Goal: Task Accomplishment & Management: Use online tool/utility

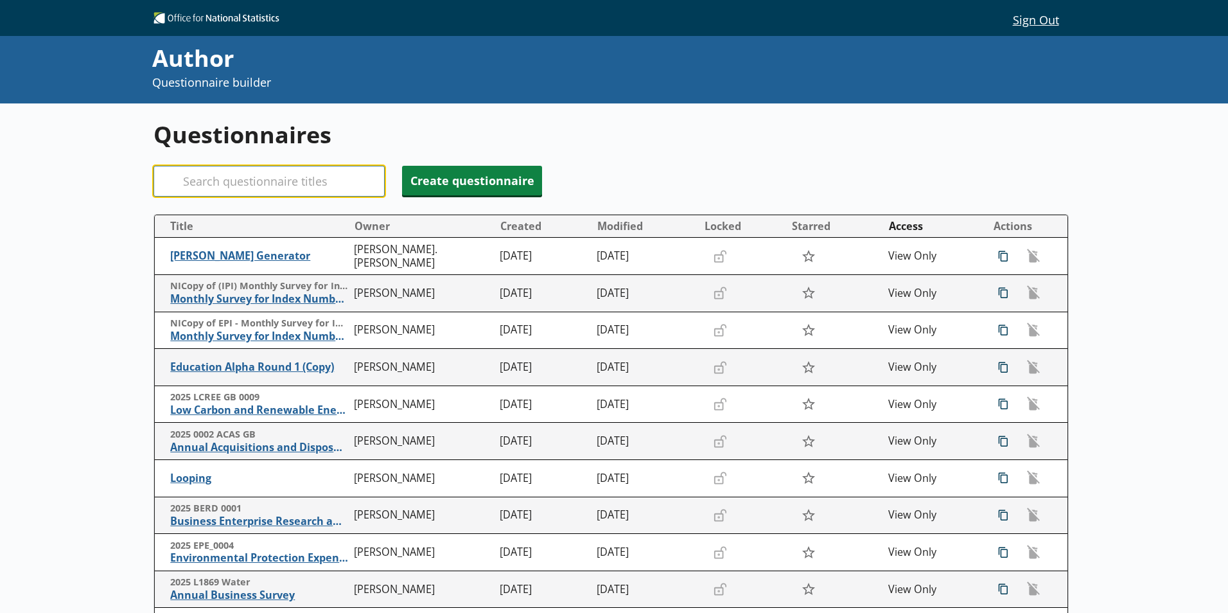
click at [200, 175] on input "Search" at bounding box center [269, 181] width 231 height 31
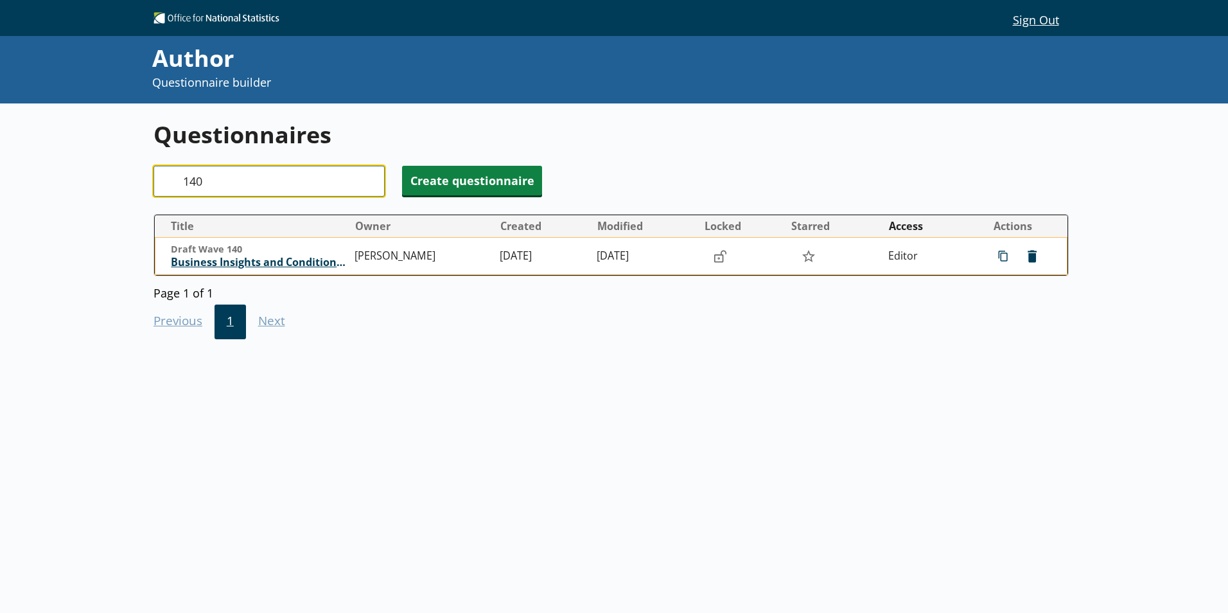
type input "140"
click at [227, 260] on span "Business Insights and Conditions Survey (BICS)" at bounding box center [259, 262] width 177 height 13
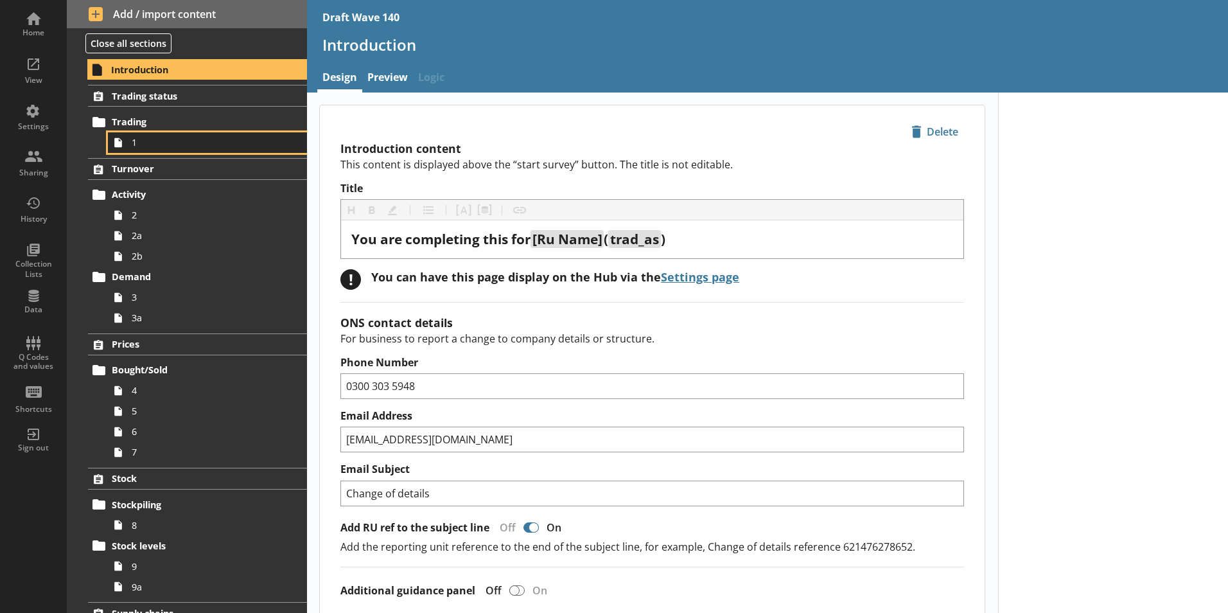
click at [113, 146] on icon at bounding box center [118, 142] width 21 height 21
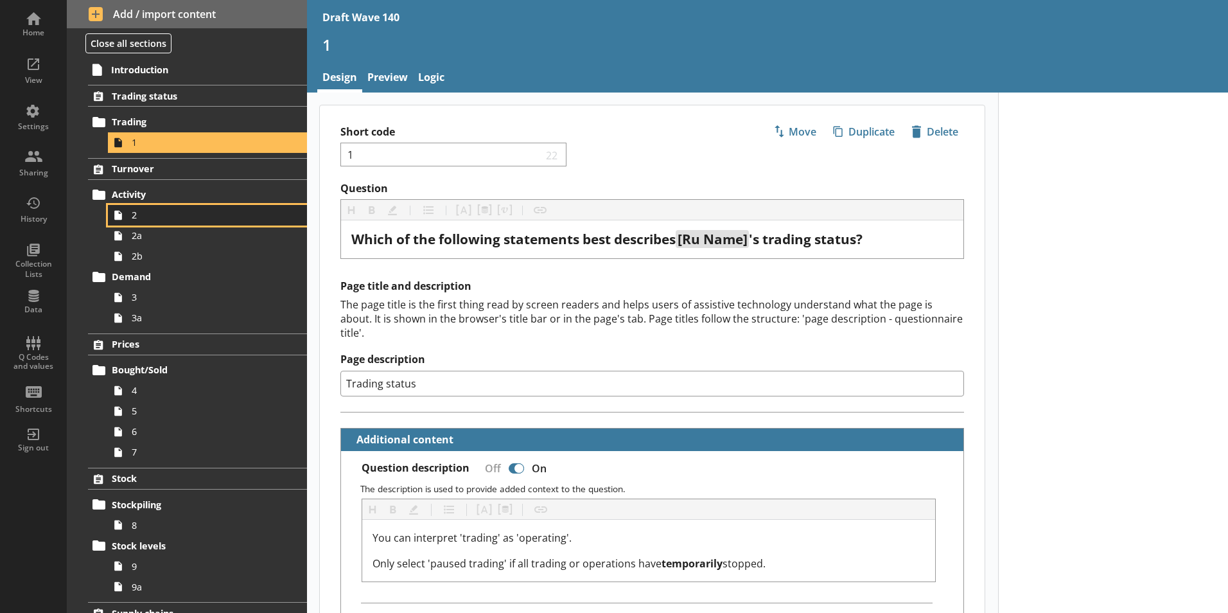
click at [146, 216] on span "2" at bounding box center [203, 215] width 143 height 12
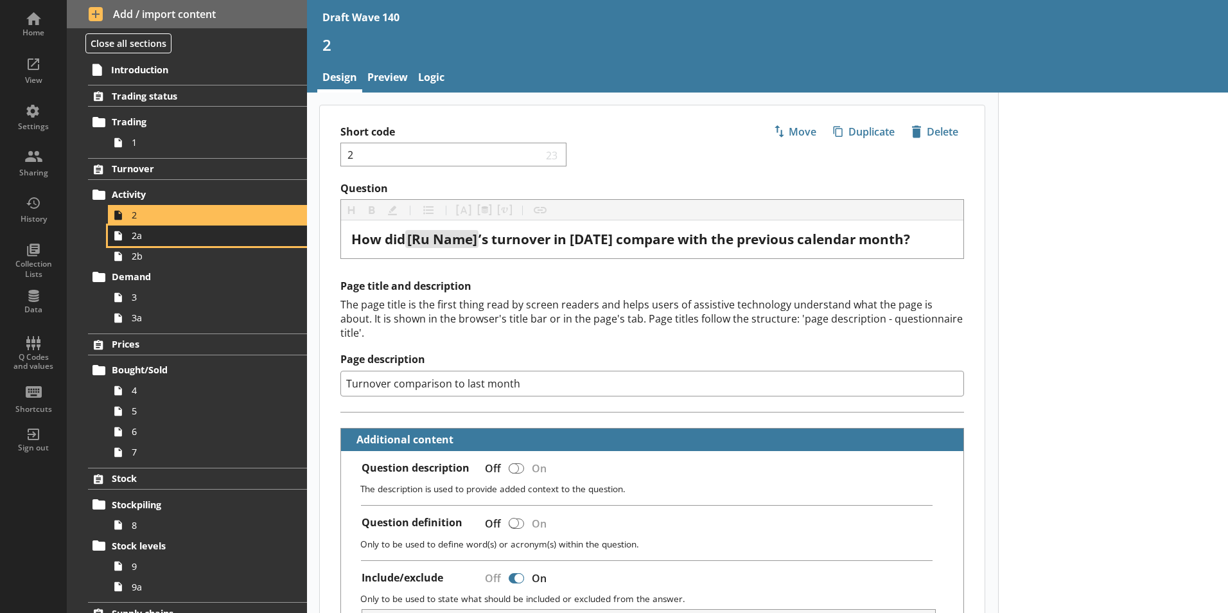
click at [140, 239] on span "2a" at bounding box center [203, 235] width 143 height 12
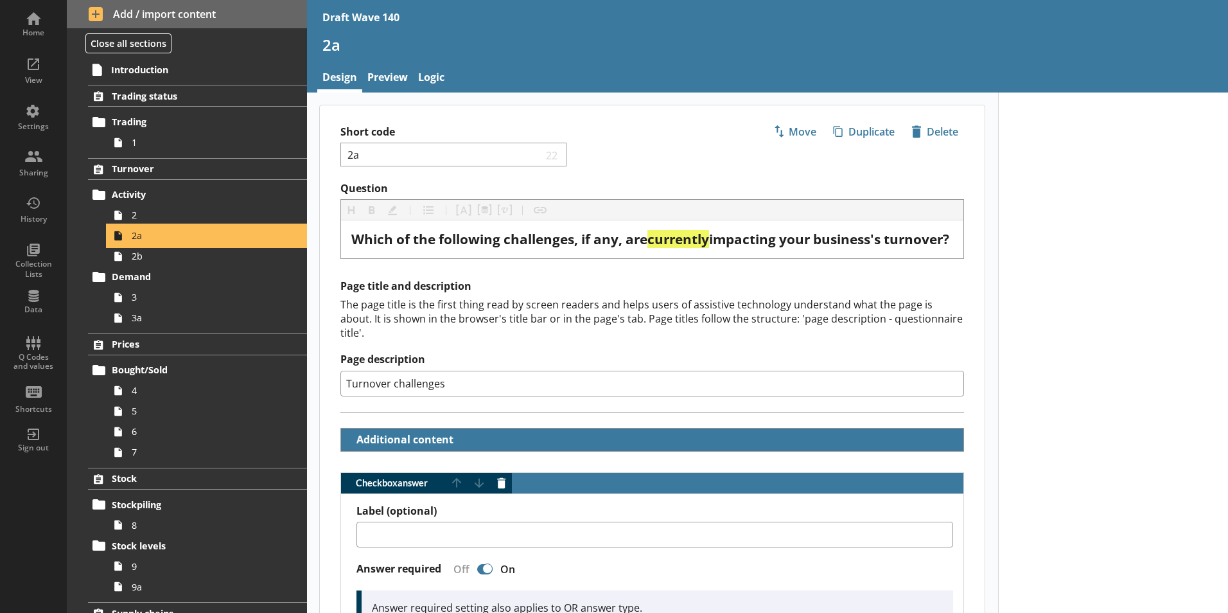
click at [139, 239] on span "2a" at bounding box center [203, 235] width 143 height 12
click at [134, 262] on span "2b" at bounding box center [203, 256] width 143 height 12
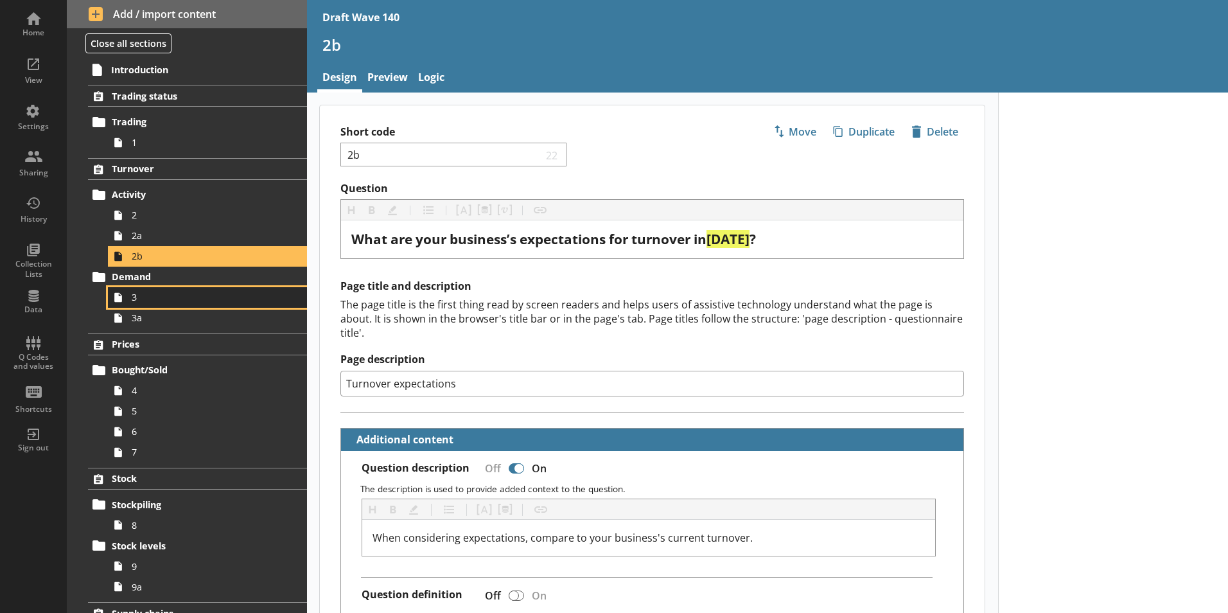
click at [132, 301] on span "3" at bounding box center [203, 297] width 143 height 12
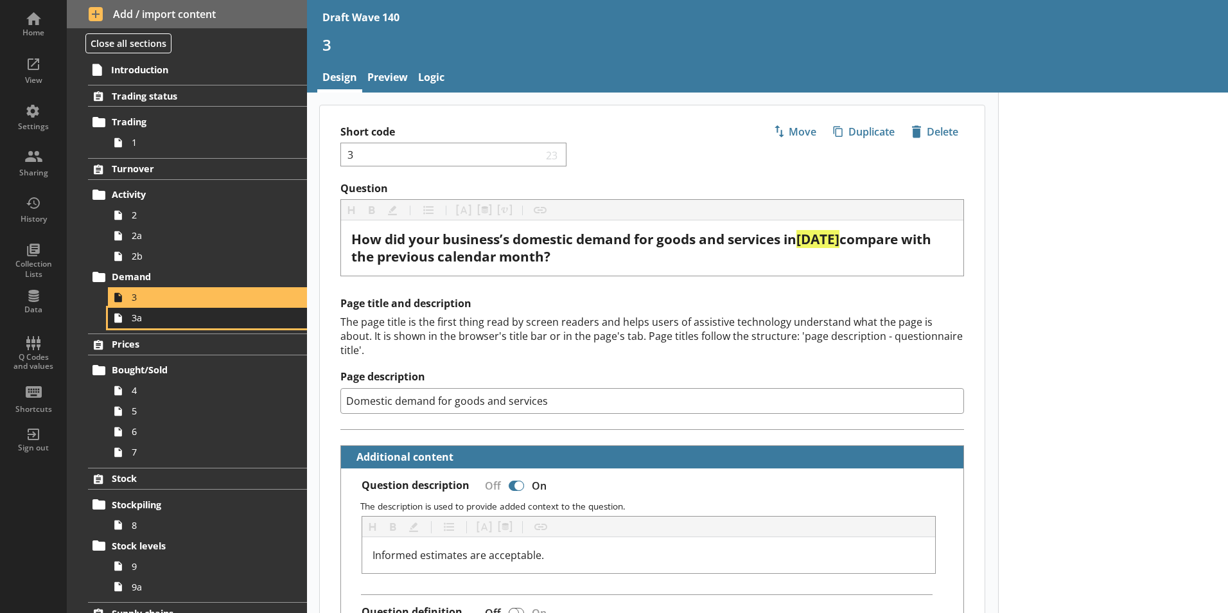
click at [134, 319] on span "3a" at bounding box center [203, 318] width 143 height 12
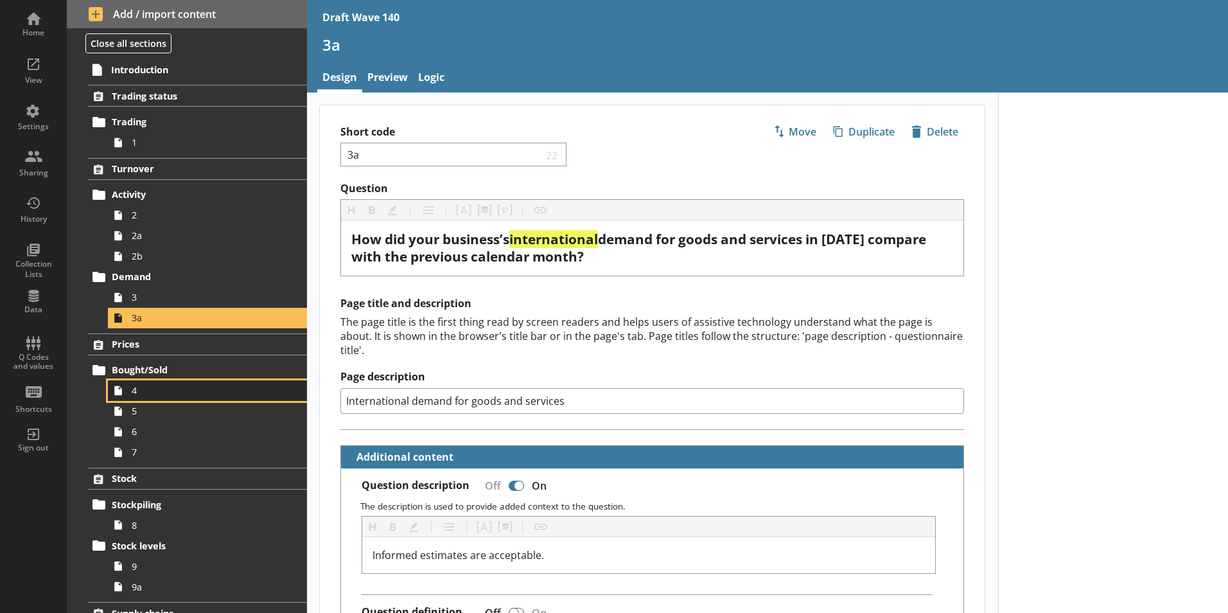
click at [147, 392] on span "4" at bounding box center [203, 390] width 143 height 12
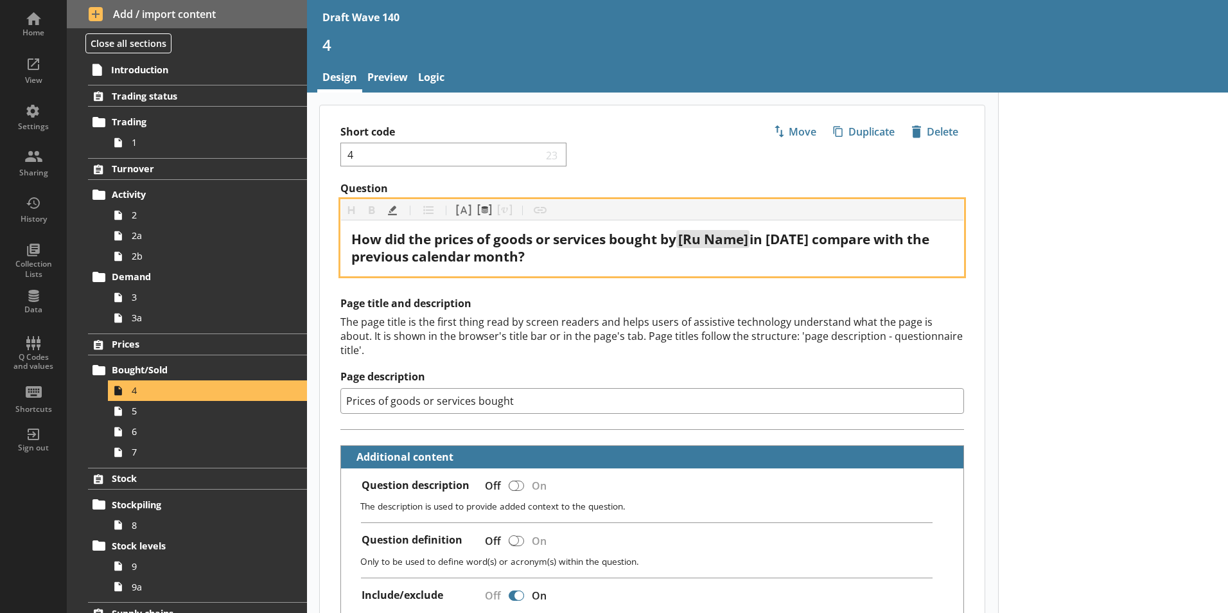
click at [683, 264] on div "How did the prices of goods or services bought by [Ru Name] in [DATE] compare w…" at bounding box center [652, 248] width 602 height 35
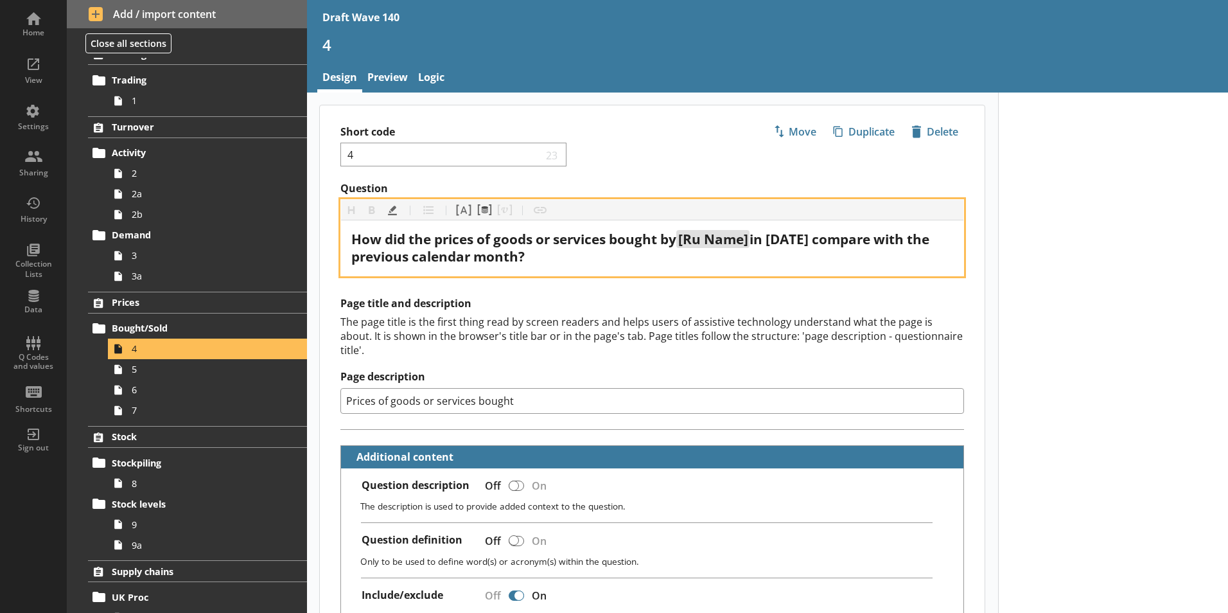
scroll to position [64, 0]
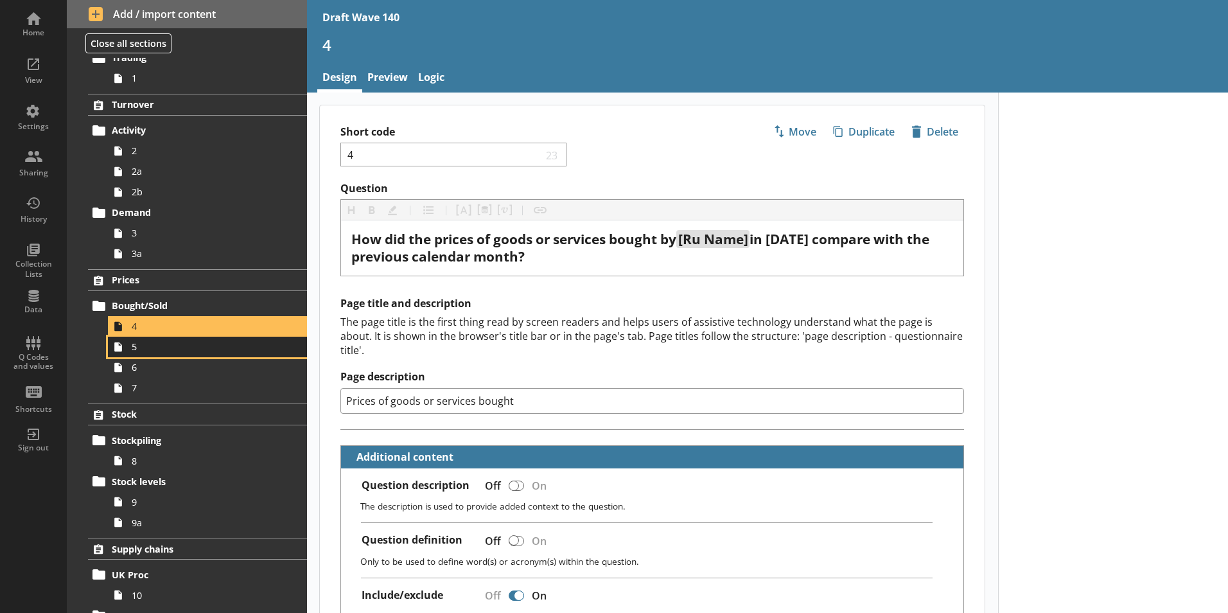
click at [143, 349] on span "5" at bounding box center [203, 346] width 143 height 12
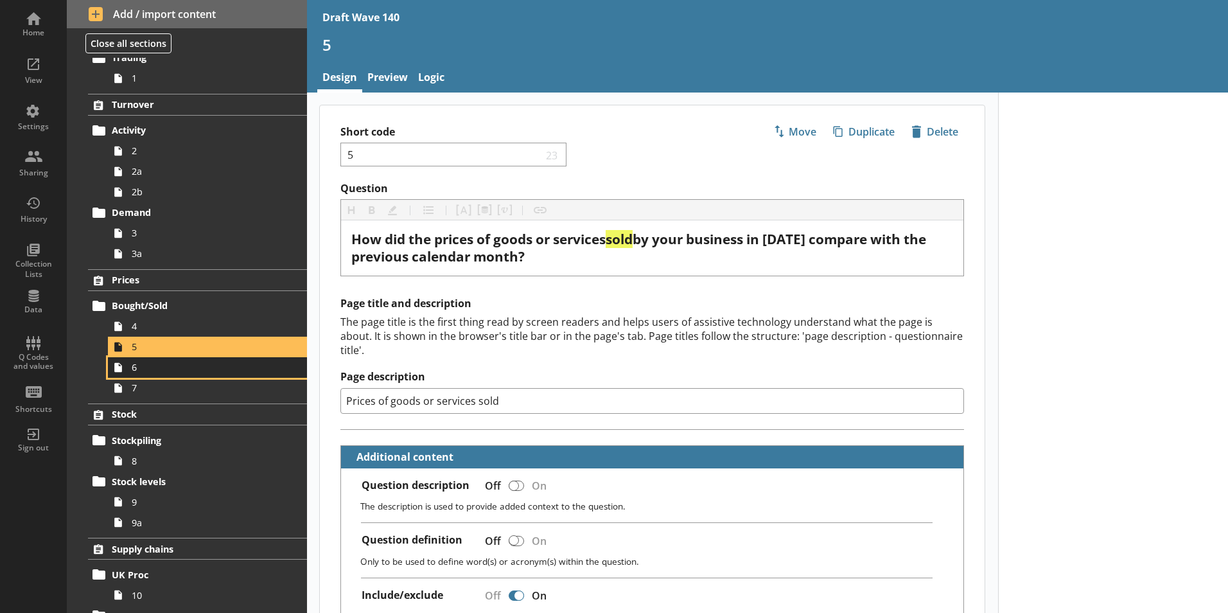
click at [136, 373] on span "6" at bounding box center [203, 367] width 143 height 12
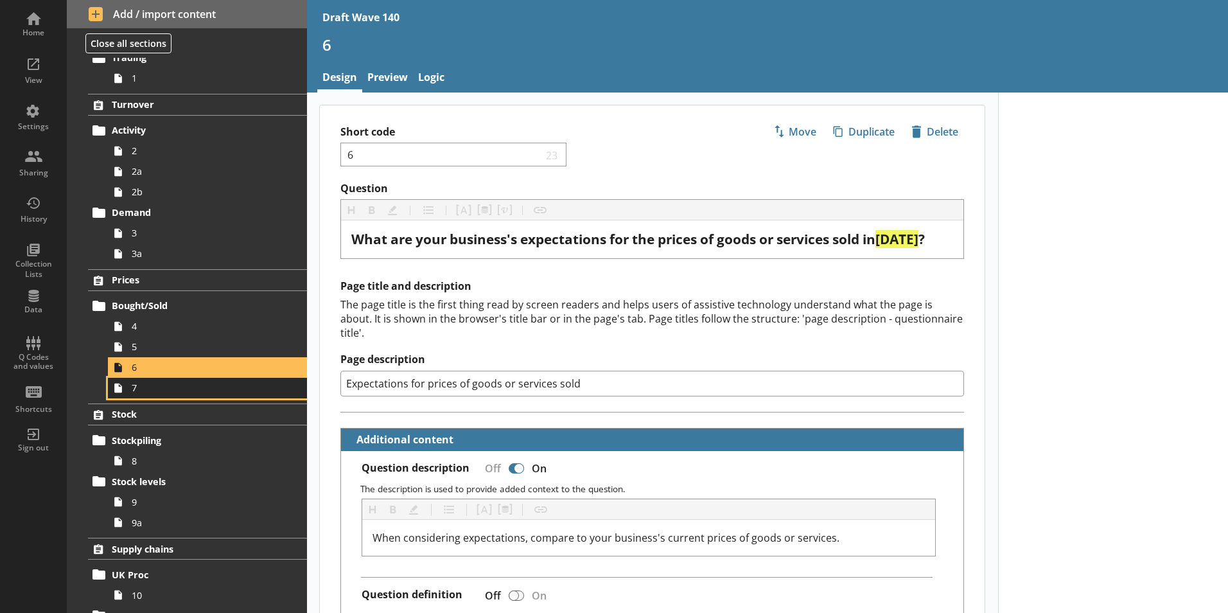
click at [139, 394] on span "7" at bounding box center [203, 388] width 143 height 12
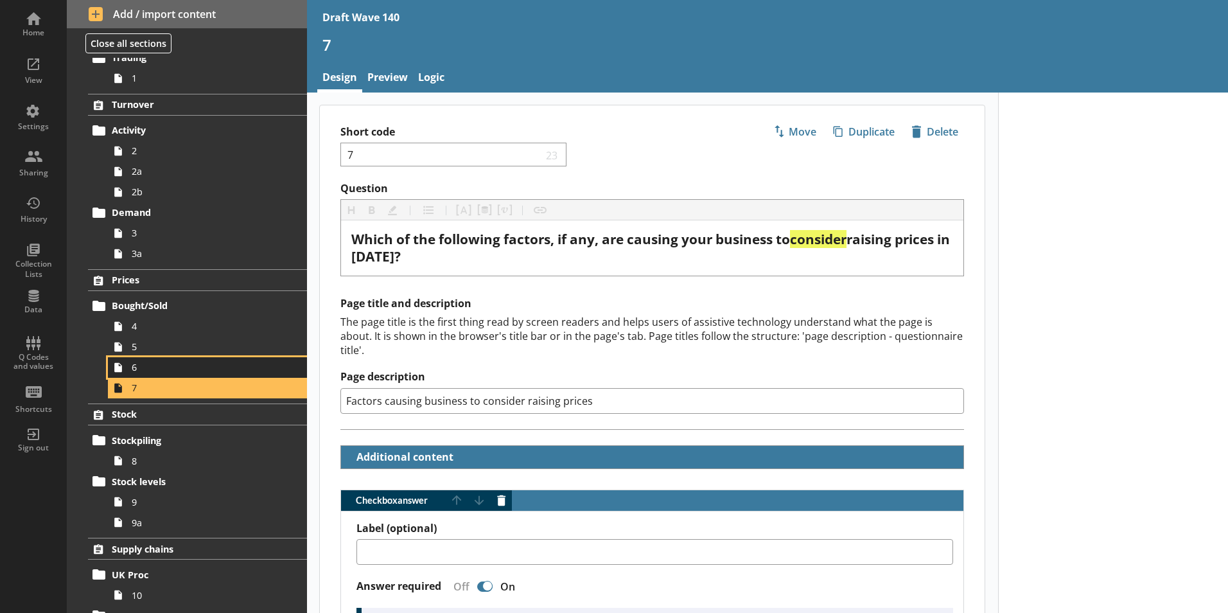
click at [137, 370] on span "6" at bounding box center [203, 367] width 143 height 12
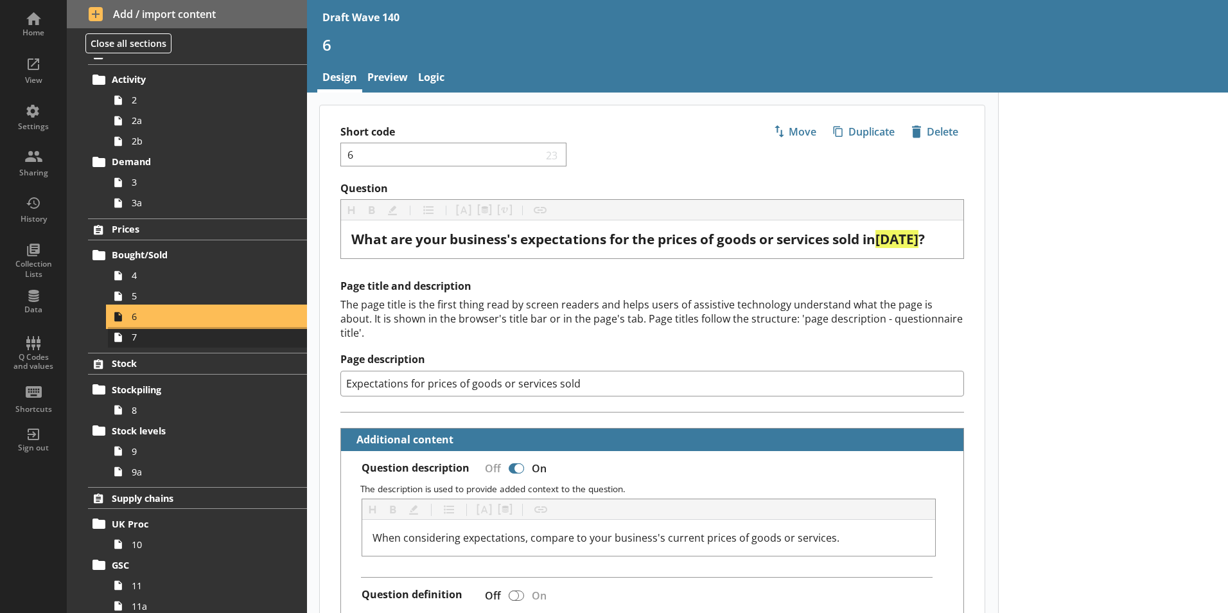
scroll to position [193, 0]
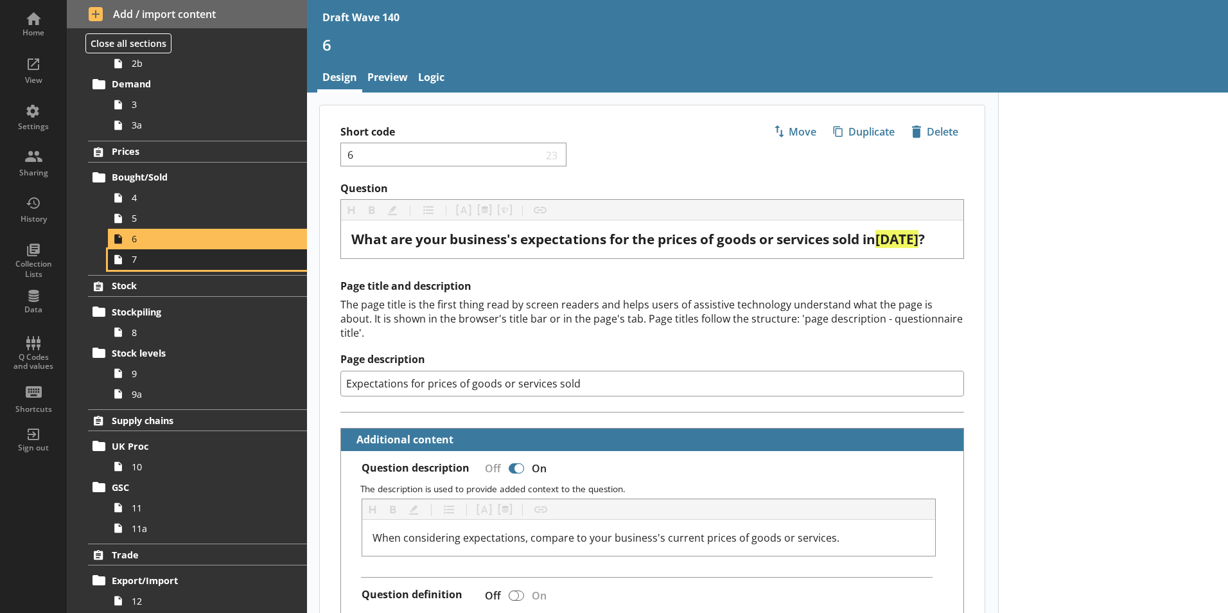
click at [132, 266] on link "7" at bounding box center [207, 259] width 199 height 21
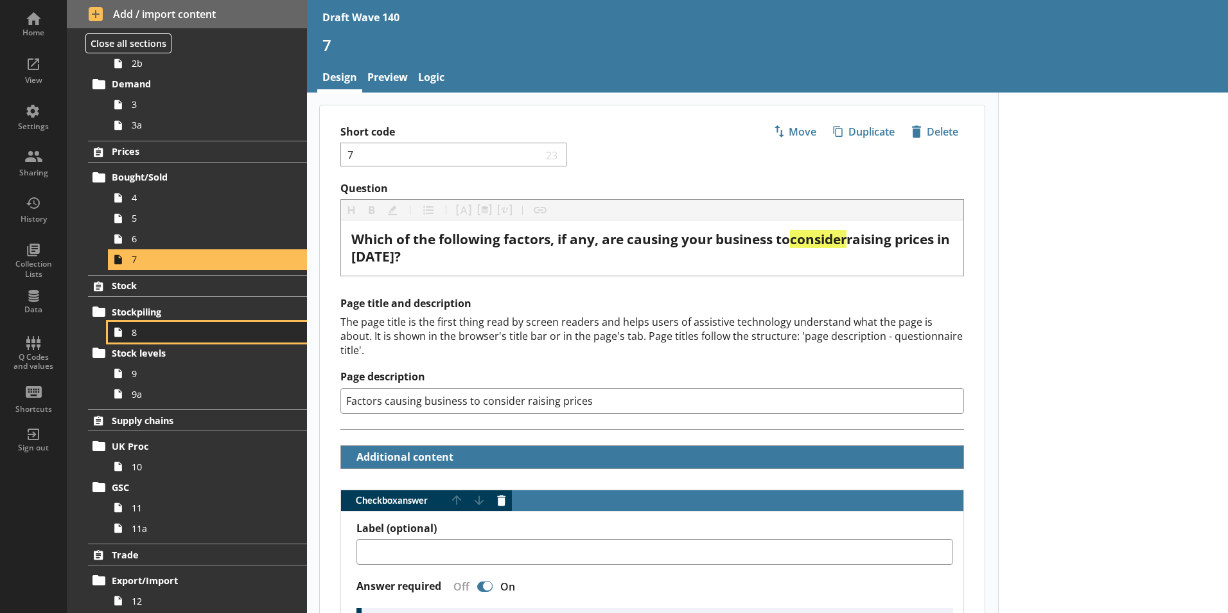
click at [137, 339] on link "8" at bounding box center [207, 332] width 199 height 21
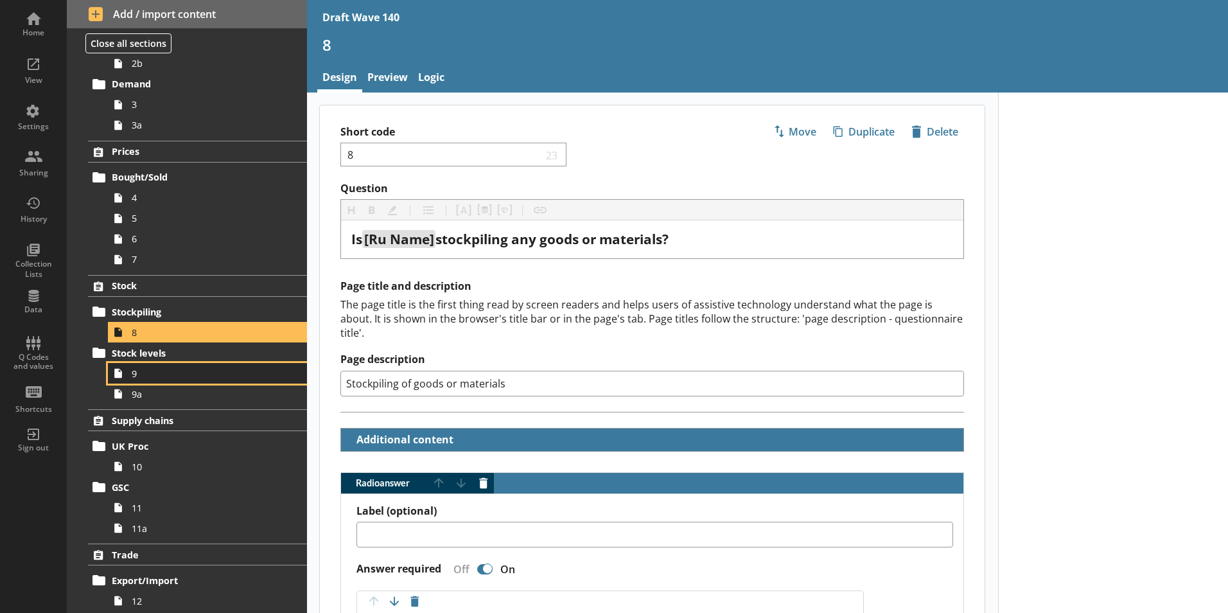
click at [125, 376] on icon at bounding box center [118, 373] width 21 height 21
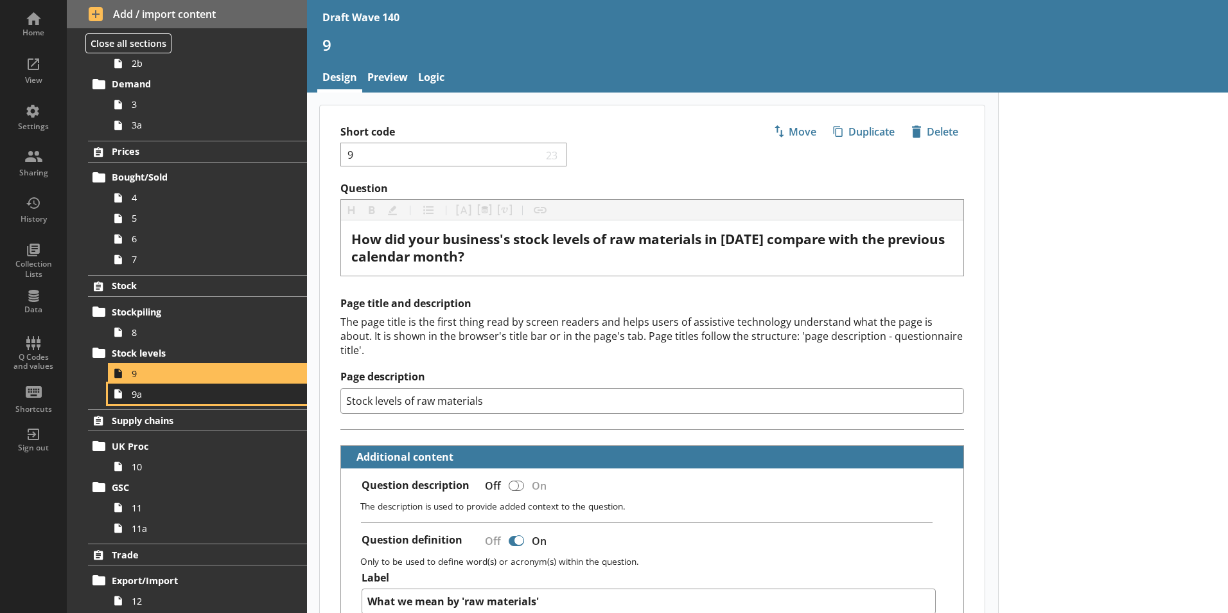
click at [137, 400] on link "9a" at bounding box center [207, 393] width 199 height 21
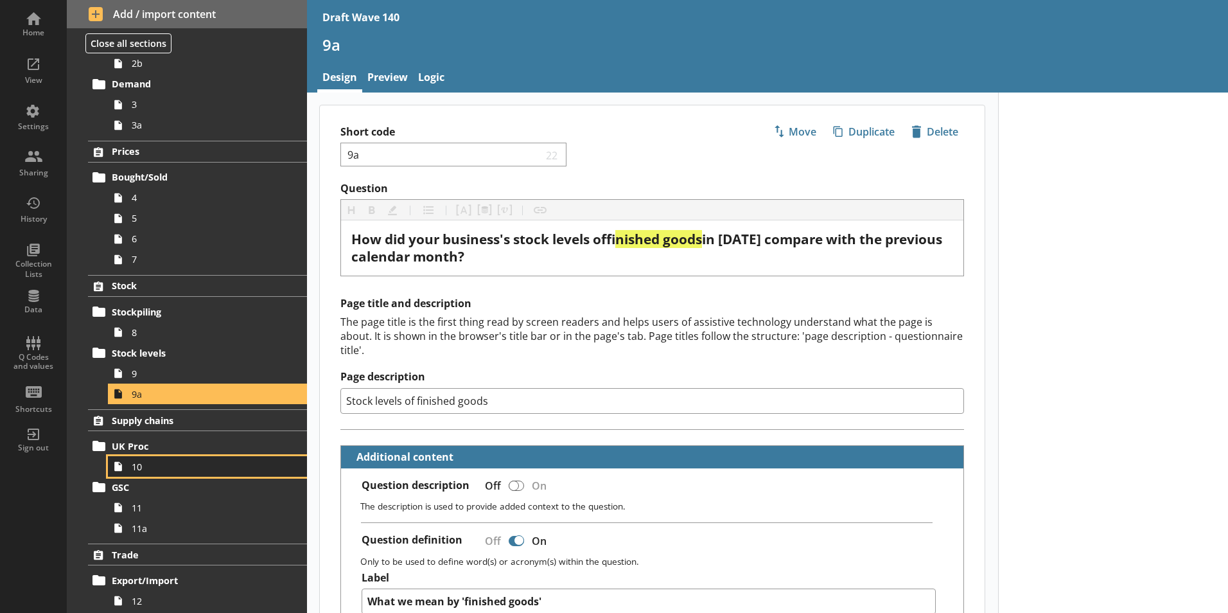
click at [127, 469] on icon at bounding box center [118, 466] width 21 height 21
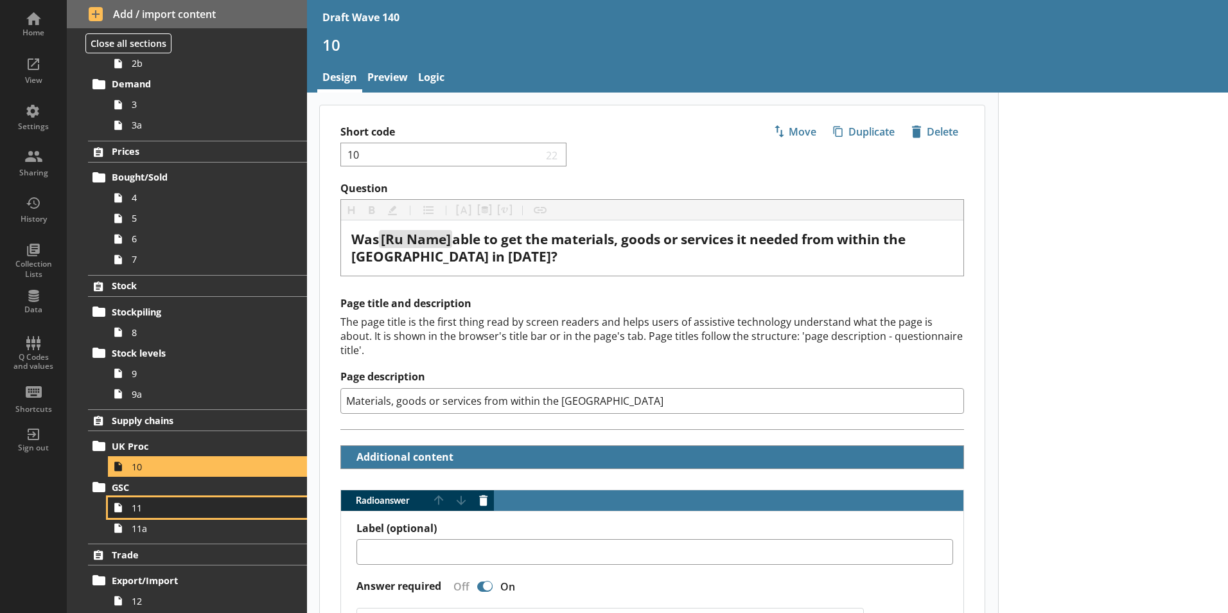
click at [131, 512] on link "11" at bounding box center [207, 507] width 199 height 21
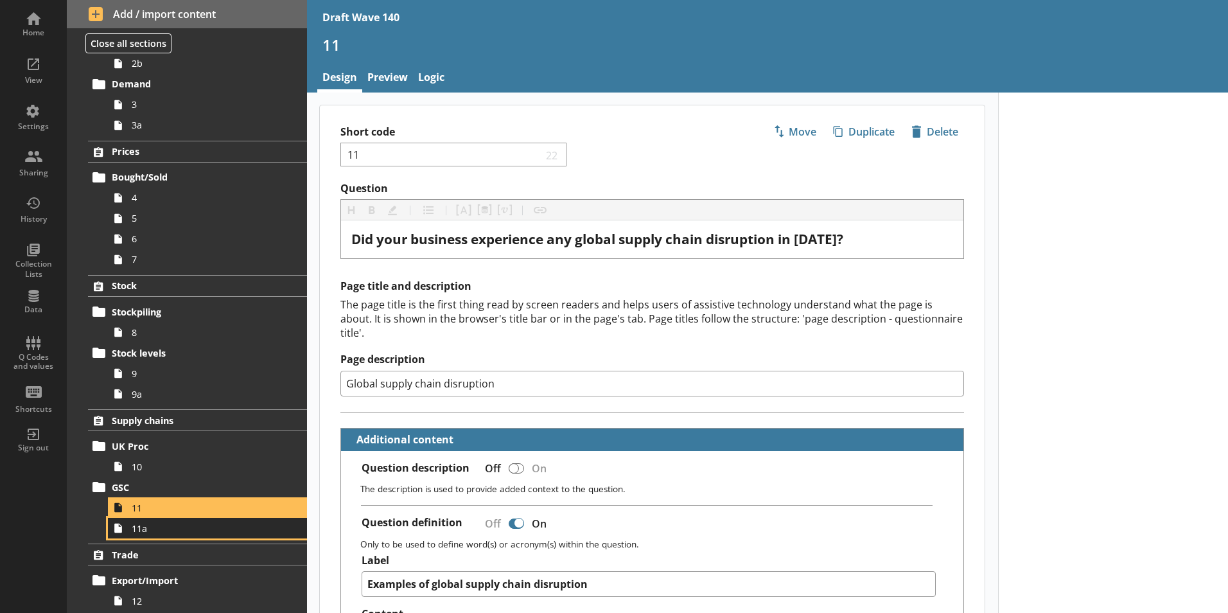
click at [141, 534] on link "11a" at bounding box center [207, 528] width 199 height 21
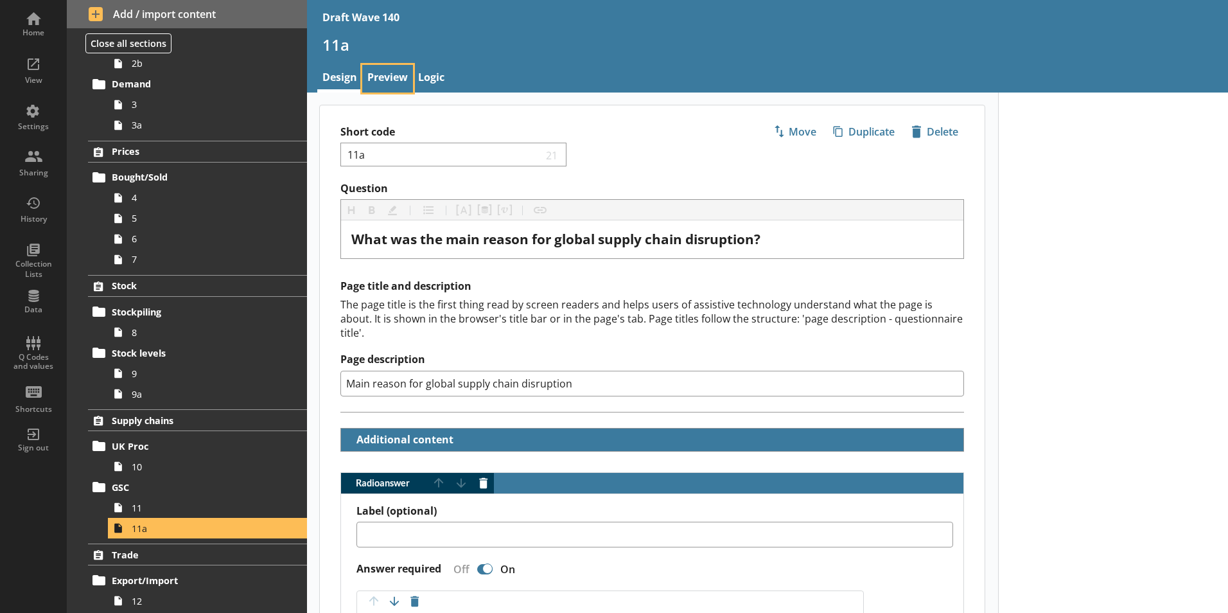
click at [398, 86] on link "Preview" at bounding box center [387, 79] width 51 height 28
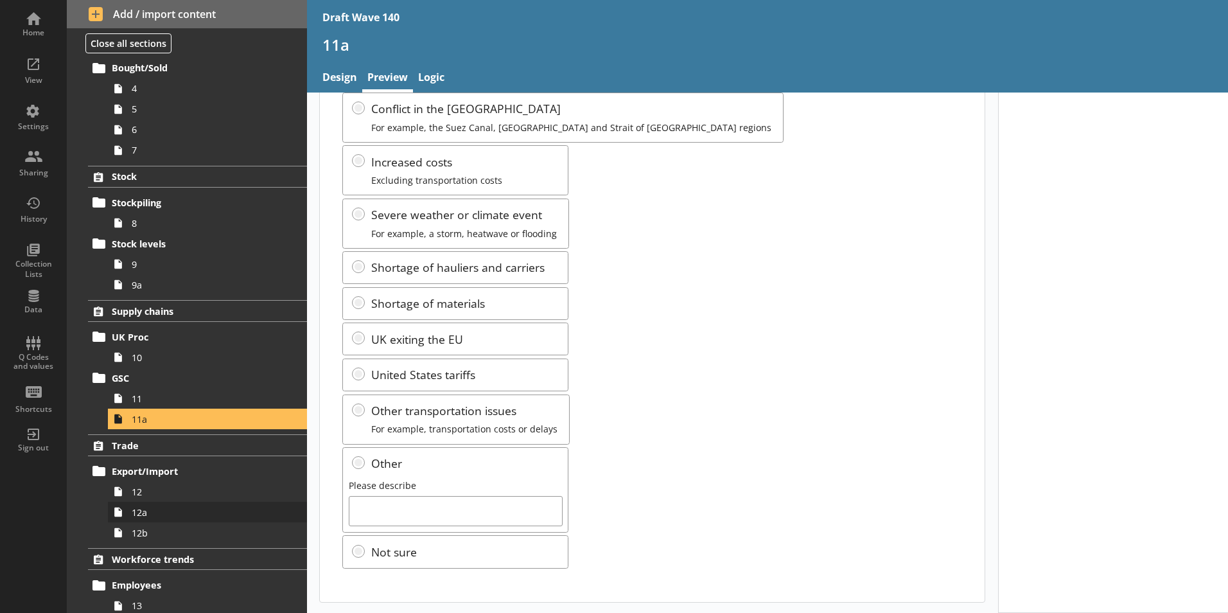
scroll to position [321, 0]
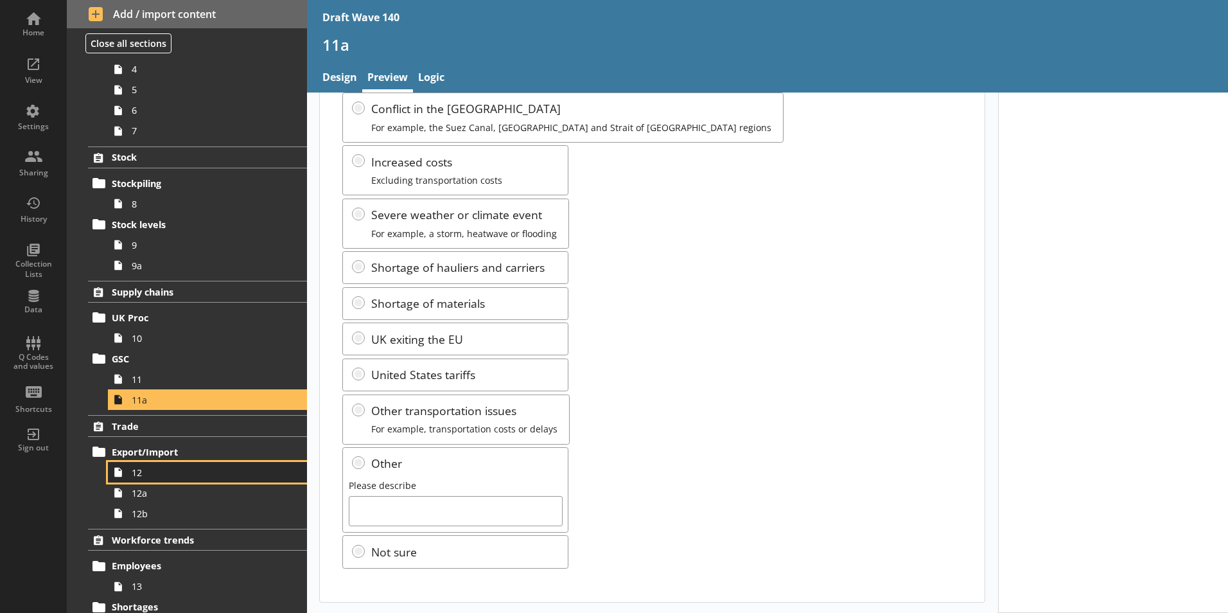
click at [130, 478] on link "12" at bounding box center [207, 472] width 199 height 21
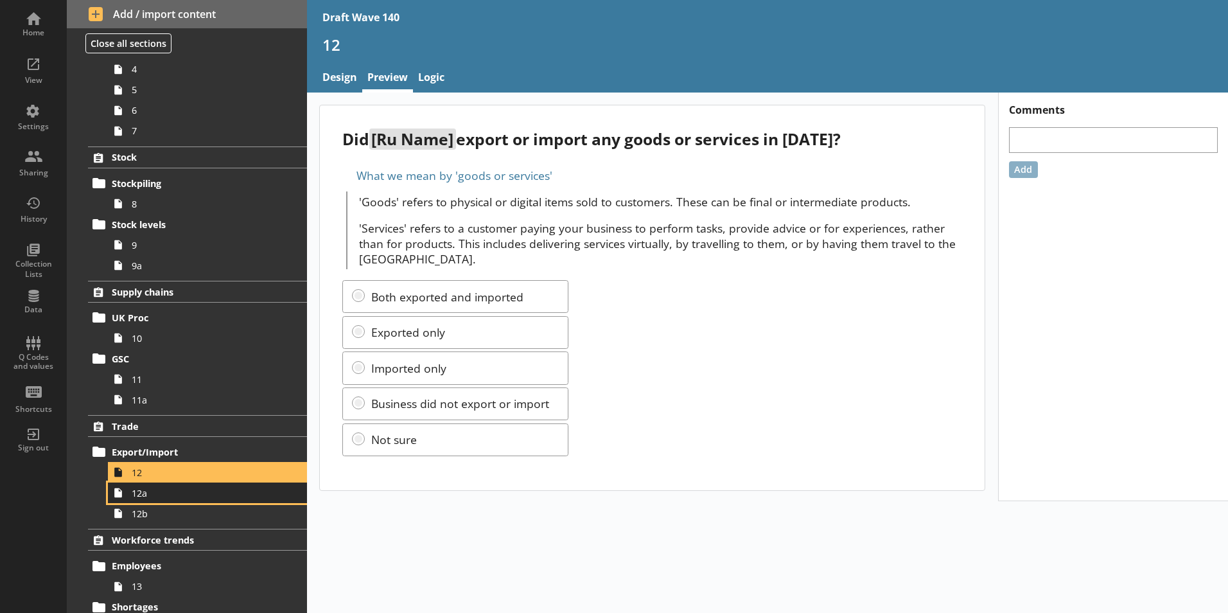
click at [142, 500] on link "12a" at bounding box center [207, 492] width 199 height 21
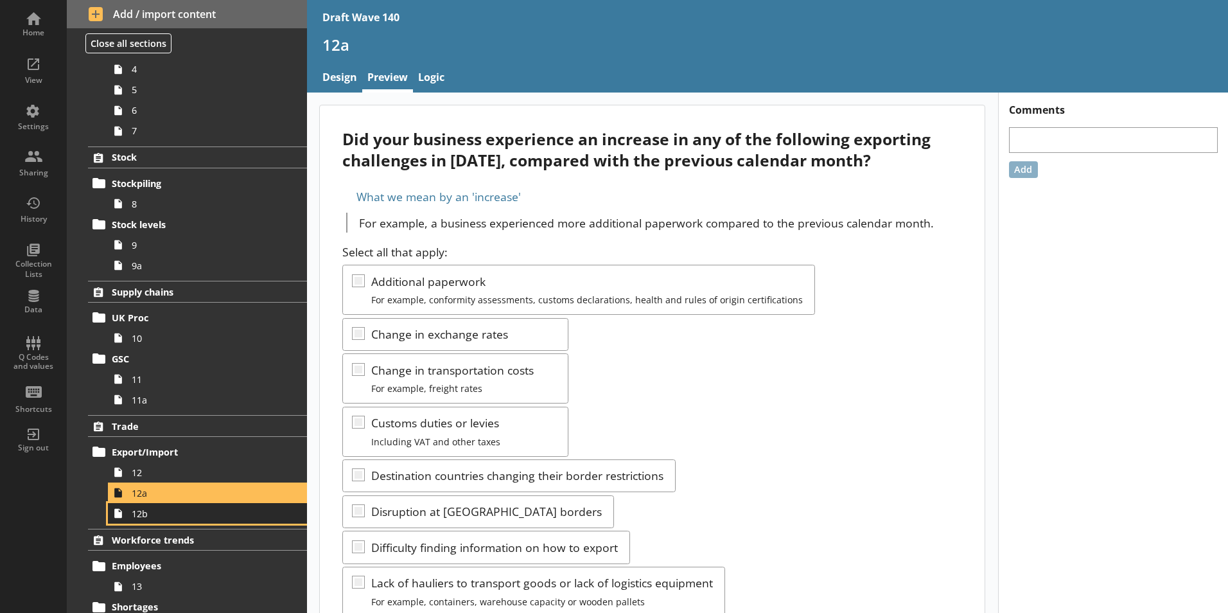
click at [133, 519] on span "12b" at bounding box center [203, 513] width 143 height 12
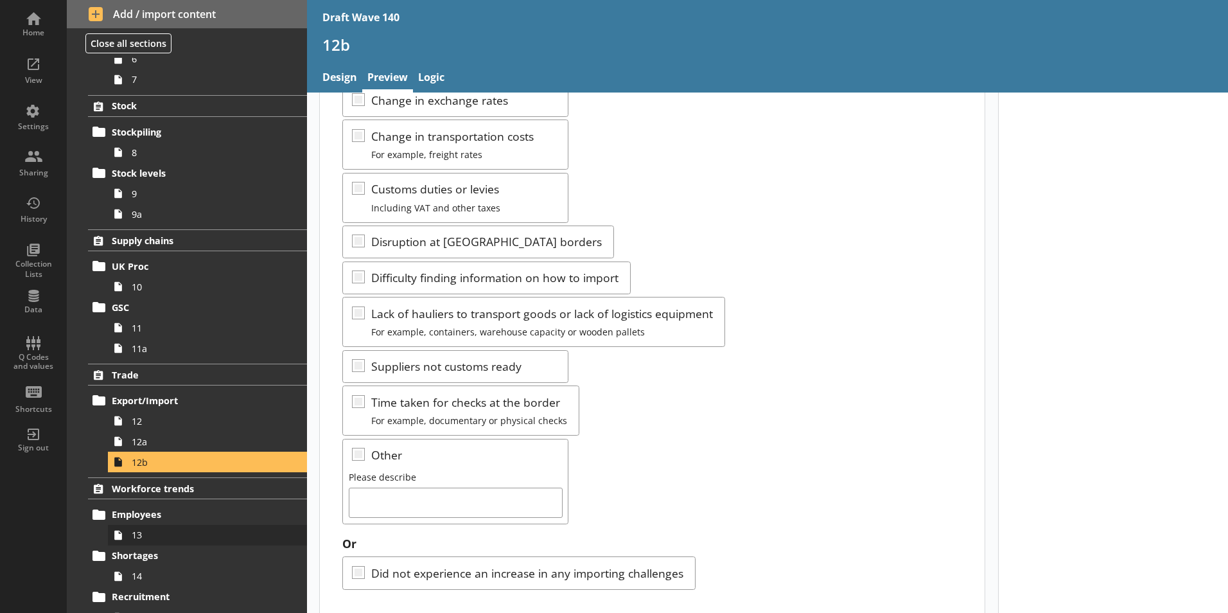
scroll to position [450, 0]
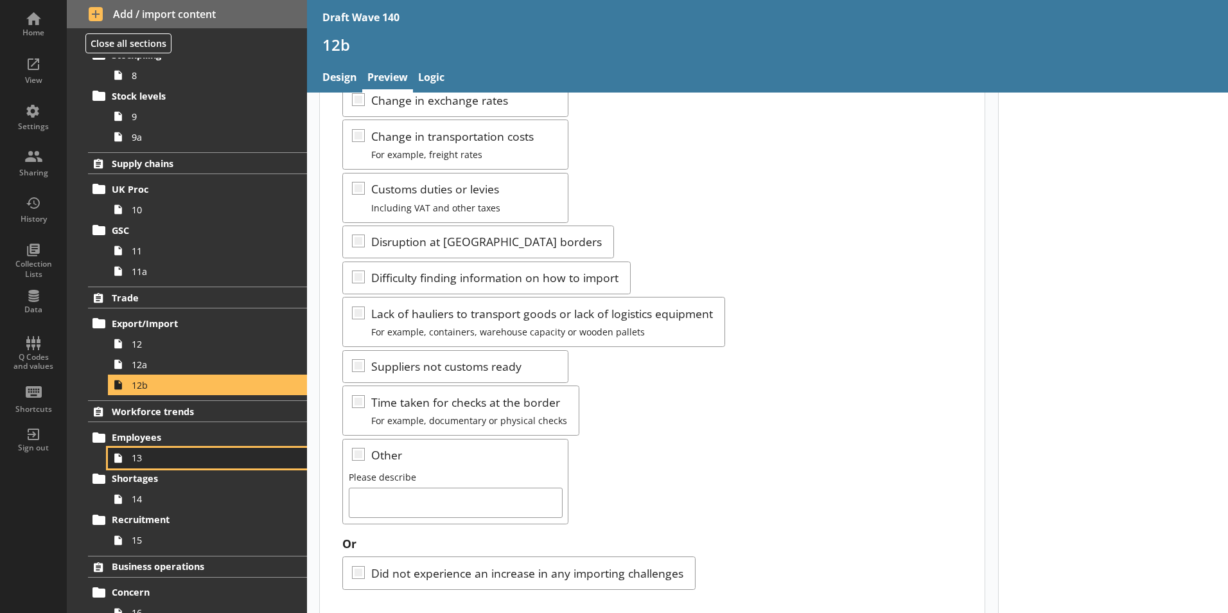
click at [152, 460] on span "13" at bounding box center [203, 458] width 143 height 12
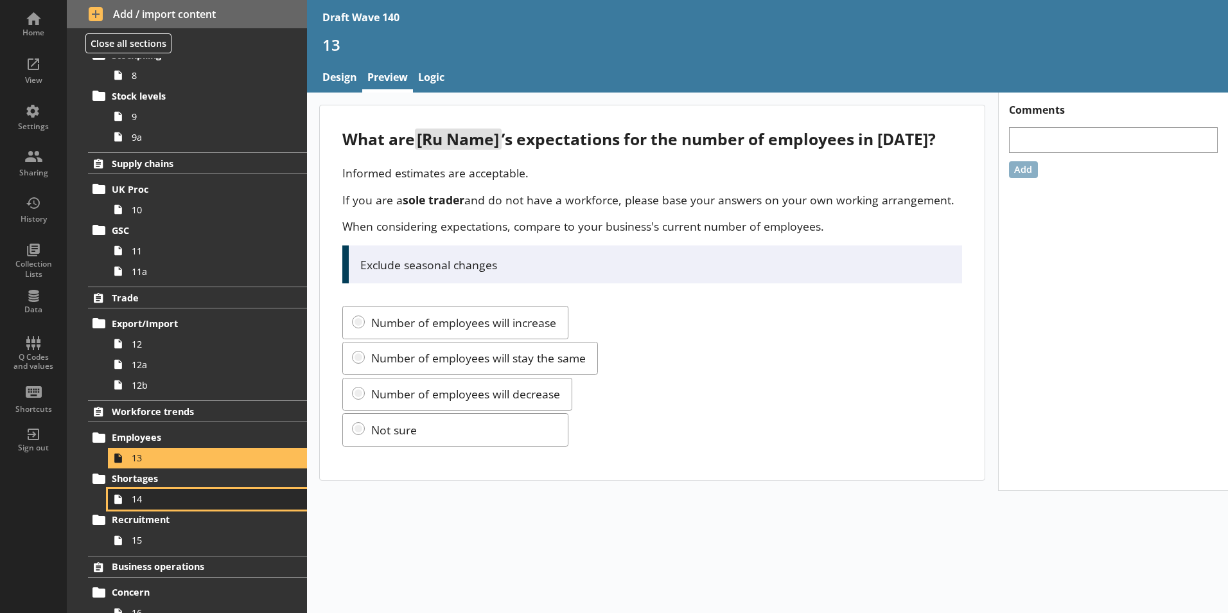
click at [143, 504] on span "14" at bounding box center [203, 499] width 143 height 12
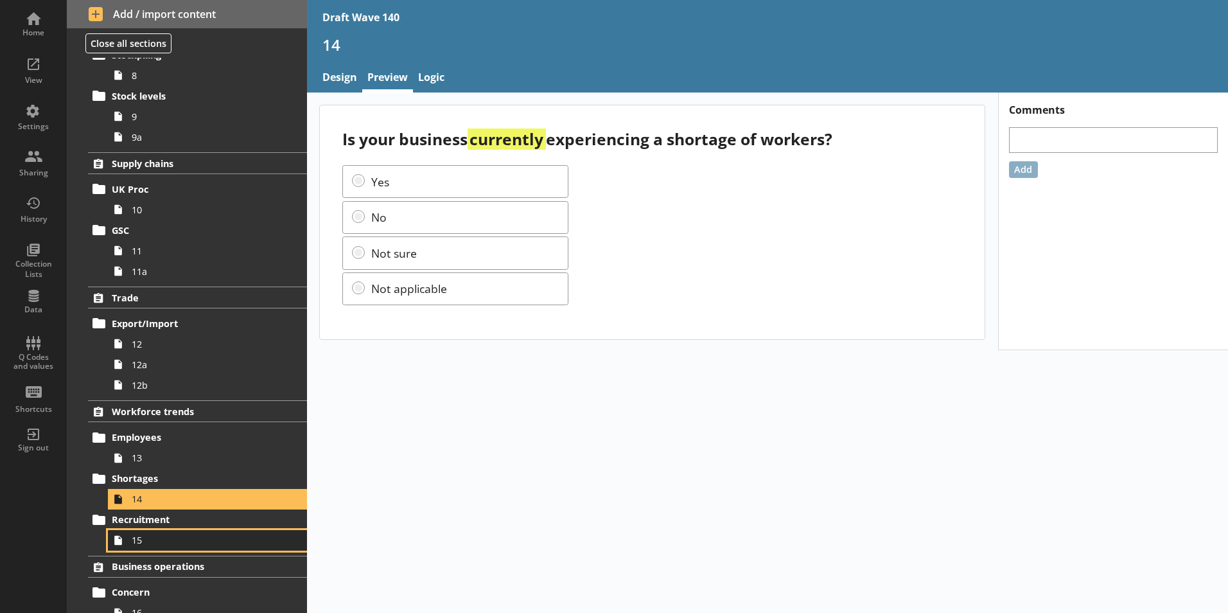
click at [138, 547] on link "15" at bounding box center [207, 540] width 199 height 21
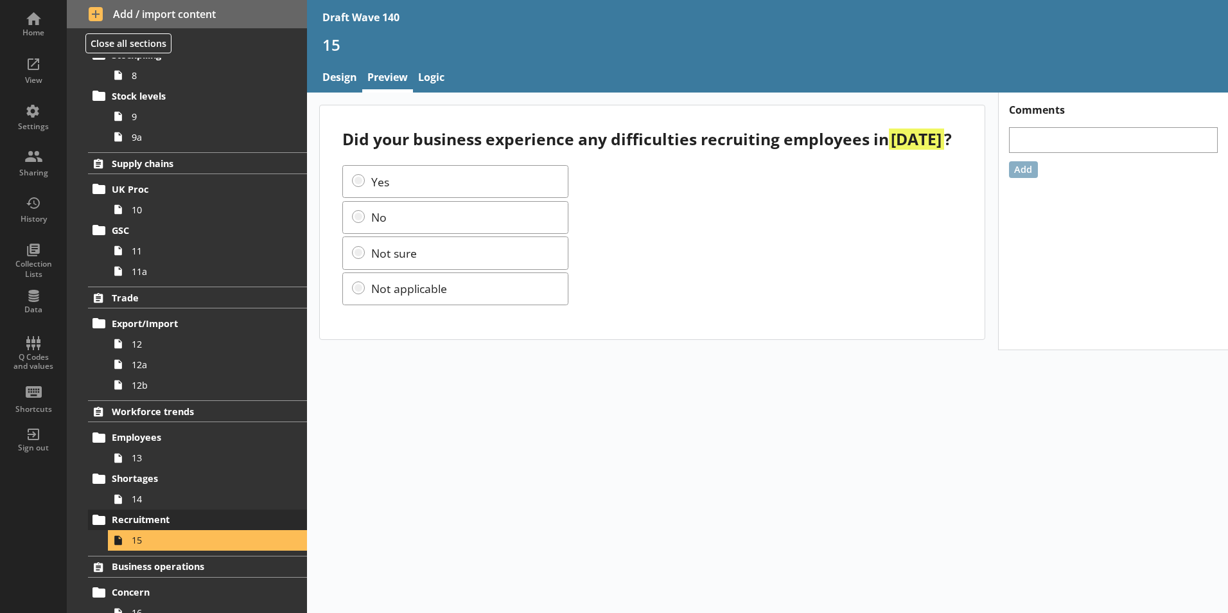
scroll to position [514, 0]
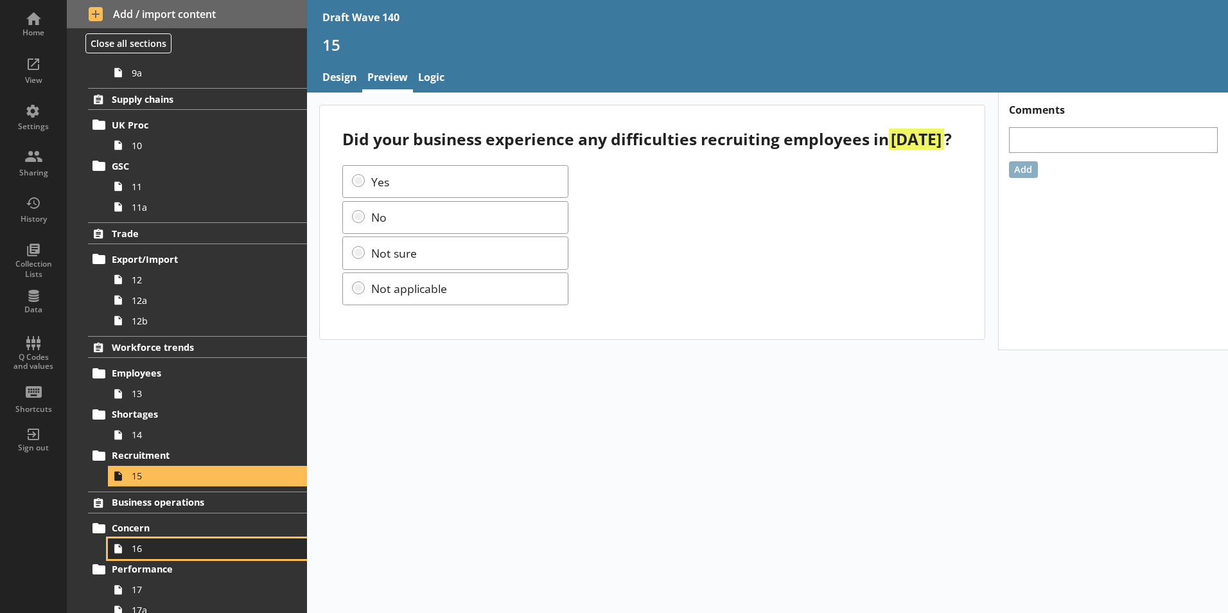
click at [136, 549] on span "16" at bounding box center [203, 548] width 143 height 12
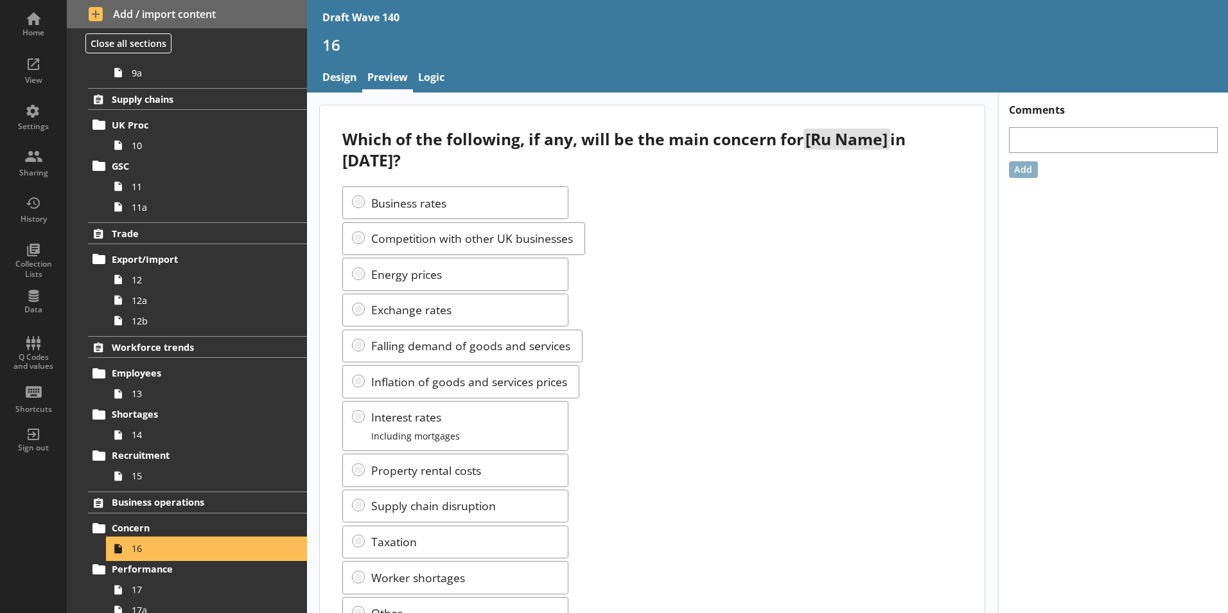
click at [136, 549] on span "16" at bounding box center [203, 548] width 143 height 12
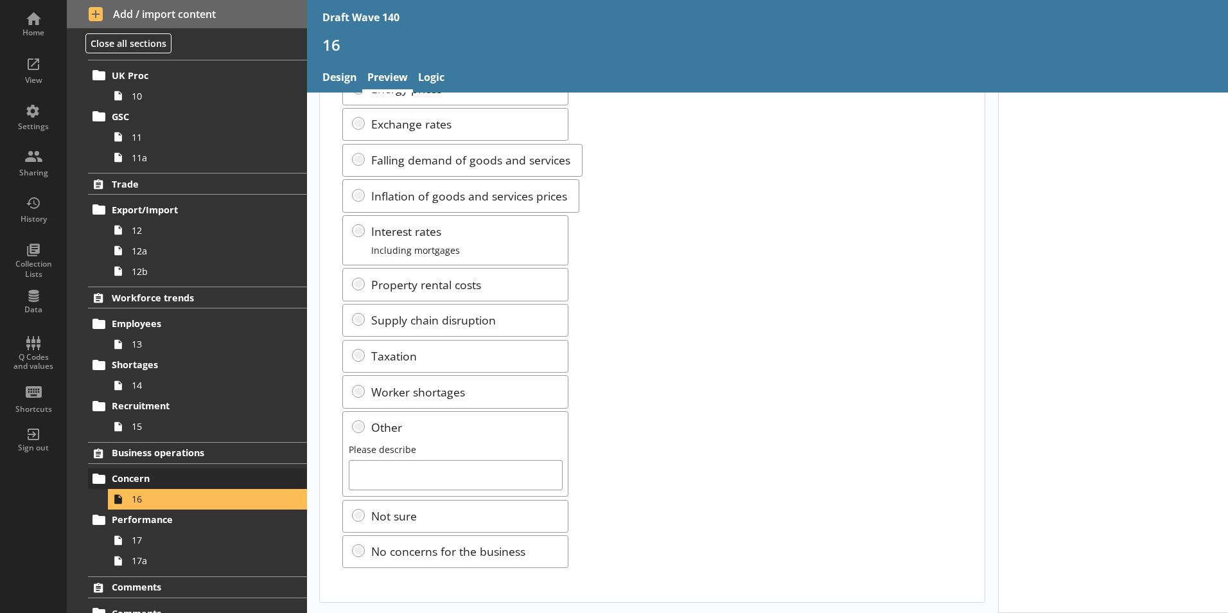
scroll to position [626, 0]
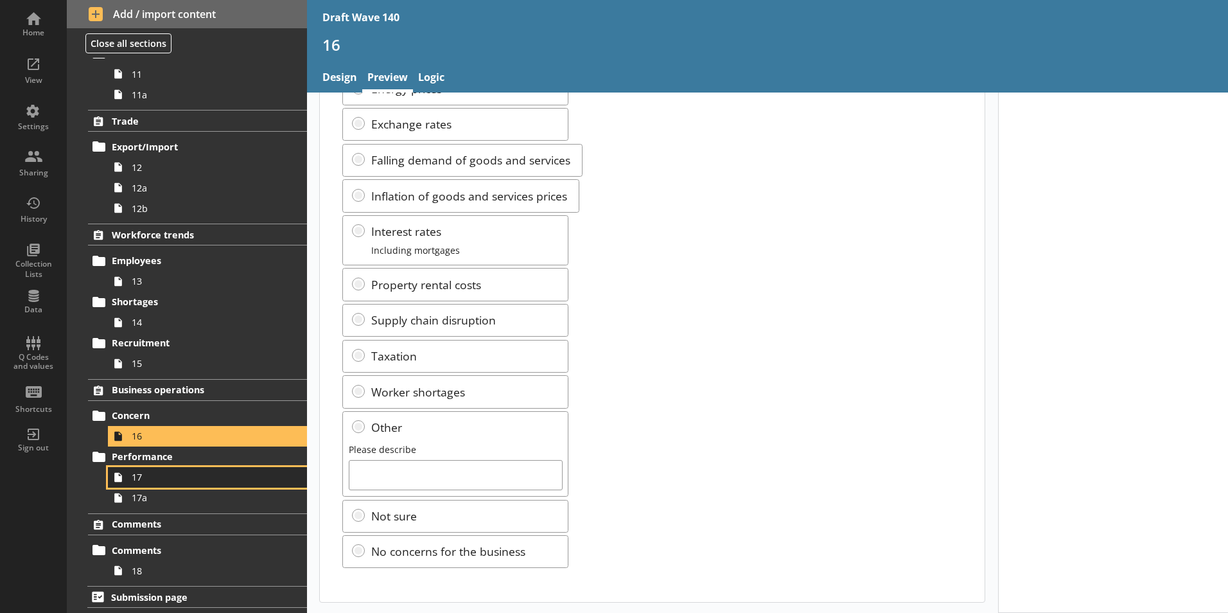
click at [131, 482] on link "17" at bounding box center [207, 477] width 199 height 21
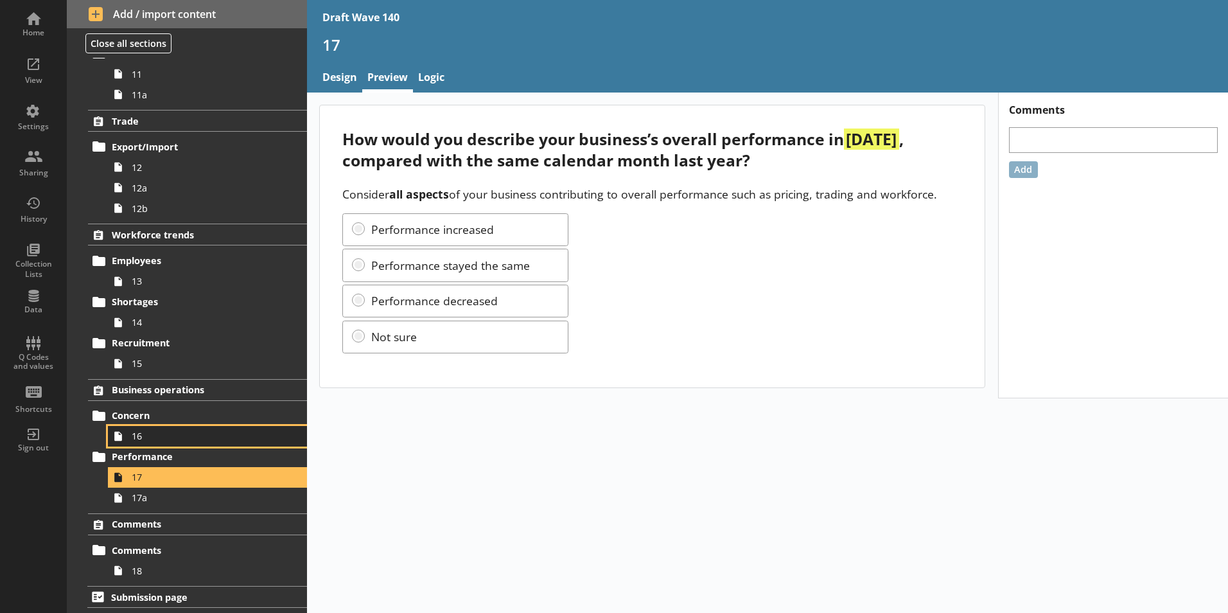
click at [132, 443] on link "16" at bounding box center [207, 436] width 199 height 21
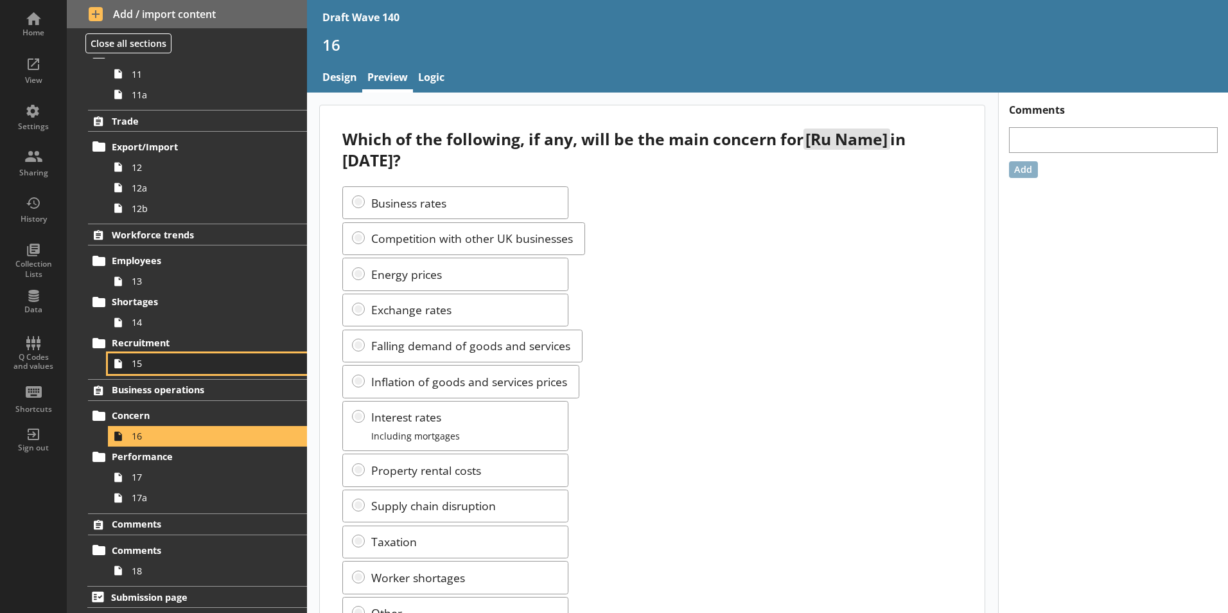
click at [137, 360] on span "15" at bounding box center [203, 363] width 143 height 12
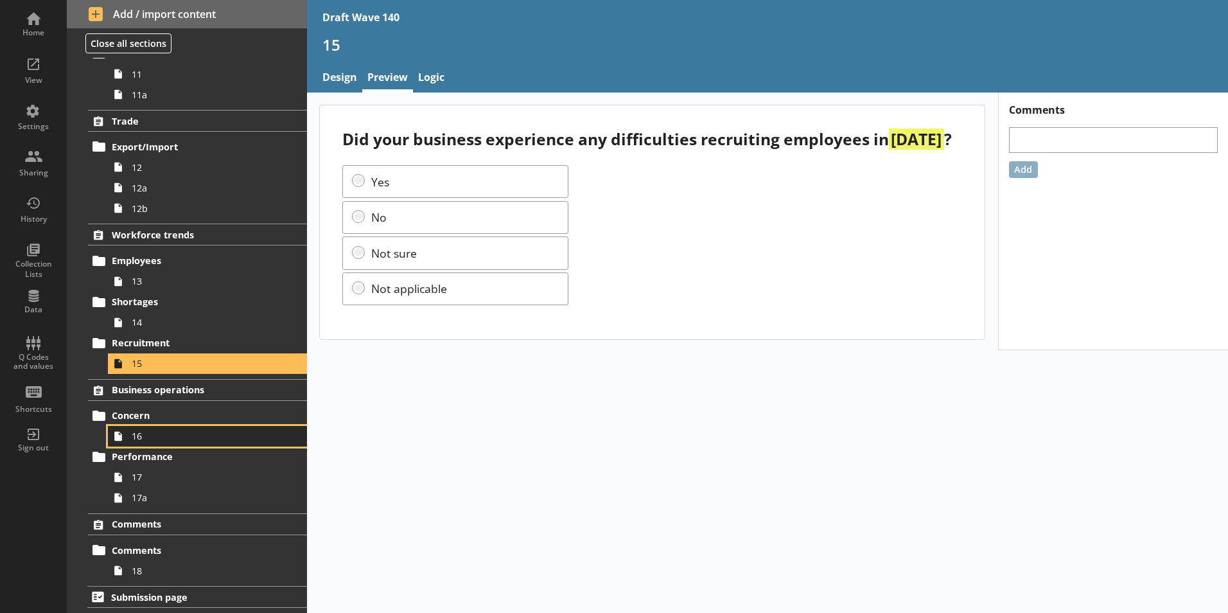
click at [134, 439] on span "16" at bounding box center [203, 436] width 143 height 12
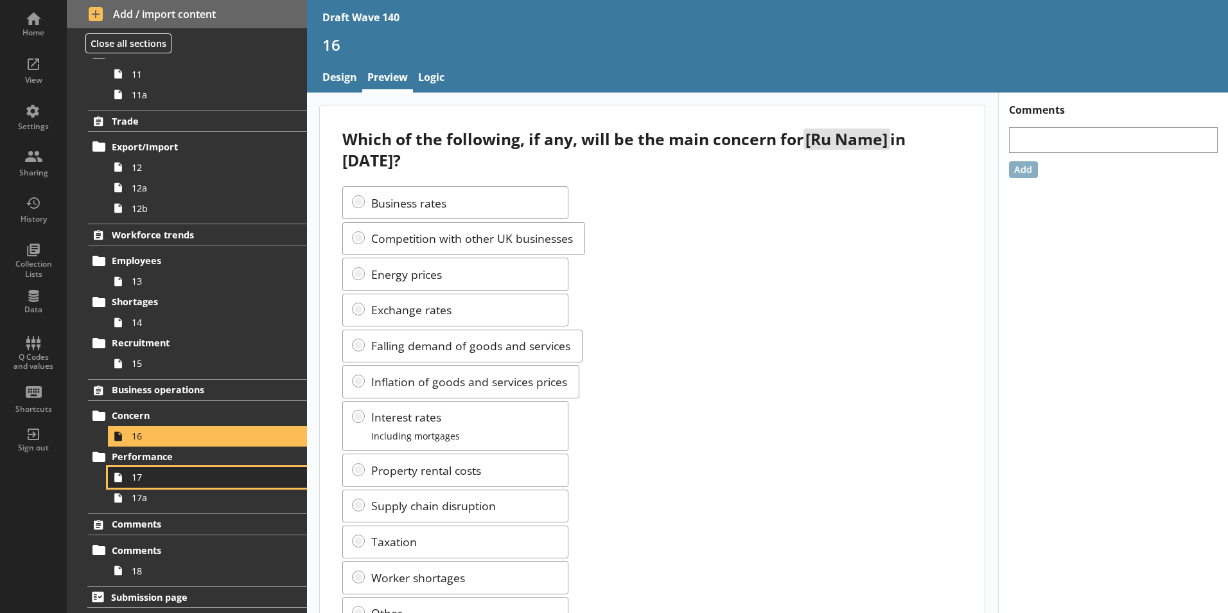
click at [139, 480] on span "17" at bounding box center [203, 477] width 143 height 12
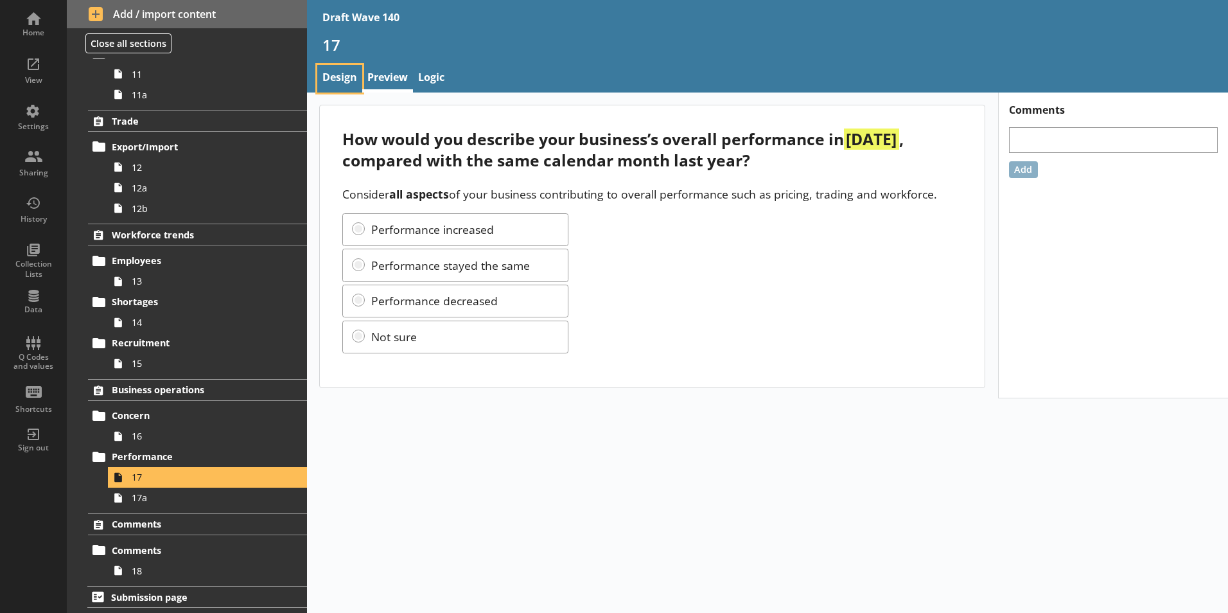
click at [335, 81] on link "Design" at bounding box center [339, 79] width 45 height 28
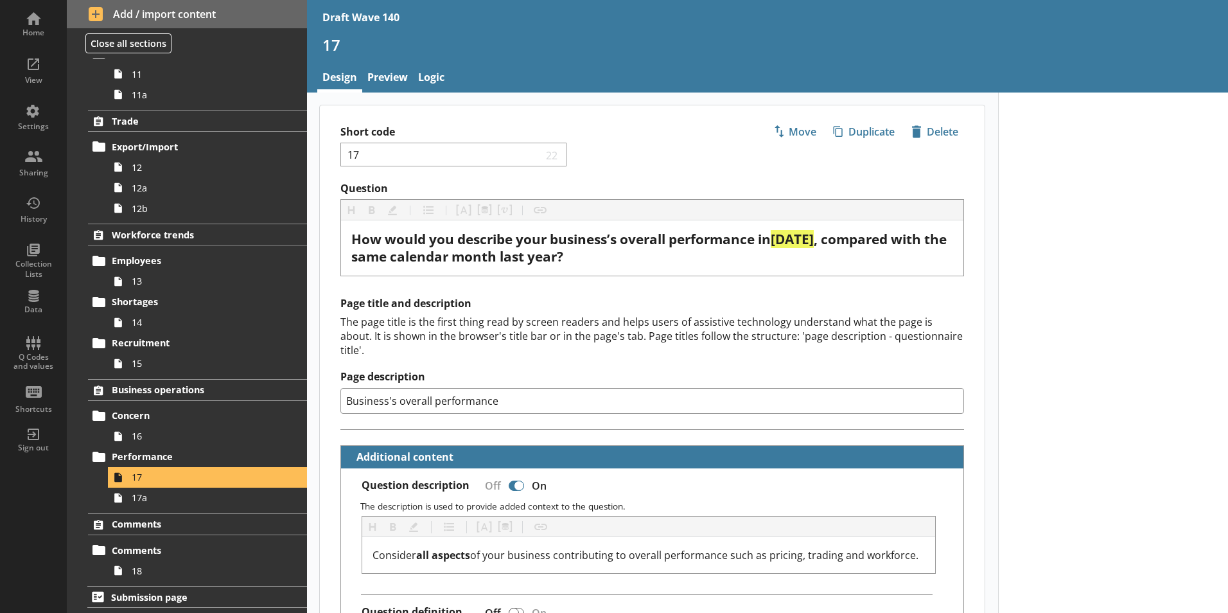
type textarea "x"
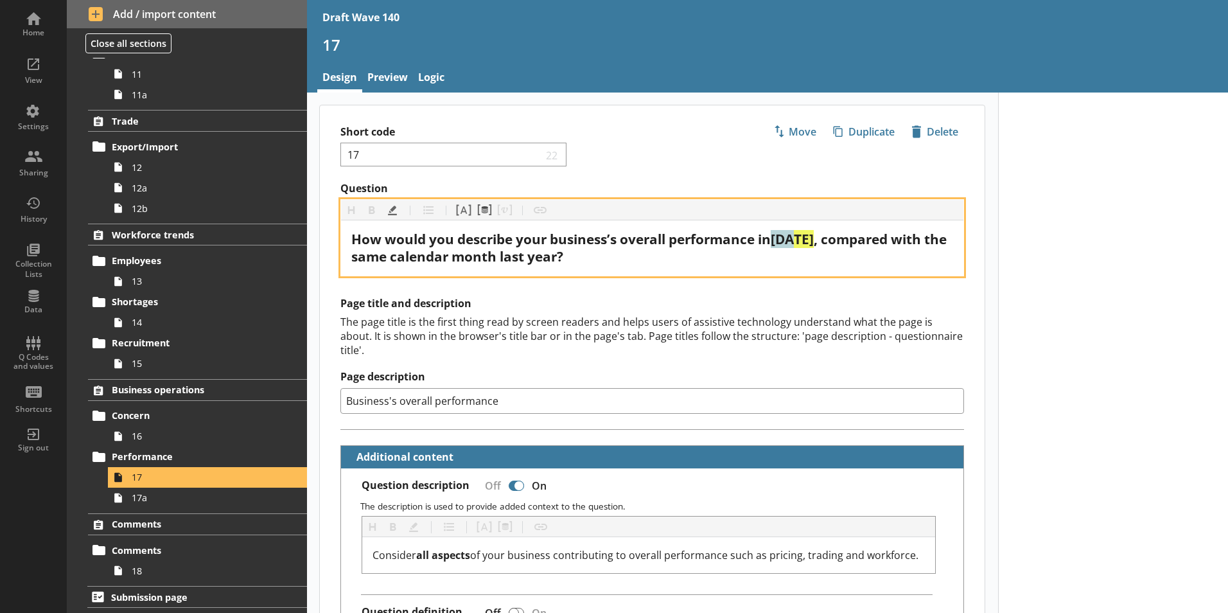
drag, startPoint x: 805, startPoint y: 238, endPoint x: 782, endPoint y: 237, distance: 23.1
click at [782, 237] on span "[DATE]" at bounding box center [792, 239] width 43 height 18
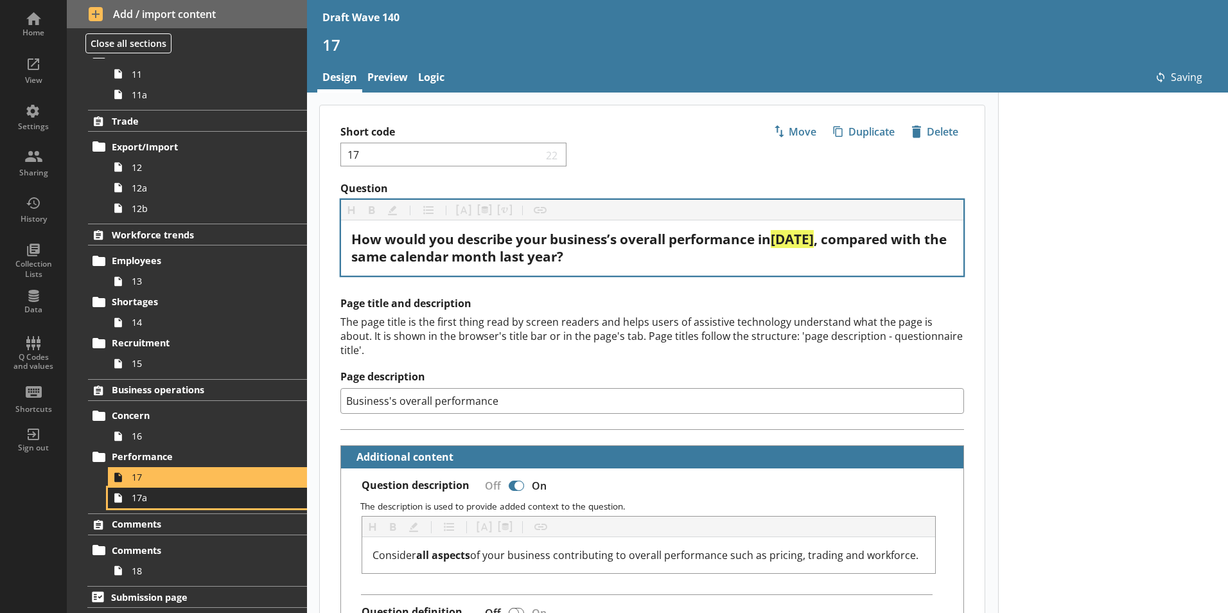
click at [136, 501] on span "17a" at bounding box center [203, 497] width 143 height 12
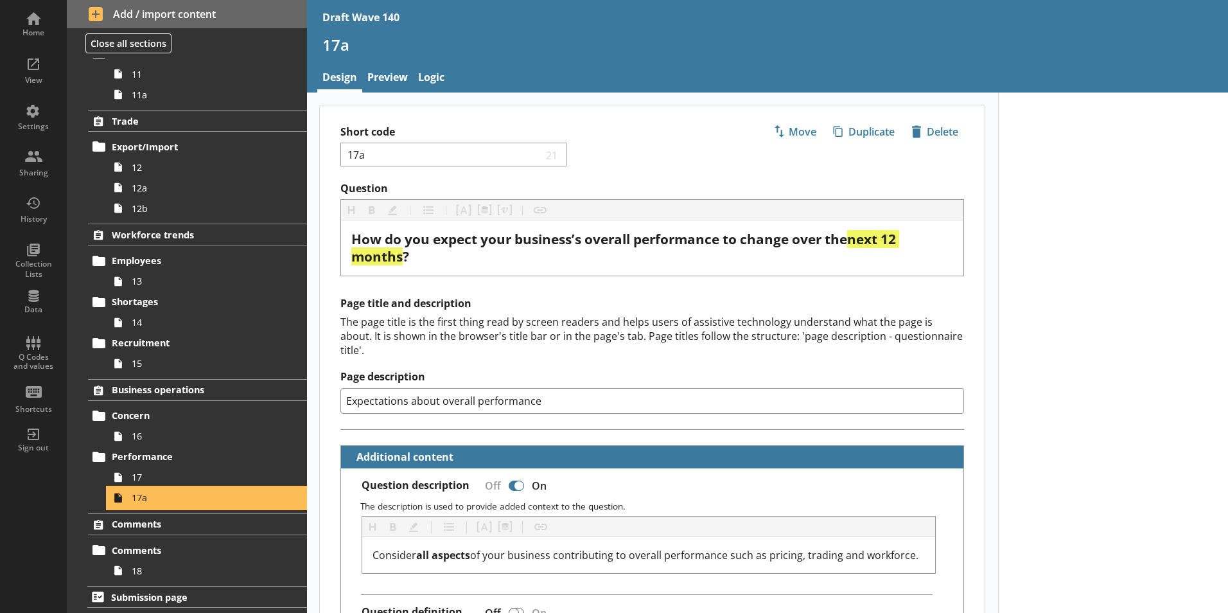
click at [136, 501] on span "17a" at bounding box center [203, 497] width 143 height 12
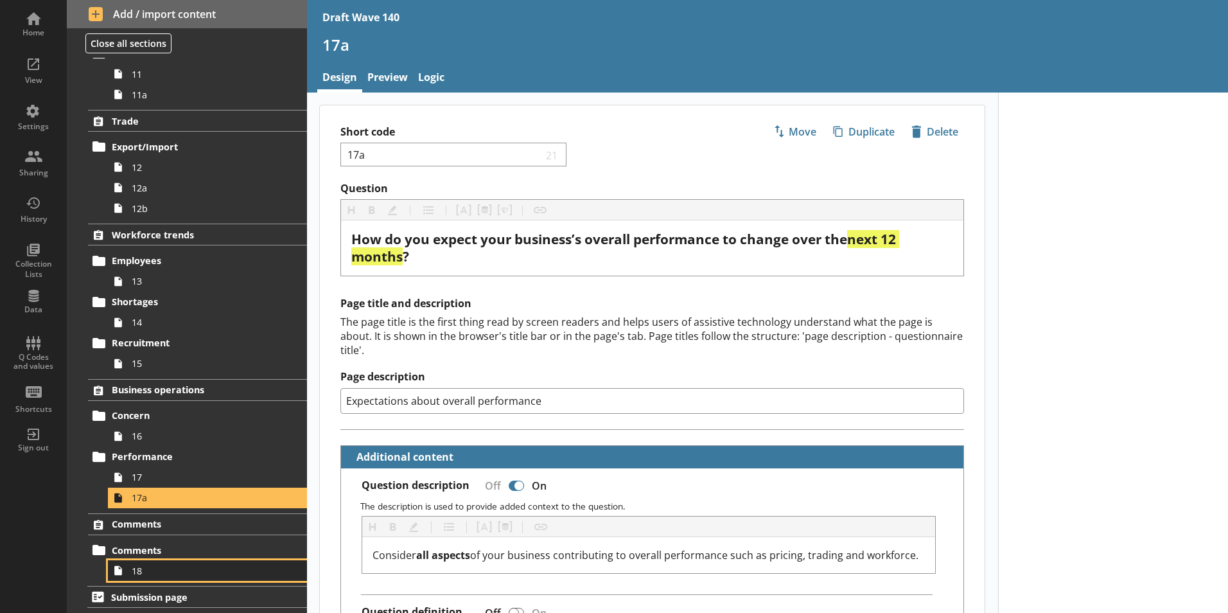
click at [144, 573] on span "18" at bounding box center [203, 571] width 143 height 12
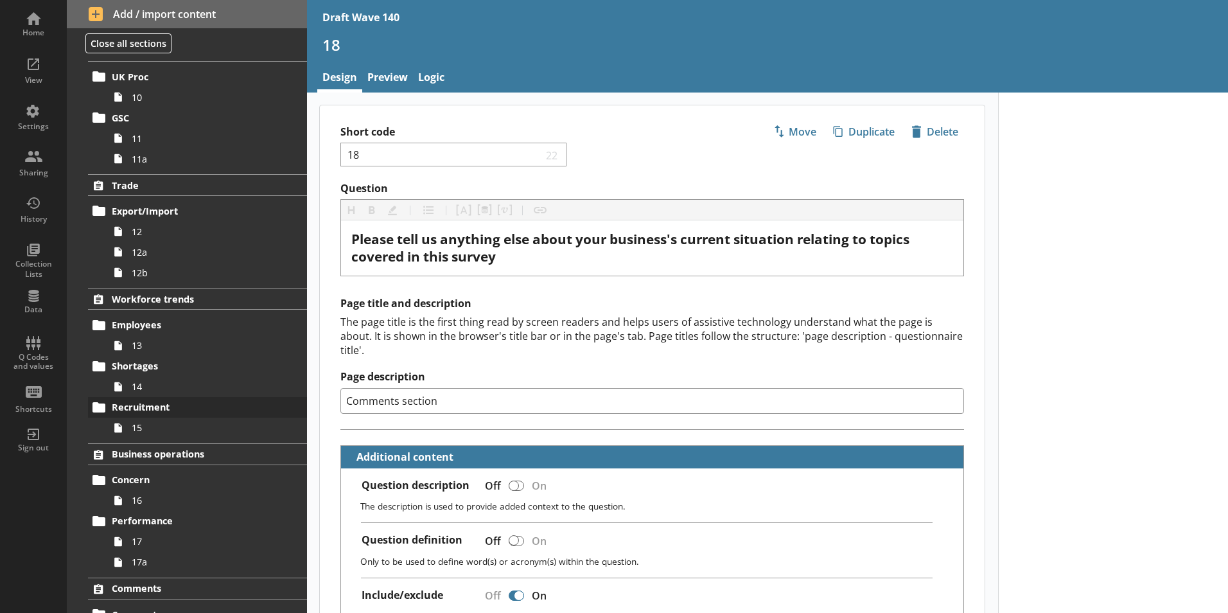
scroll to position [626, 0]
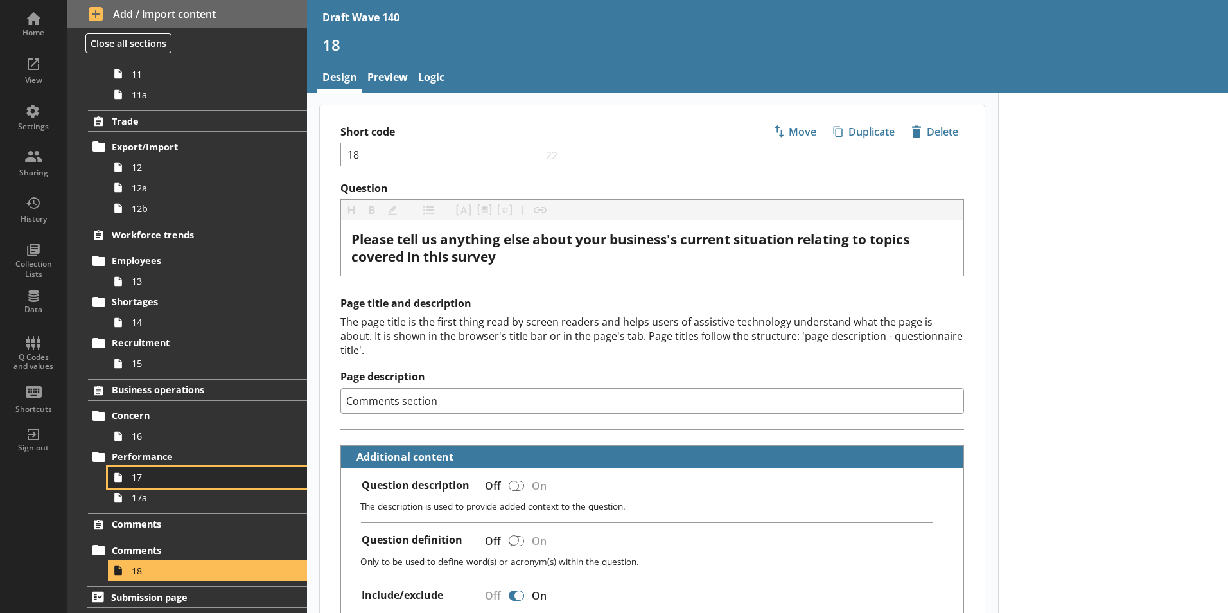
click at [145, 482] on span "17" at bounding box center [203, 477] width 143 height 12
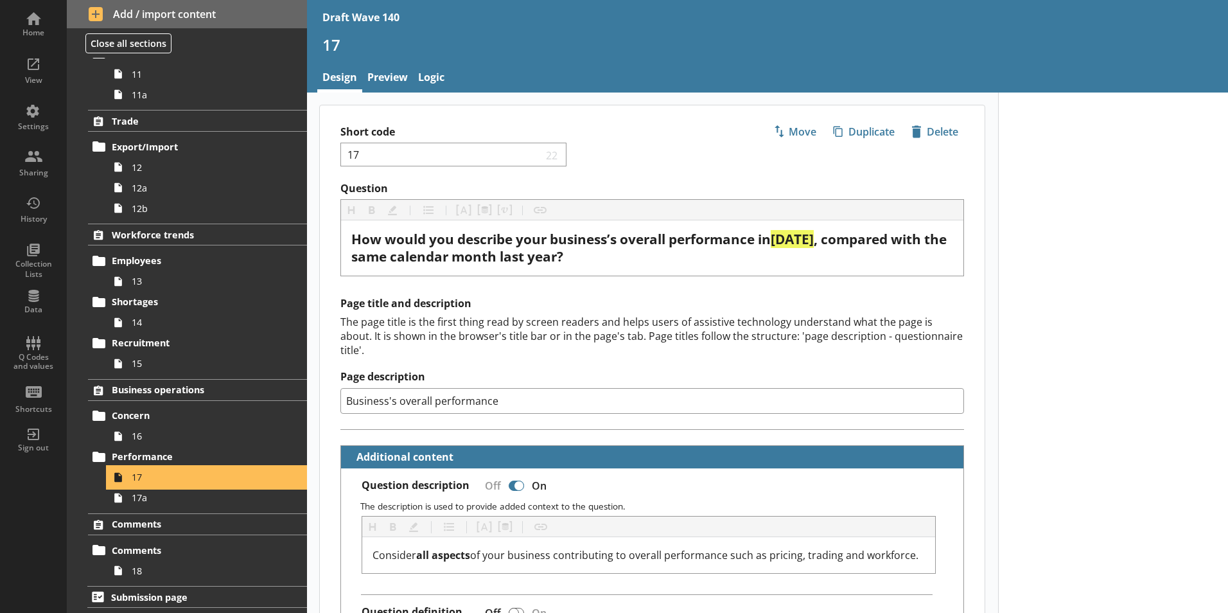
type textarea "x"
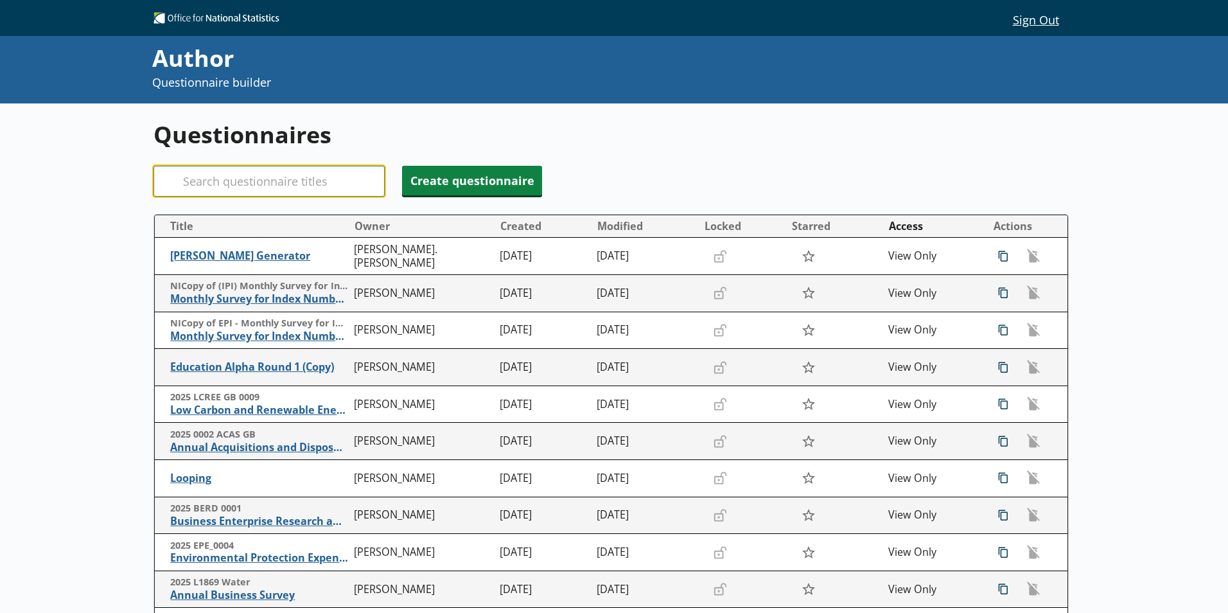
click at [229, 181] on input "Search" at bounding box center [269, 181] width 231 height 31
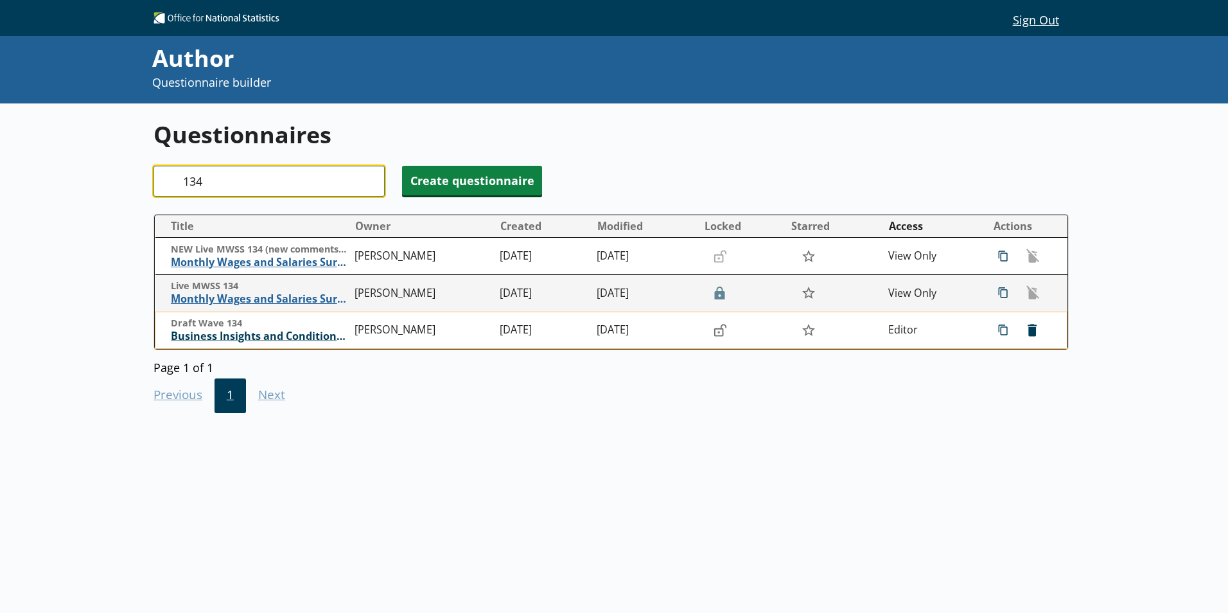
type input "134"
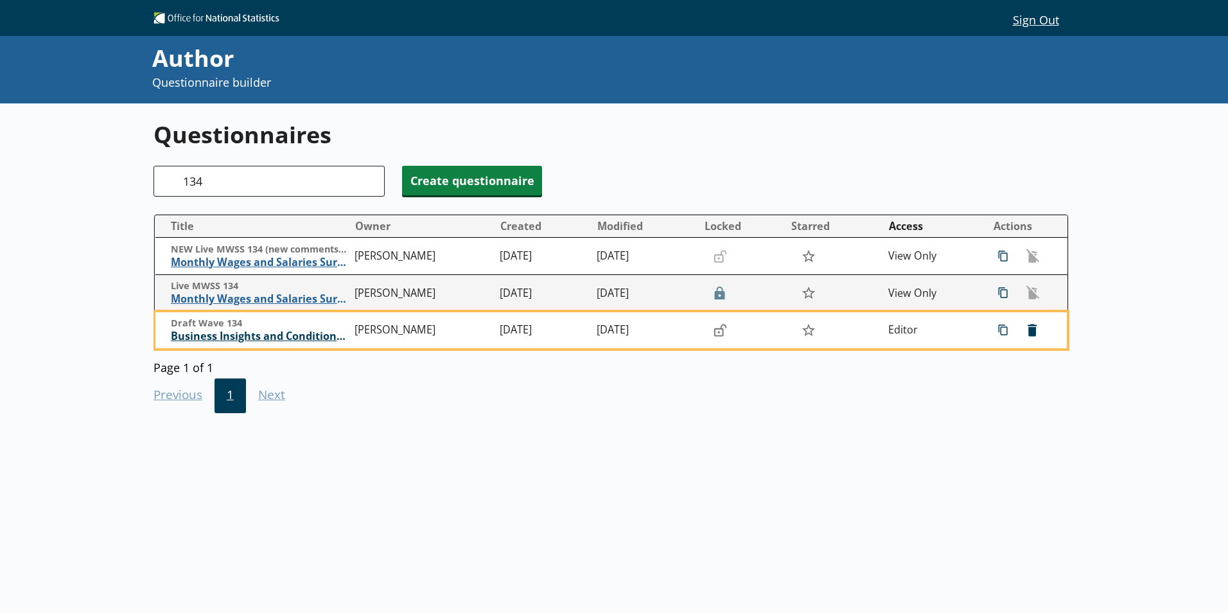
click at [279, 335] on span "Business Insights and Conditions Survey (BICS)" at bounding box center [259, 335] width 177 height 13
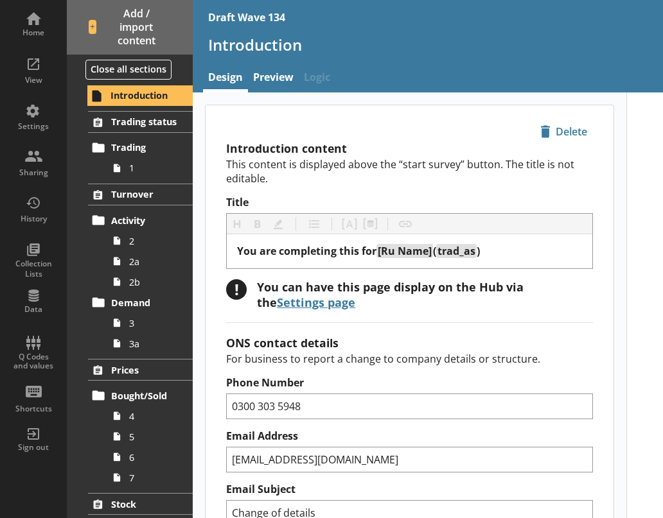
type textarea "x"
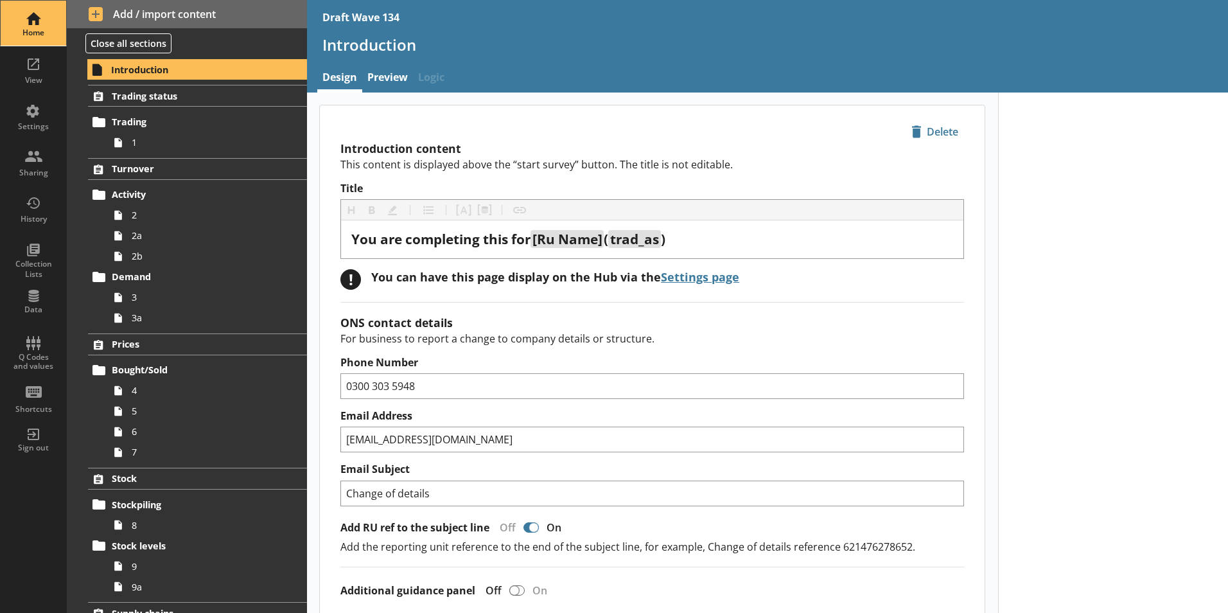
click at [41, 25] on div "Home" at bounding box center [33, 23] width 45 height 45
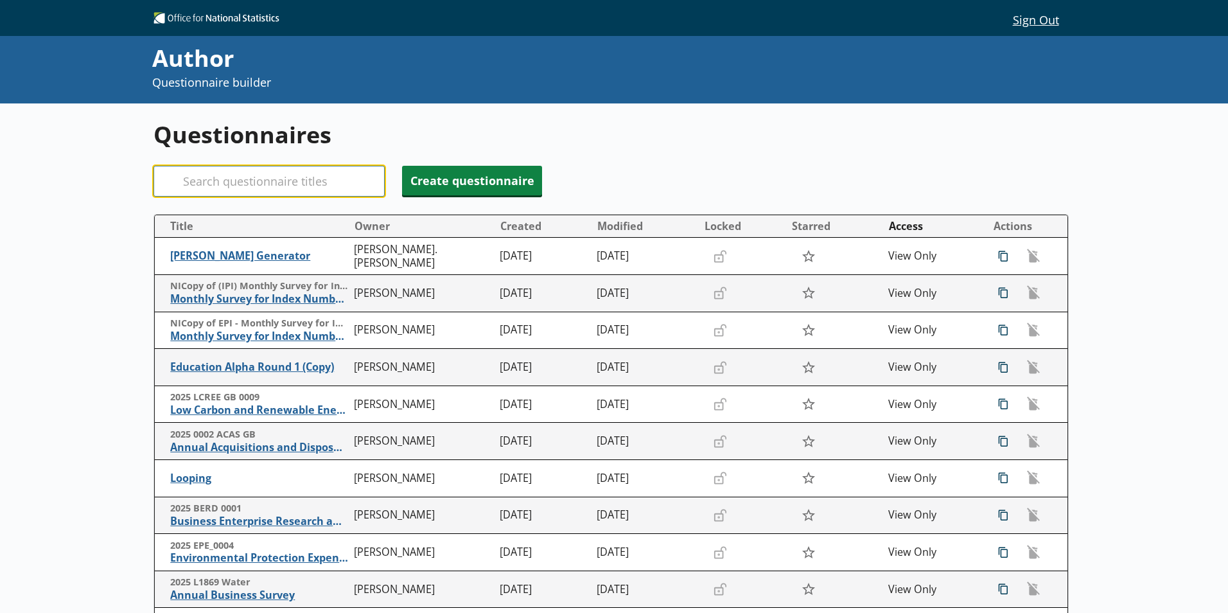
click at [259, 185] on input "Search" at bounding box center [269, 181] width 231 height 31
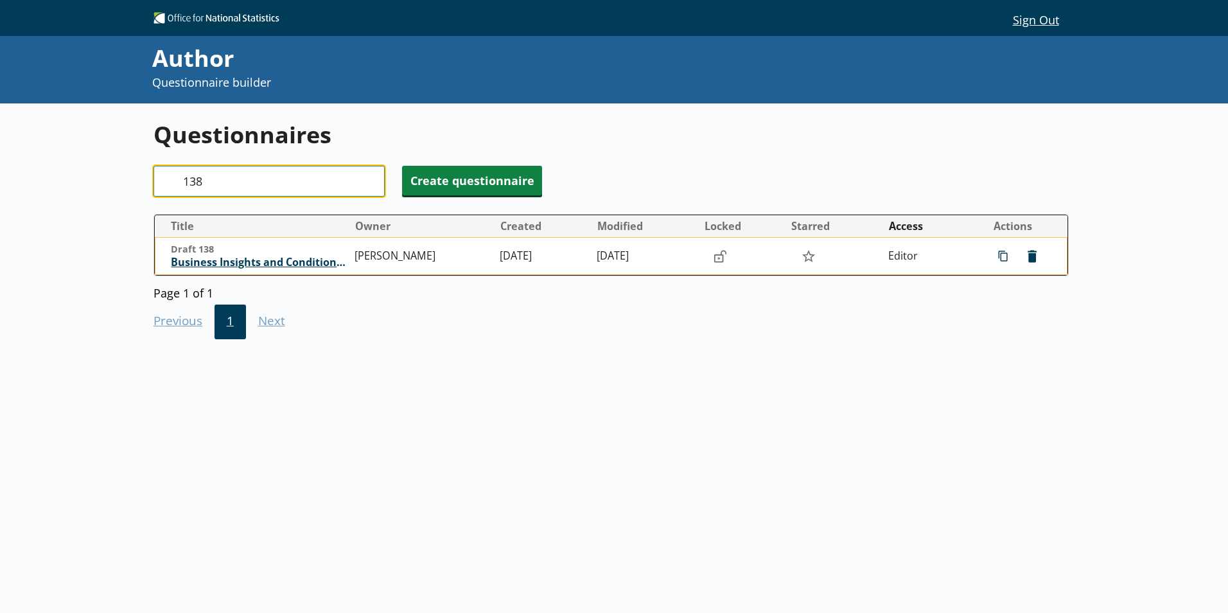
type input "138"
click at [287, 265] on span "Business Insights and Conditions Survey (BICS)" at bounding box center [259, 262] width 177 height 13
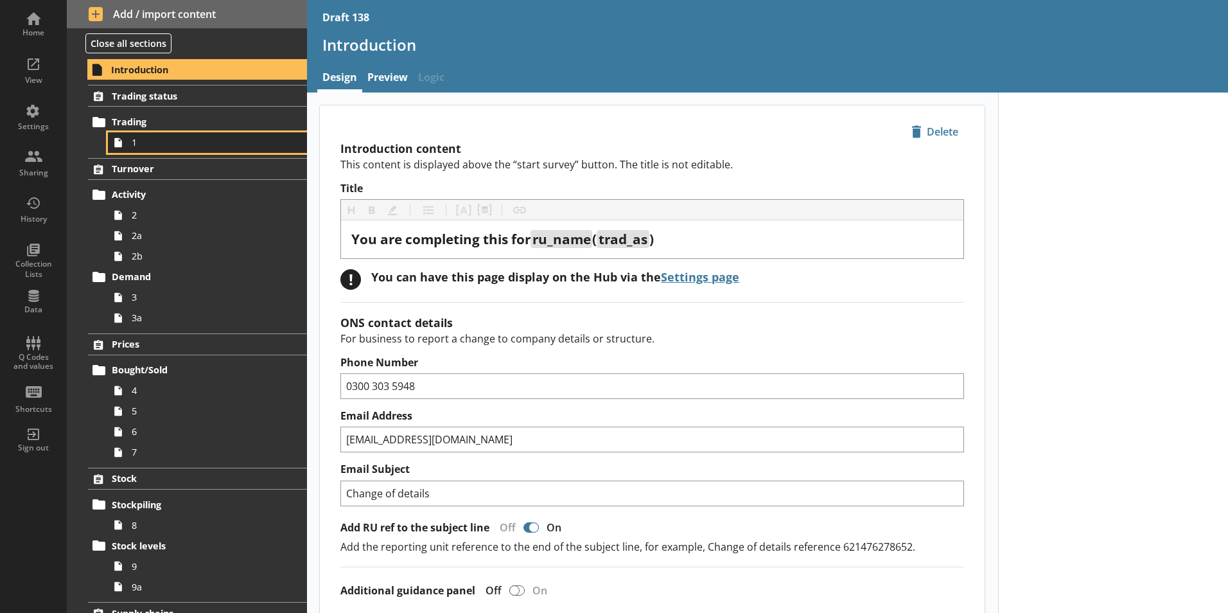
click at [149, 143] on span "1" at bounding box center [203, 142] width 143 height 12
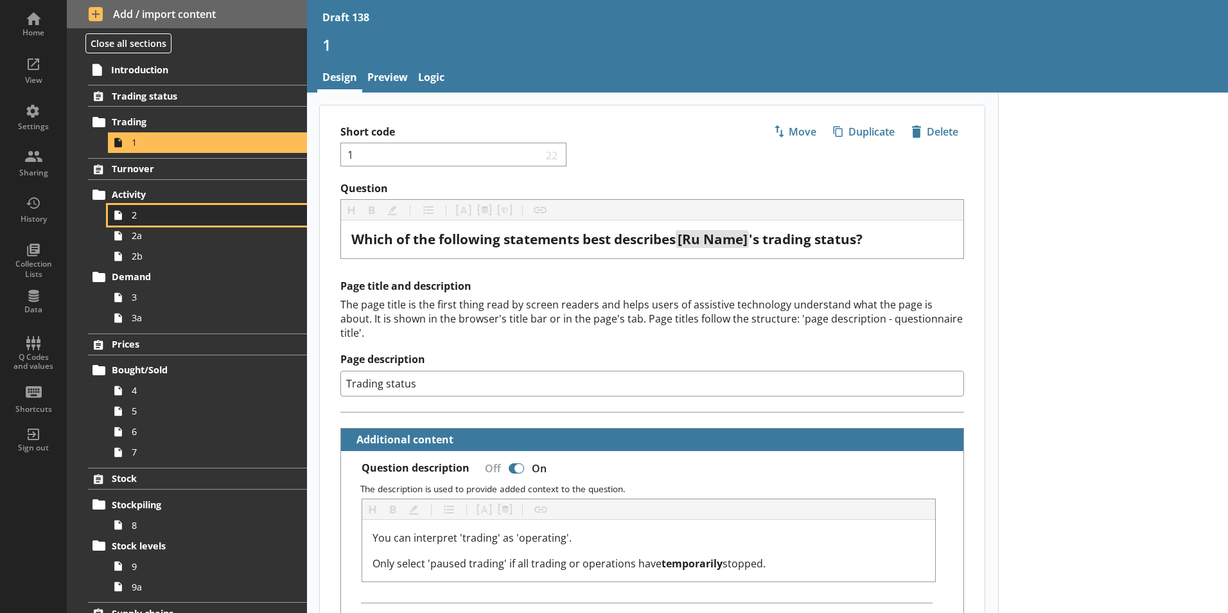
click at [136, 219] on span "2" at bounding box center [203, 215] width 143 height 12
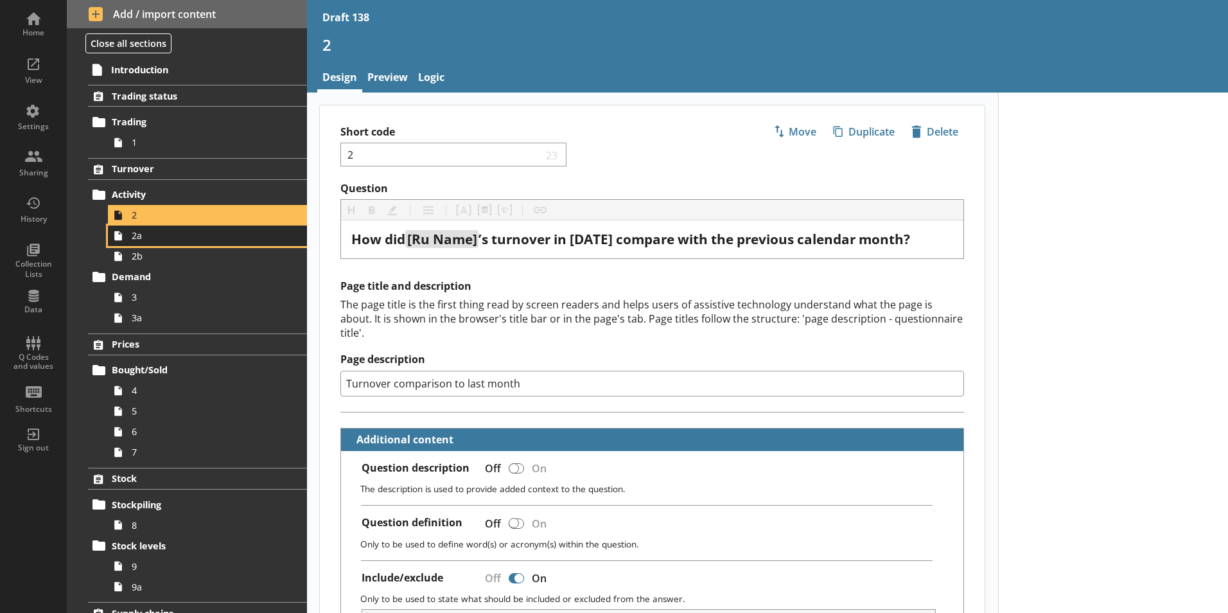
click at [131, 238] on link "2a" at bounding box center [207, 235] width 199 height 21
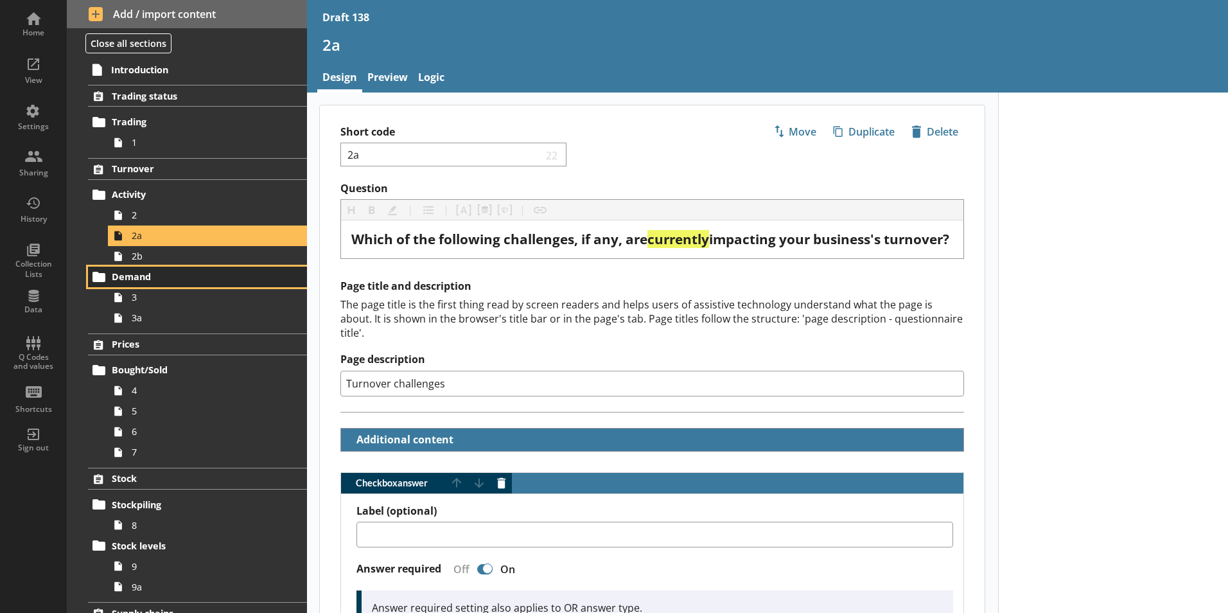
click at [140, 267] on link "Demand" at bounding box center [197, 277] width 219 height 21
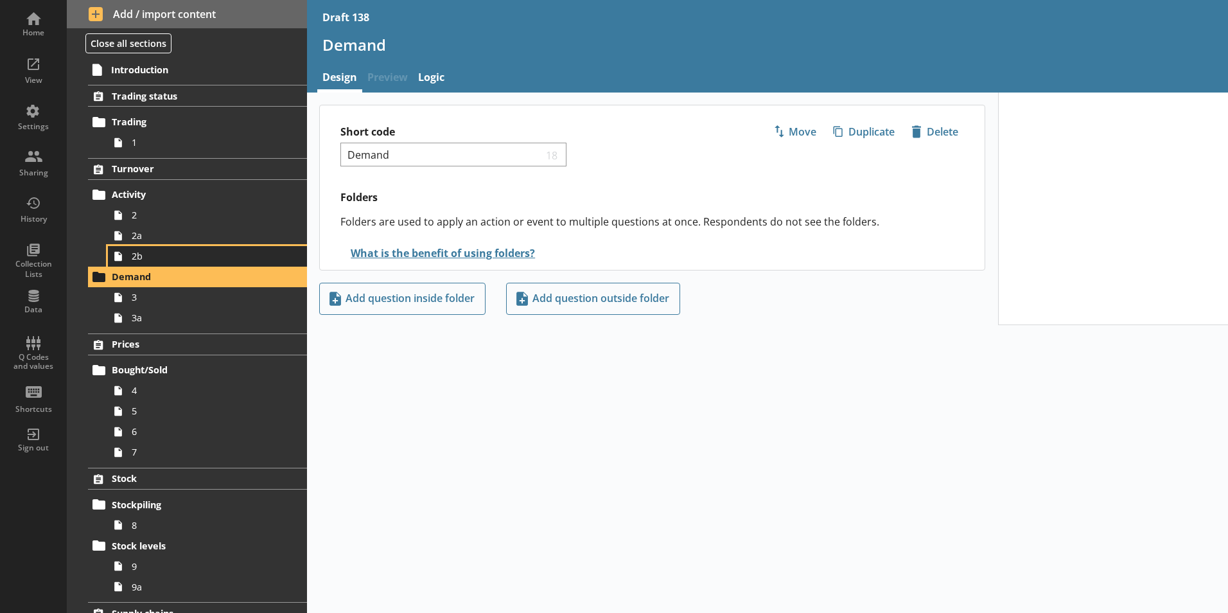
click at [134, 261] on span "2b" at bounding box center [203, 256] width 143 height 12
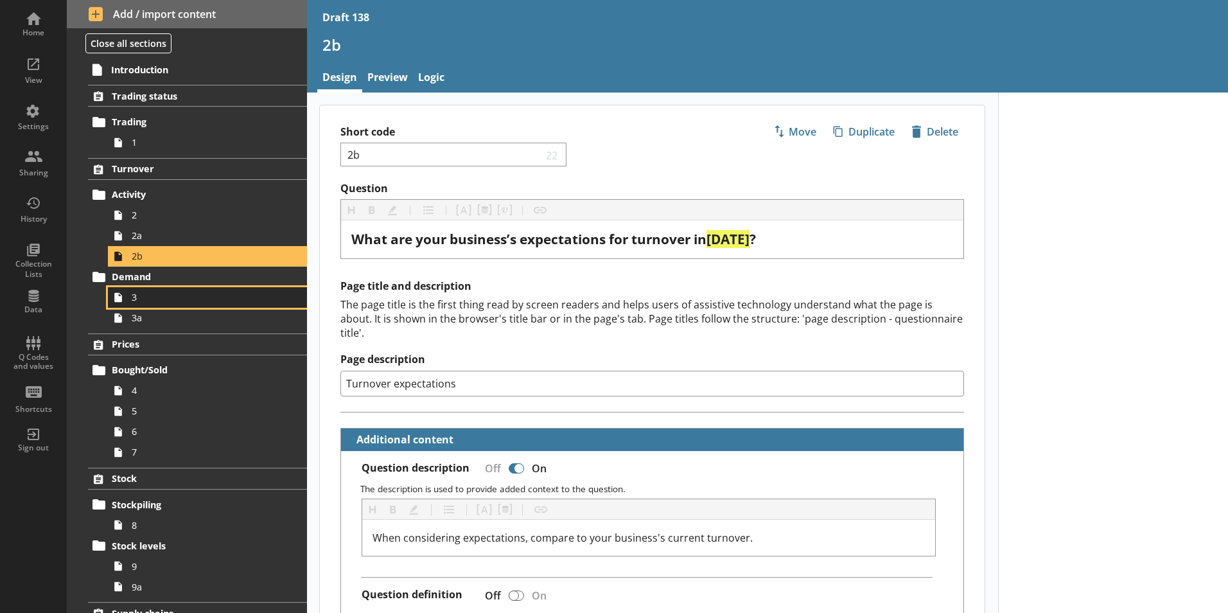
click at [145, 299] on span "3" at bounding box center [203, 297] width 143 height 12
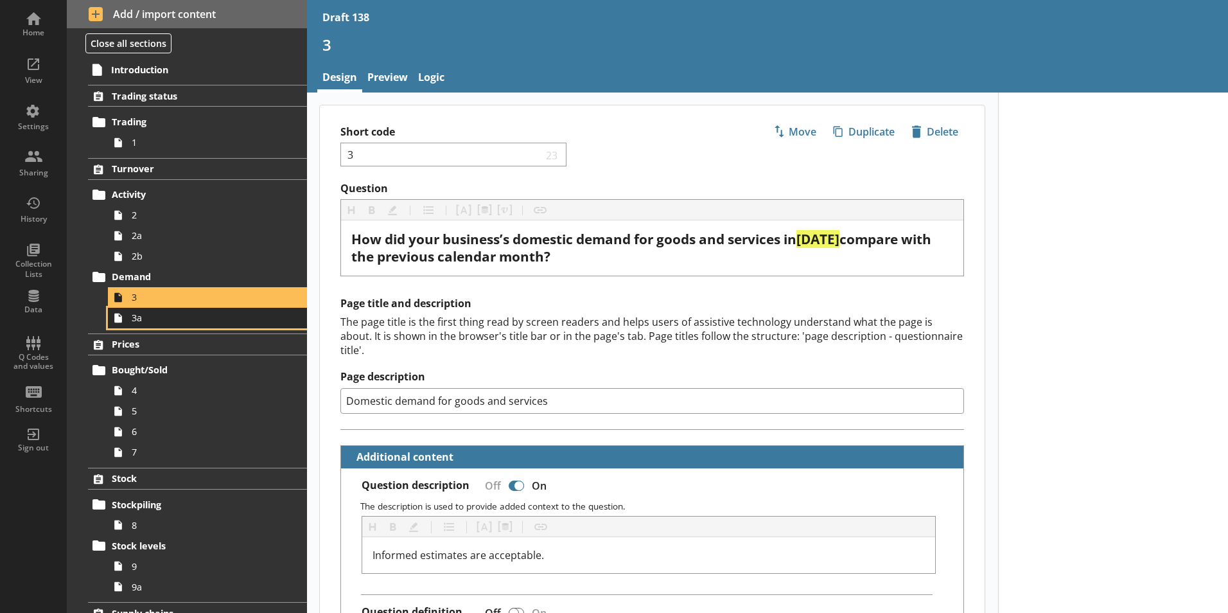
click at [152, 324] on span "3a" at bounding box center [203, 318] width 143 height 12
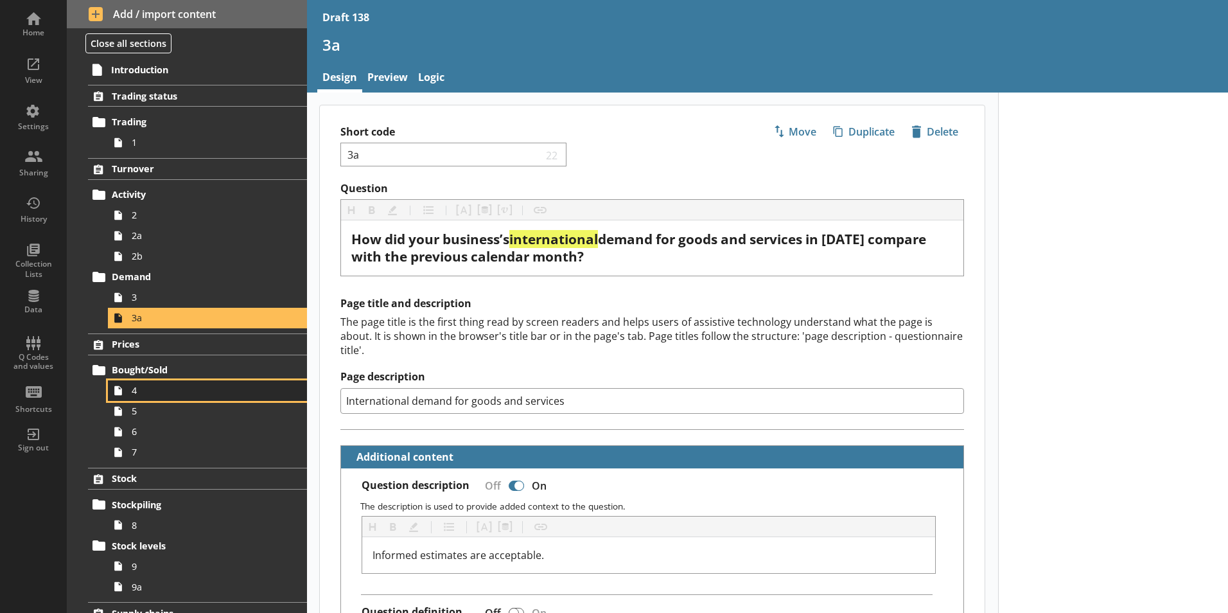
click at [141, 393] on span "4" at bounding box center [203, 390] width 143 height 12
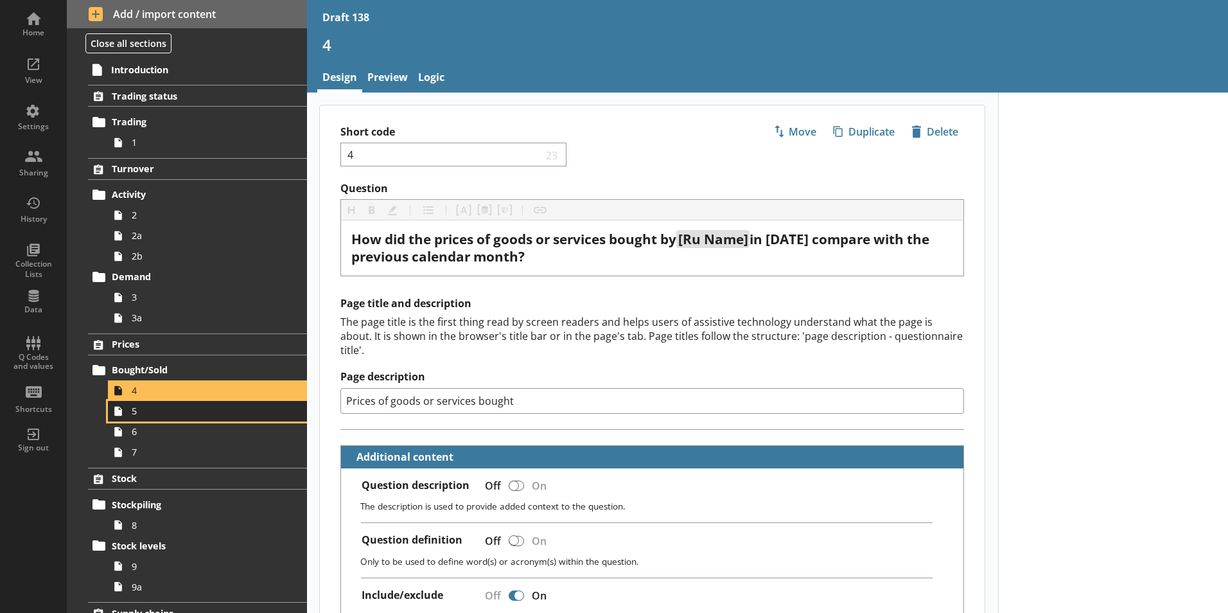
click at [131, 414] on link "5" at bounding box center [207, 411] width 199 height 21
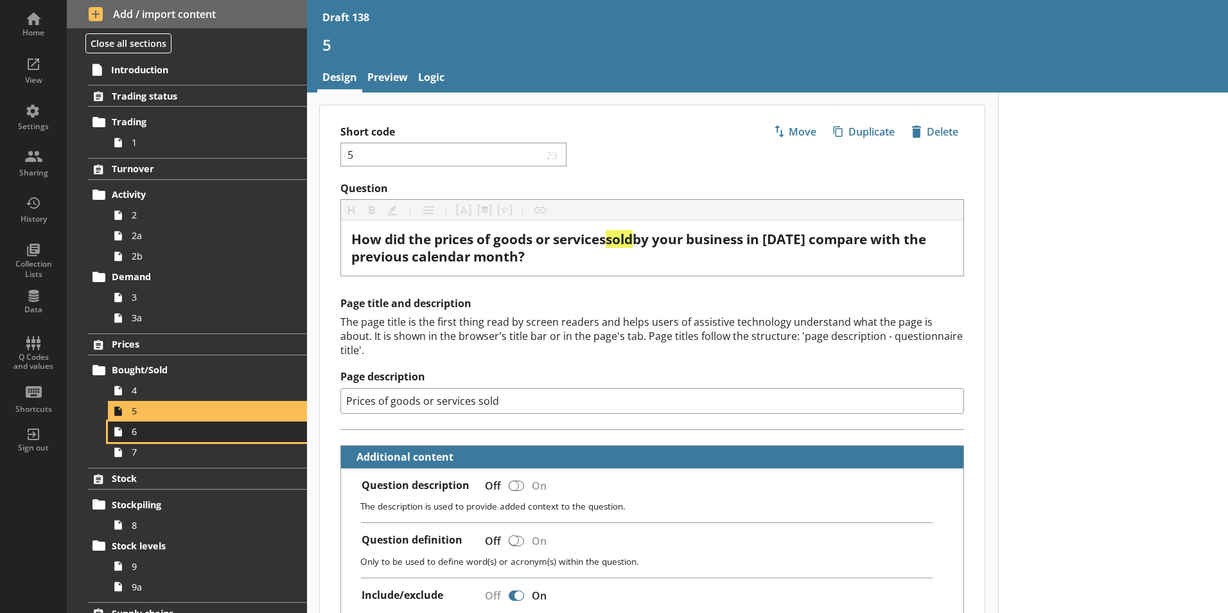
click at [144, 433] on span "6" at bounding box center [203, 431] width 143 height 12
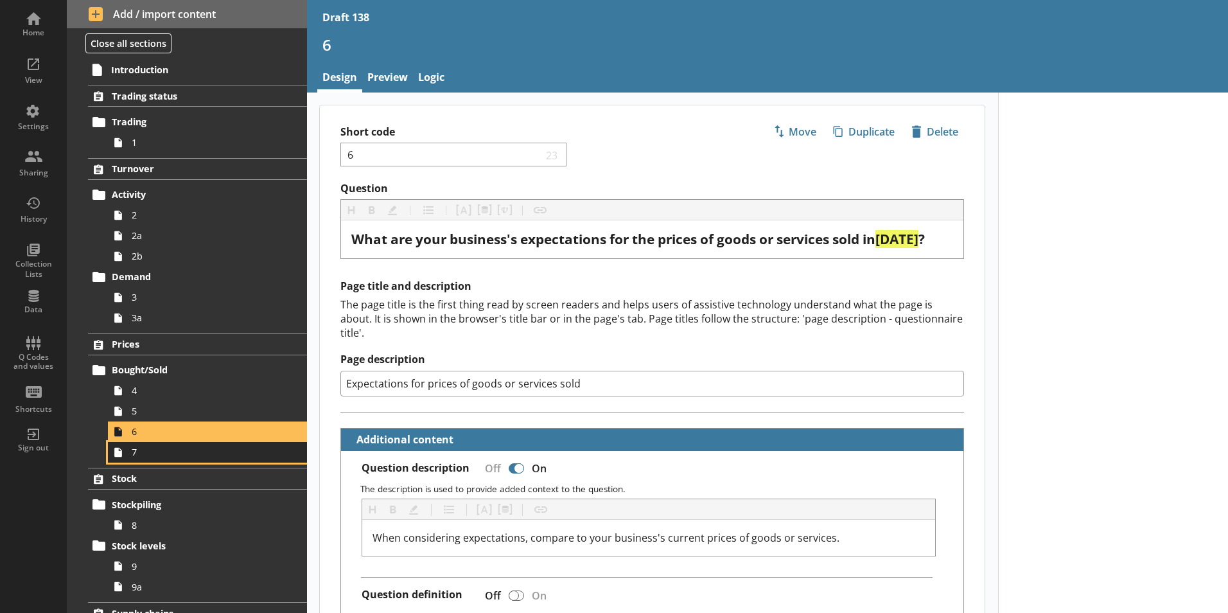
click at [129, 457] on link "7" at bounding box center [207, 452] width 199 height 21
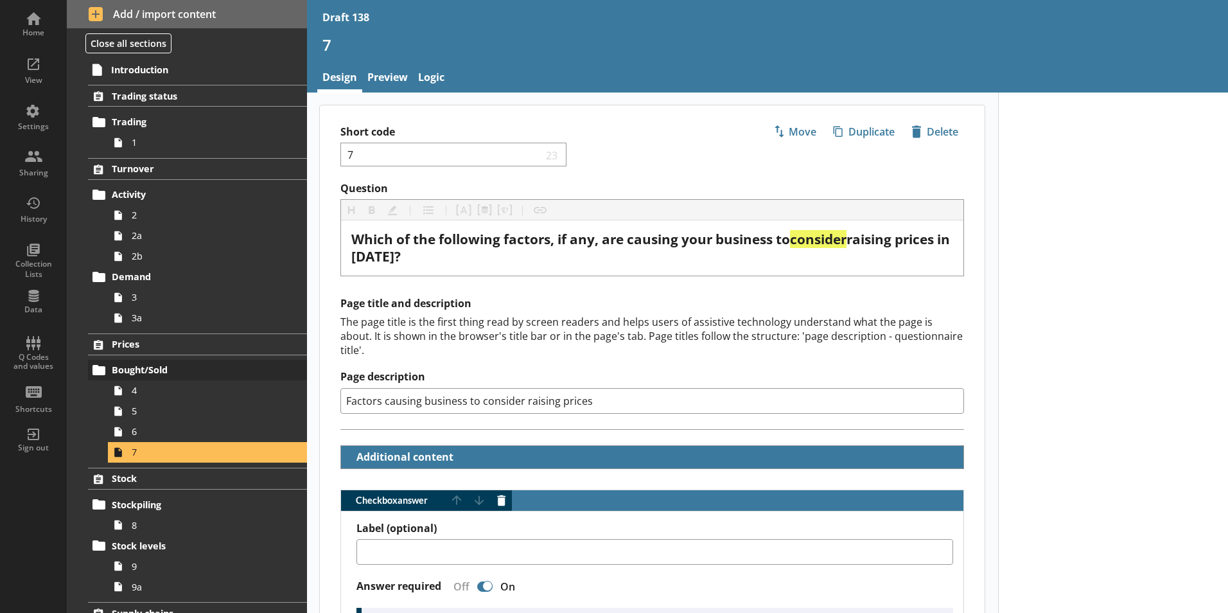
scroll to position [64, 0]
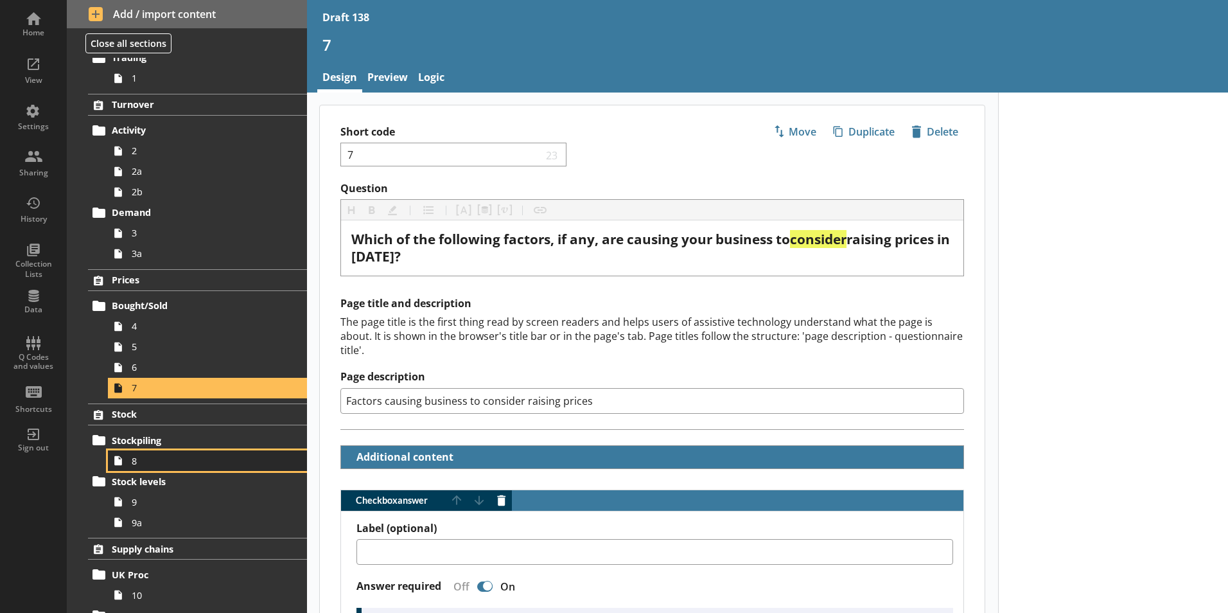
click at [135, 468] on link "8" at bounding box center [207, 460] width 199 height 21
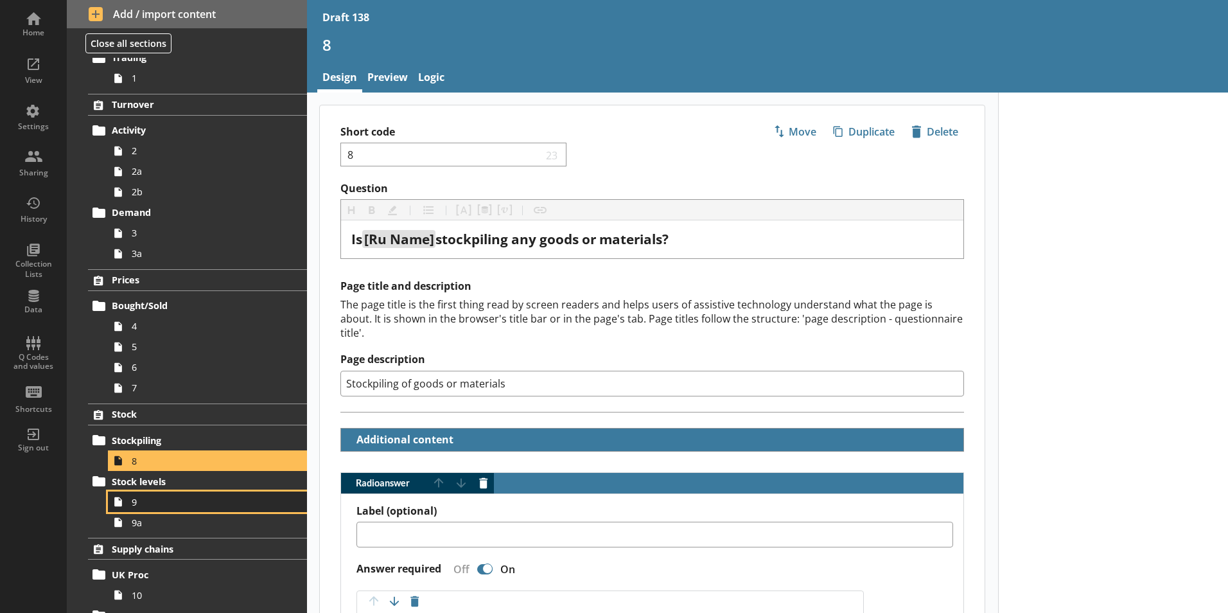
click at [152, 503] on span "9" at bounding box center [203, 502] width 143 height 12
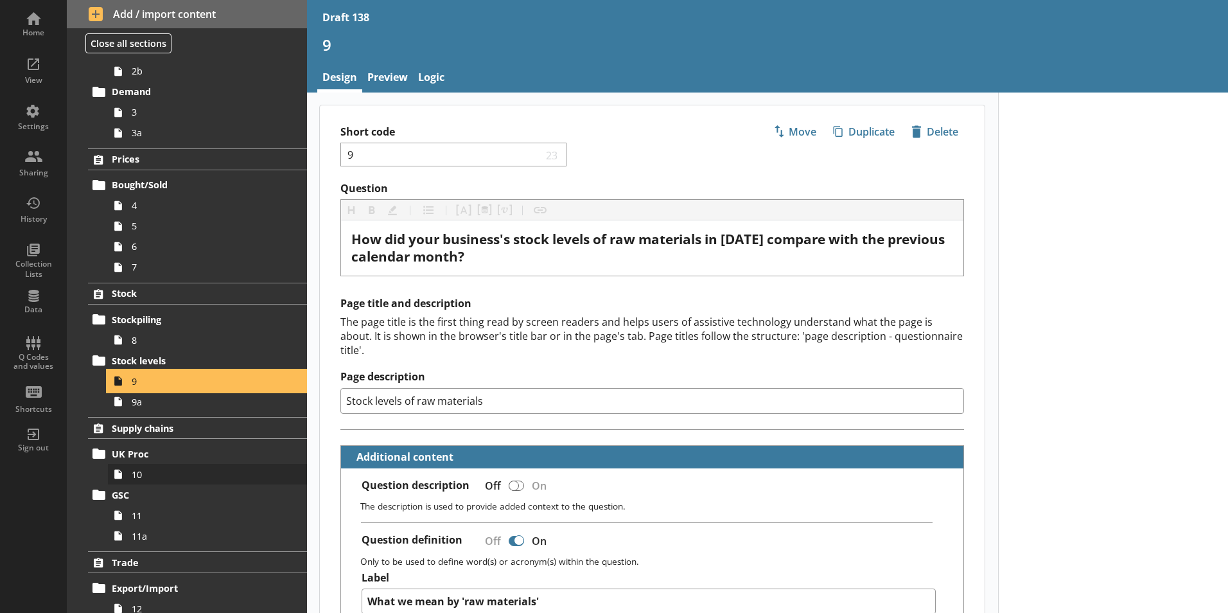
scroll to position [193, 0]
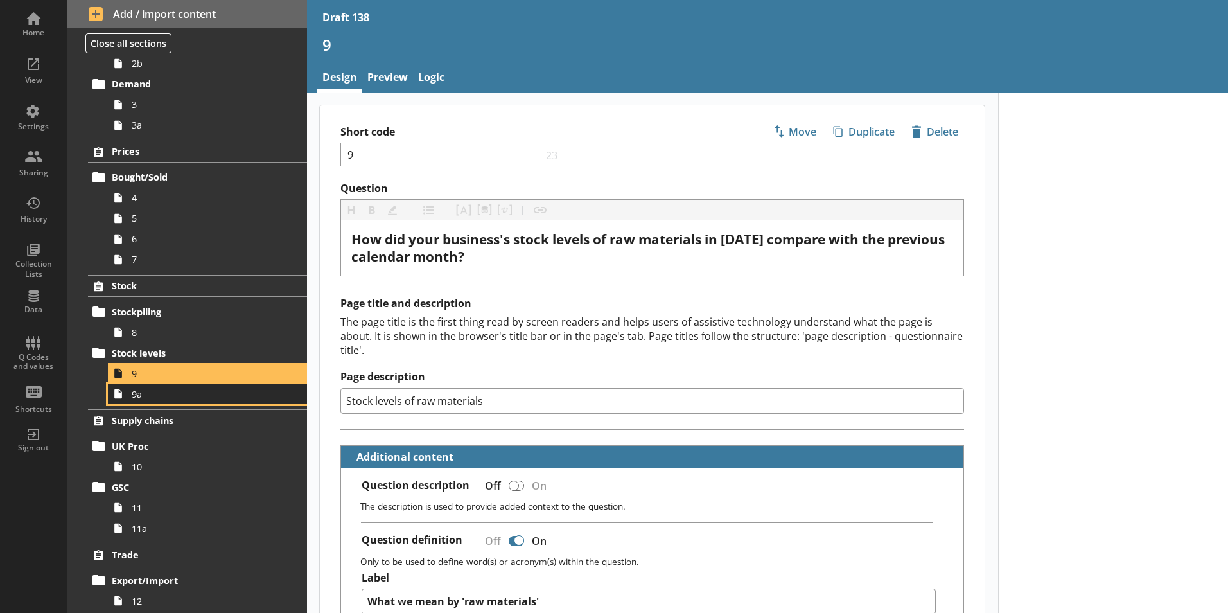
click at [139, 398] on span "9a" at bounding box center [203, 394] width 143 height 12
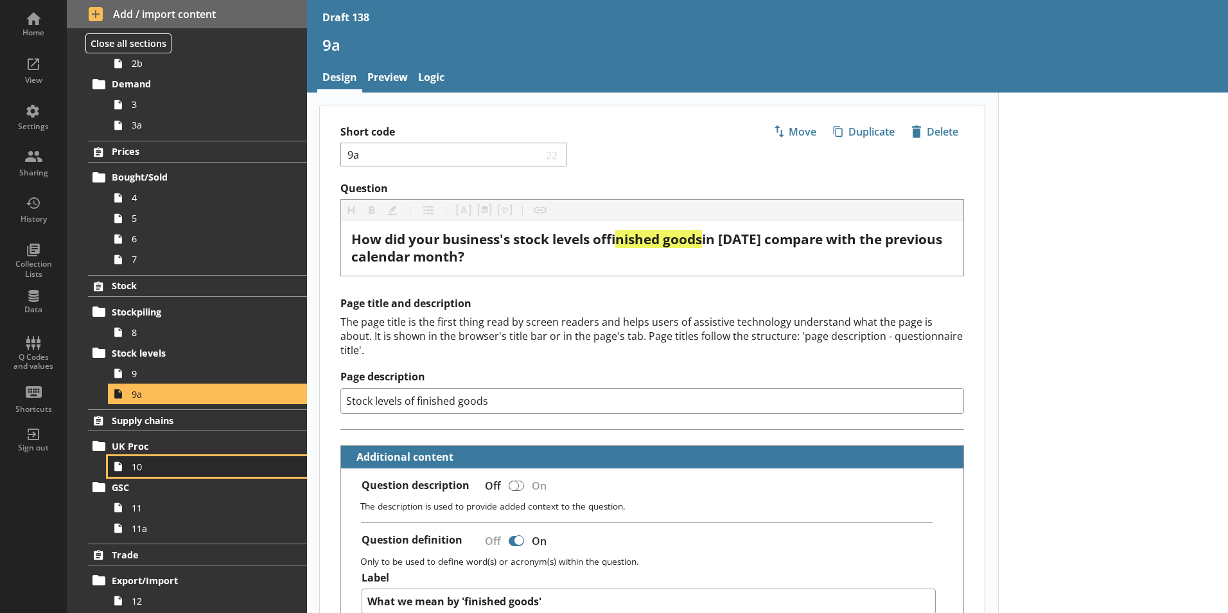
click at [142, 466] on span "10" at bounding box center [203, 467] width 143 height 12
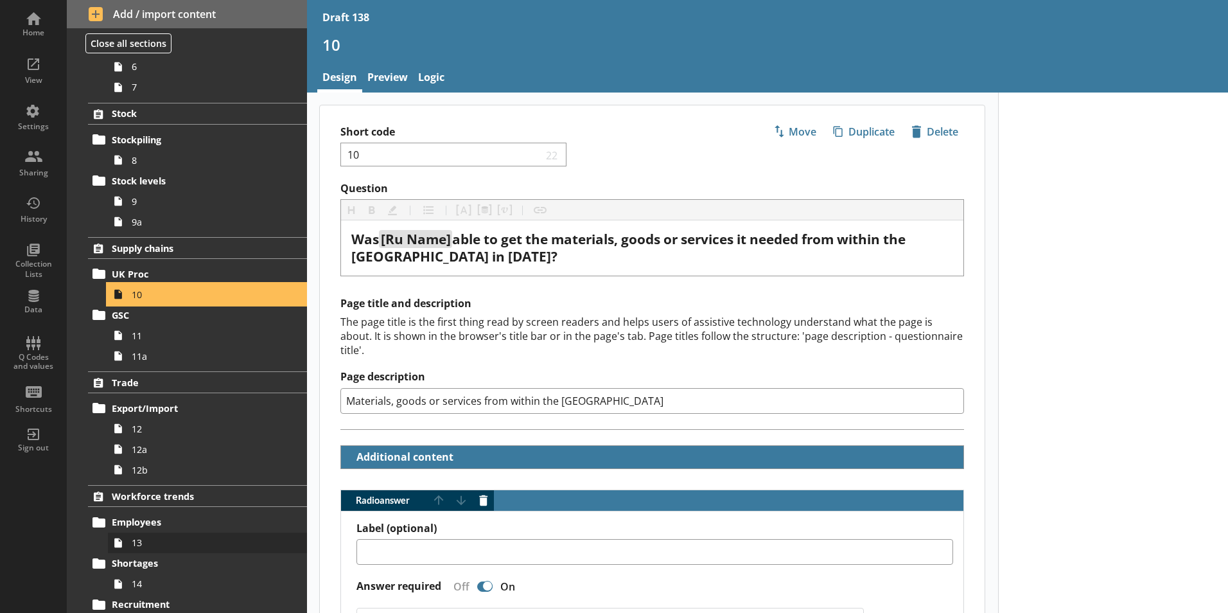
scroll to position [450, 0]
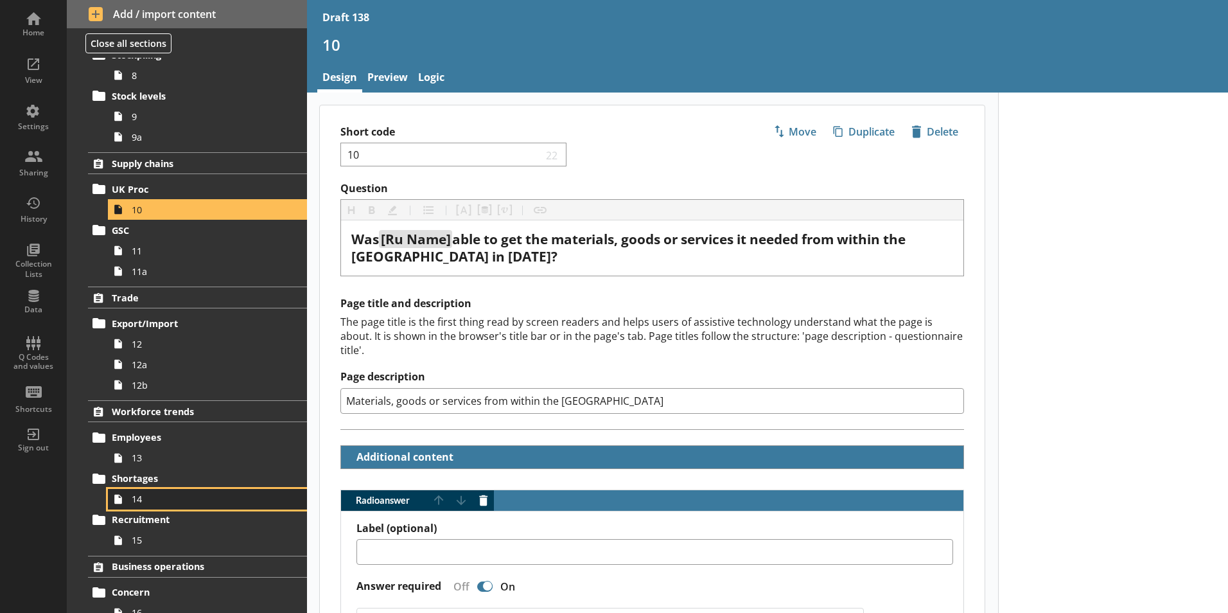
click at [136, 502] on span "14" at bounding box center [203, 499] width 143 height 12
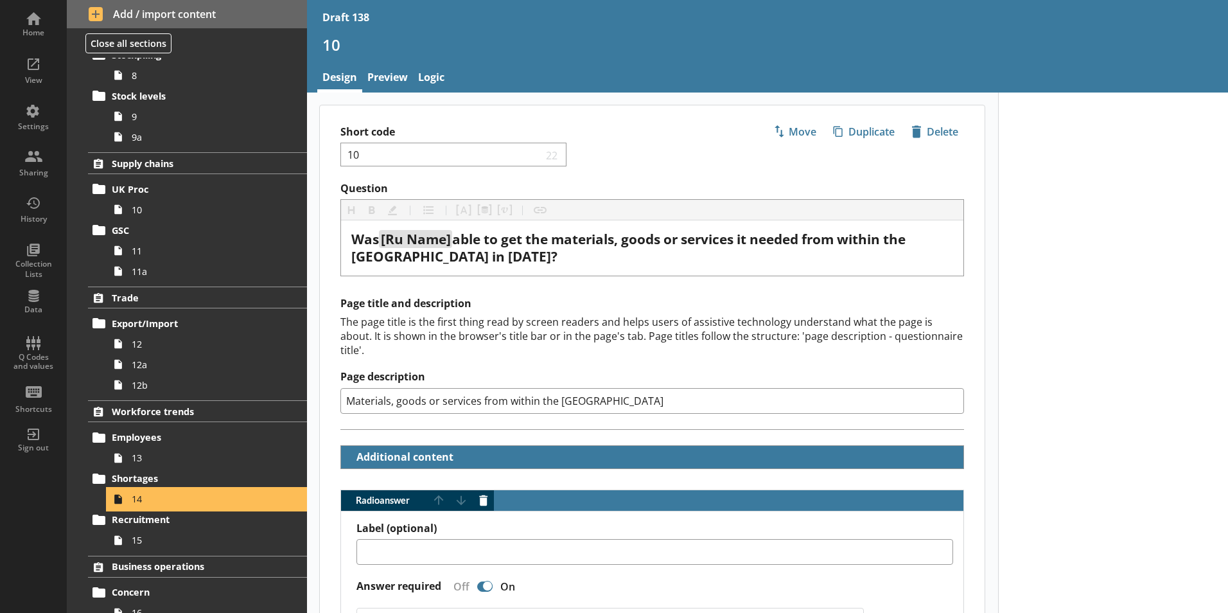
type textarea "x"
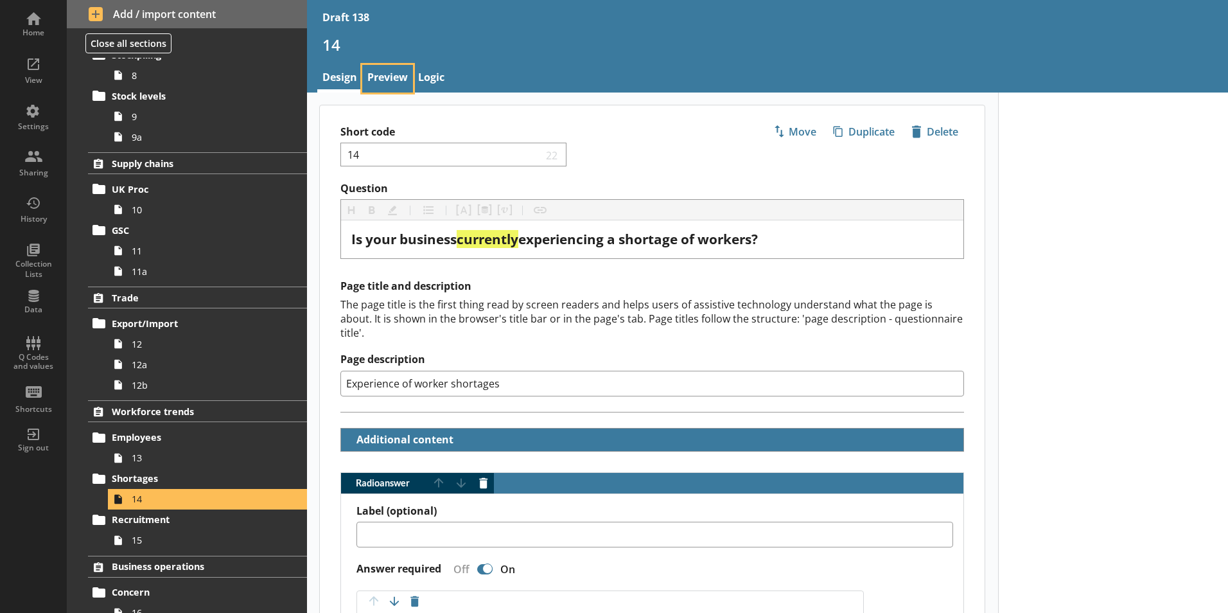
click at [391, 75] on link "Preview" at bounding box center [387, 79] width 51 height 28
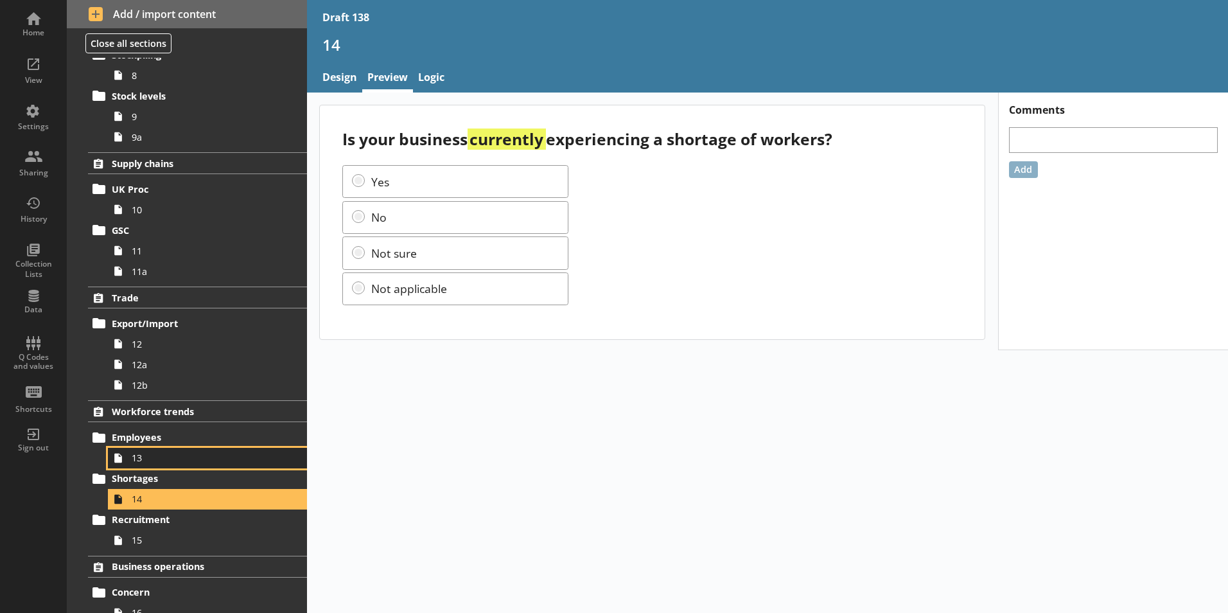
click at [128, 456] on link "13" at bounding box center [207, 458] width 199 height 21
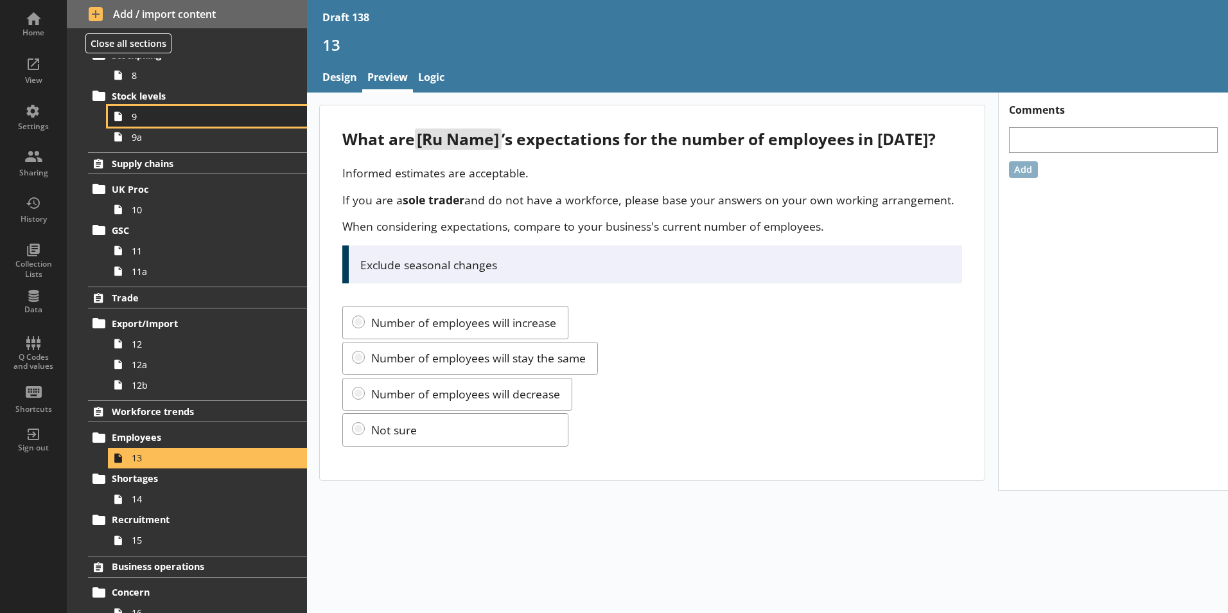
click at [137, 121] on span "9" at bounding box center [203, 116] width 143 height 12
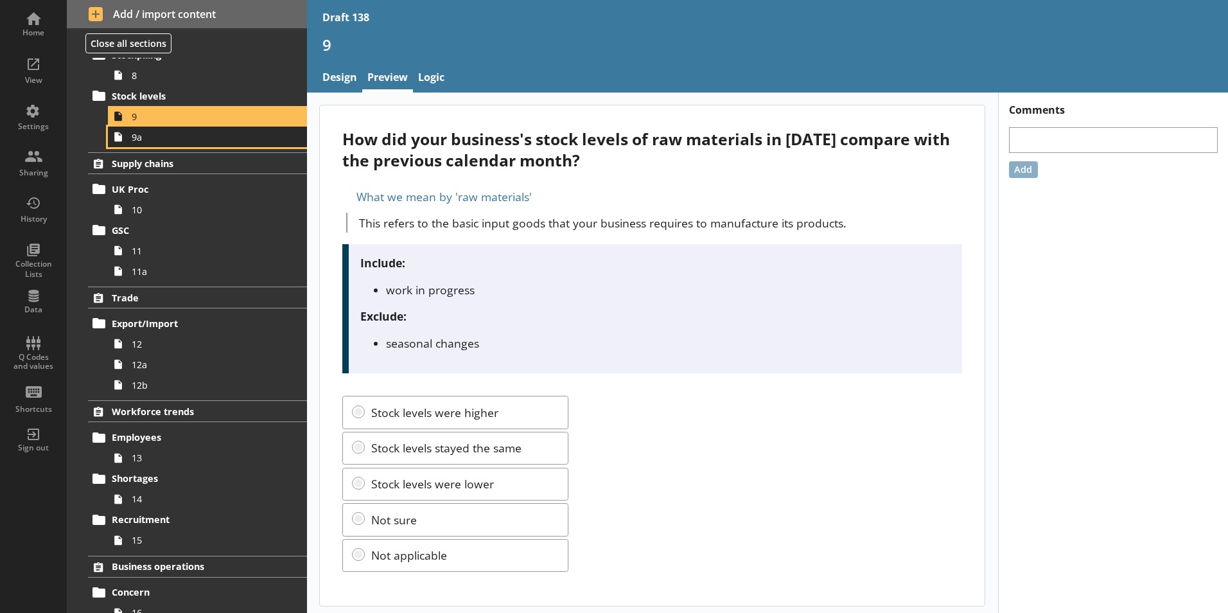
click at [143, 141] on span "9a" at bounding box center [203, 137] width 143 height 12
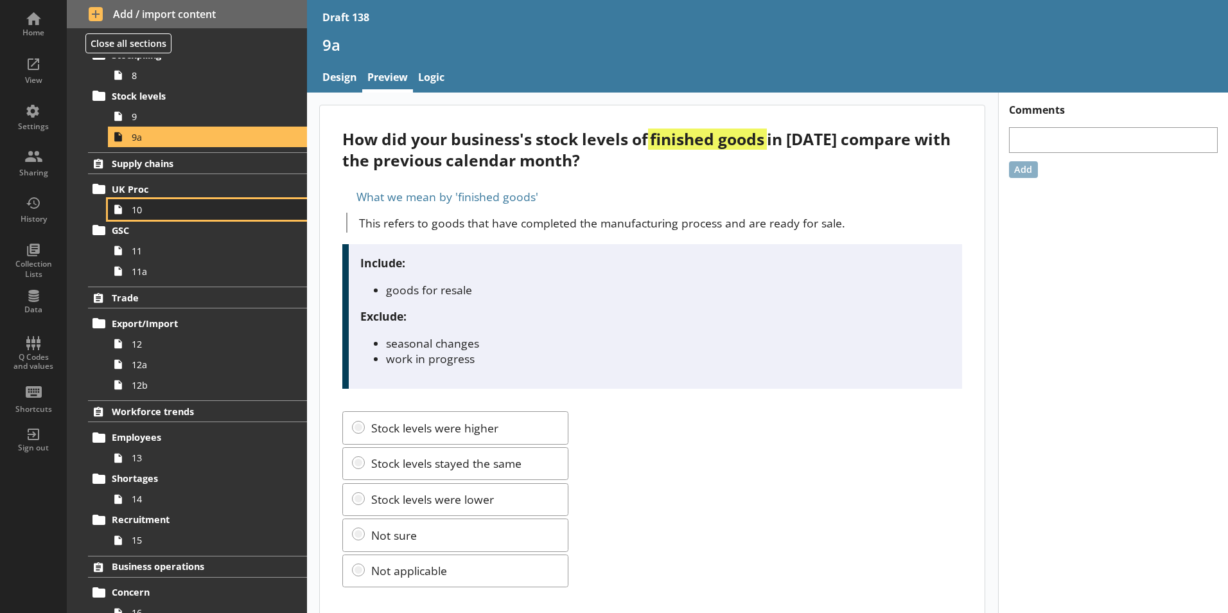
click at [136, 215] on span "10" at bounding box center [203, 210] width 143 height 12
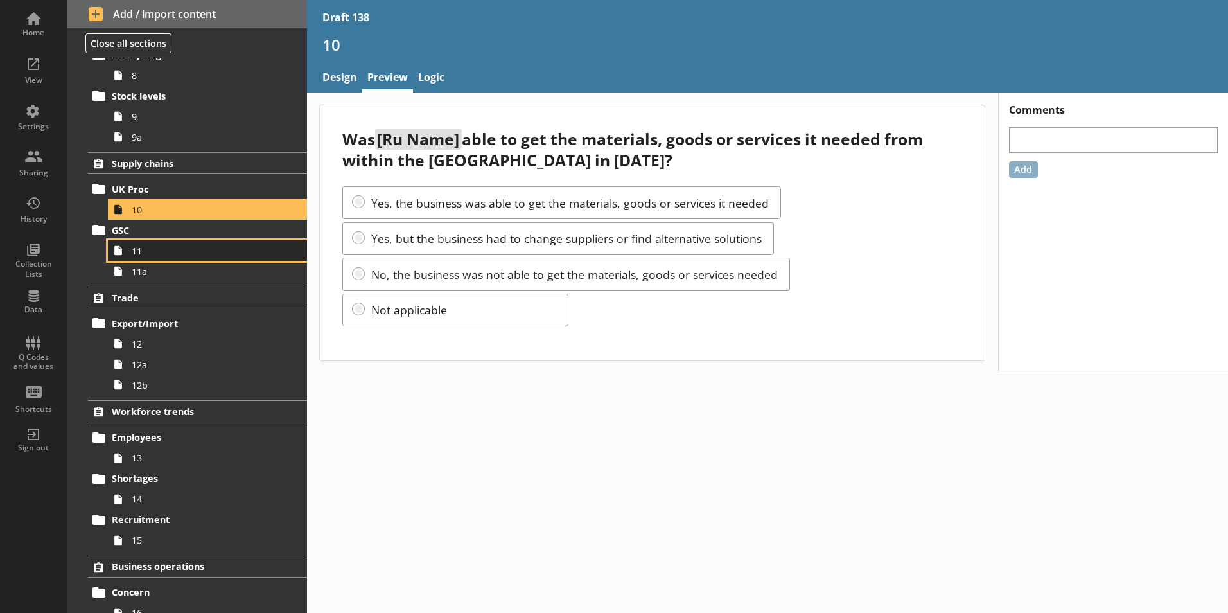
click at [137, 258] on link "11" at bounding box center [207, 250] width 199 height 21
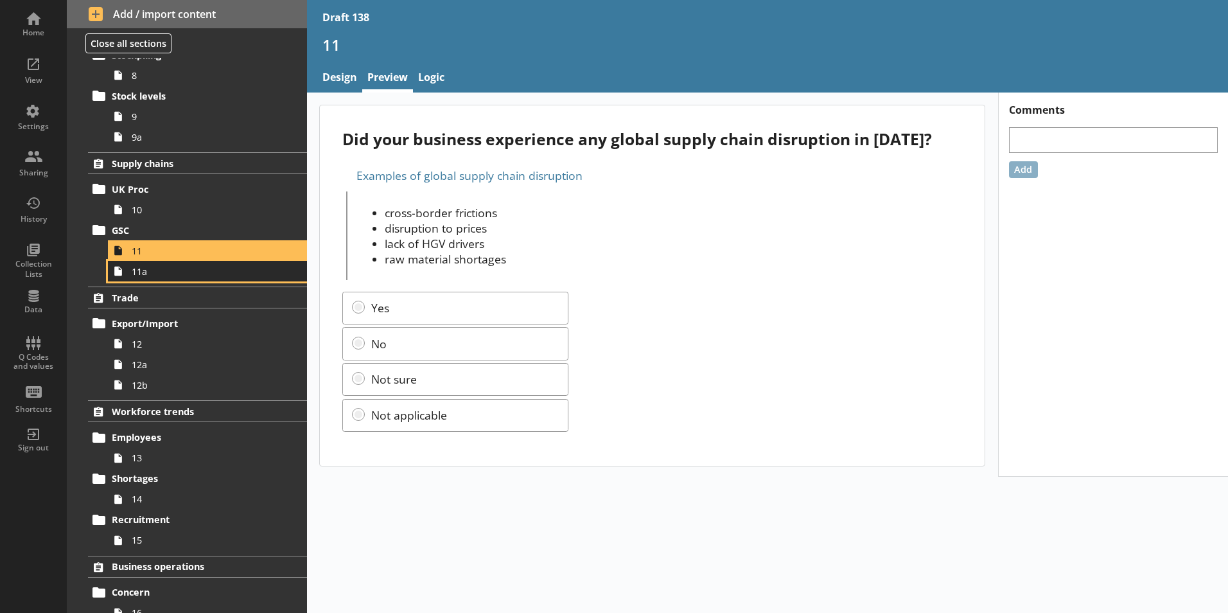
click at [140, 278] on link "11a" at bounding box center [207, 271] width 199 height 21
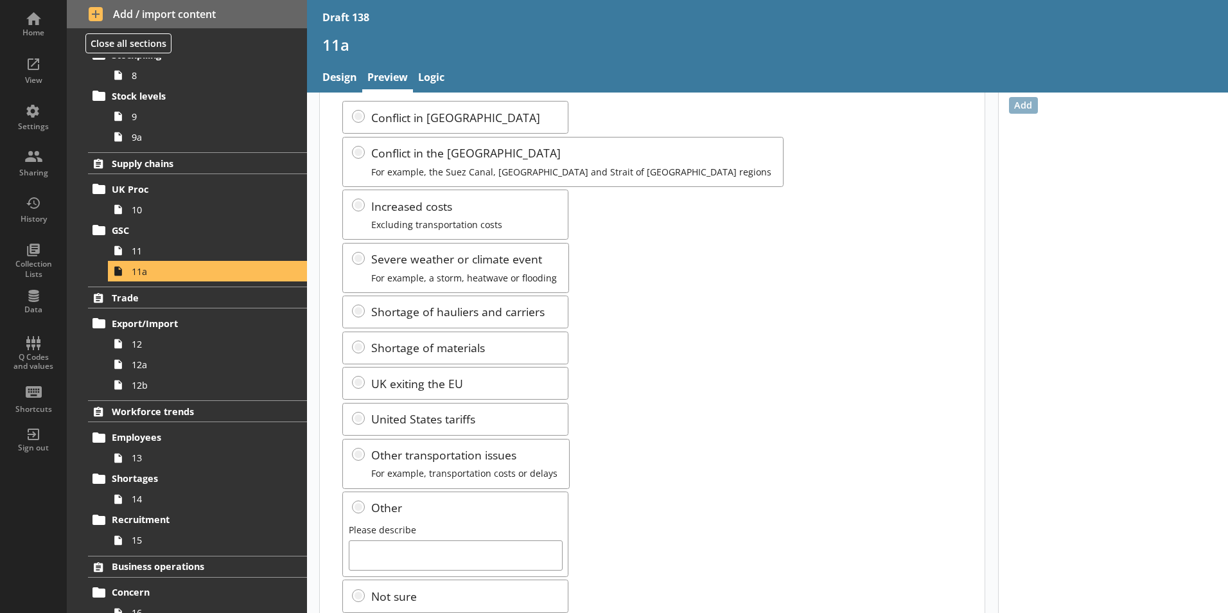
scroll to position [109, 0]
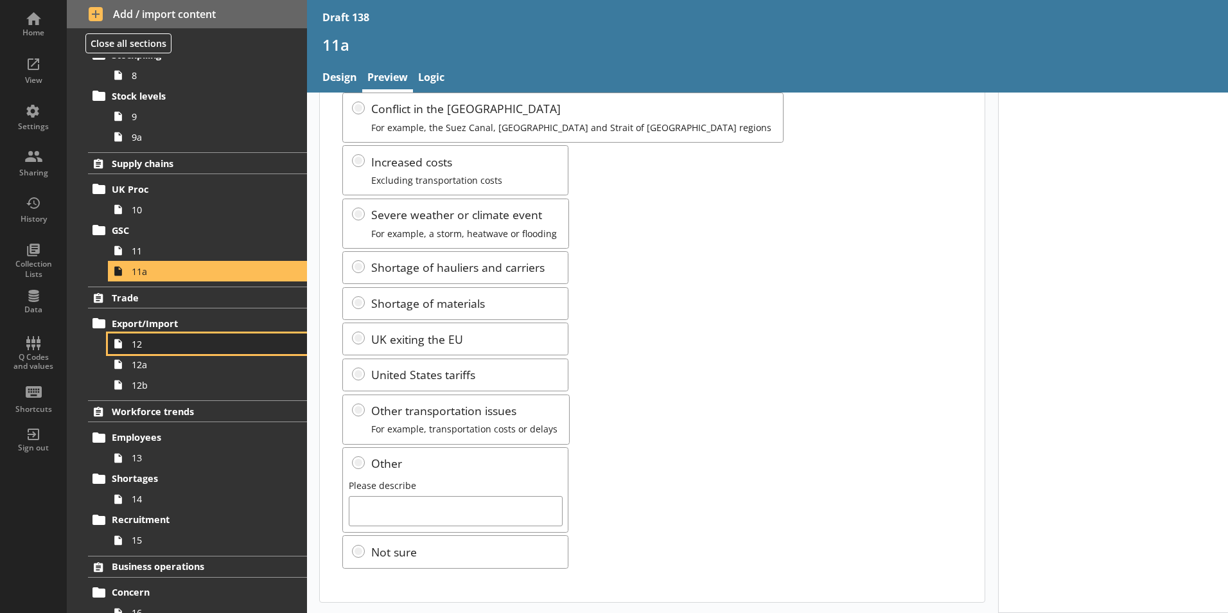
click at [133, 340] on span "12" at bounding box center [203, 344] width 143 height 12
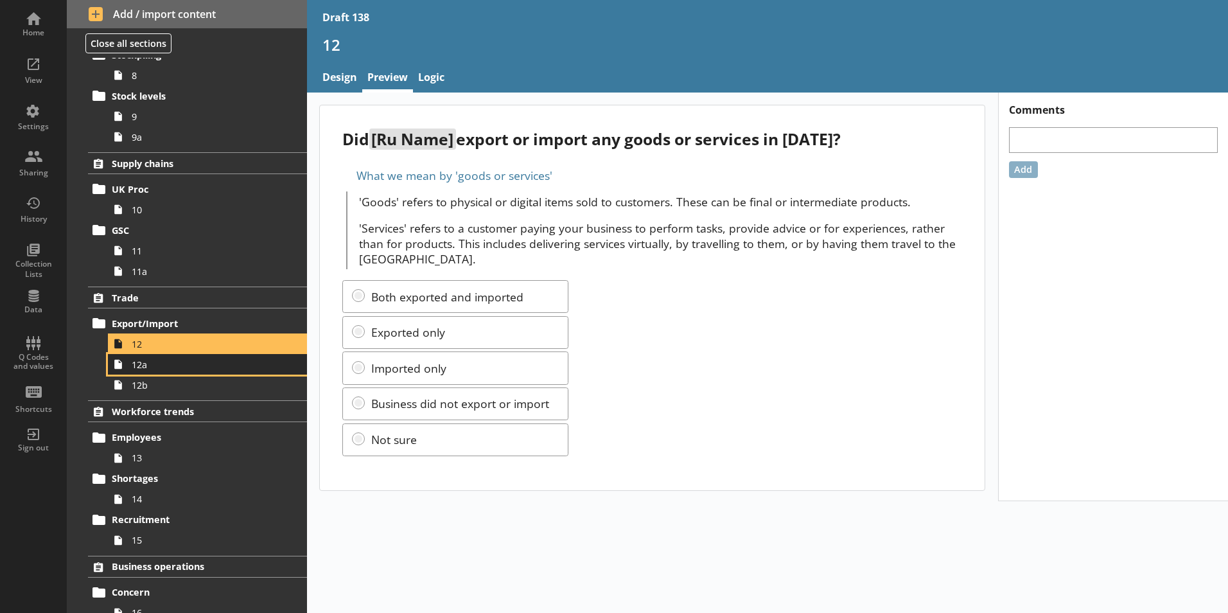
click at [139, 371] on link "12a" at bounding box center [207, 364] width 199 height 21
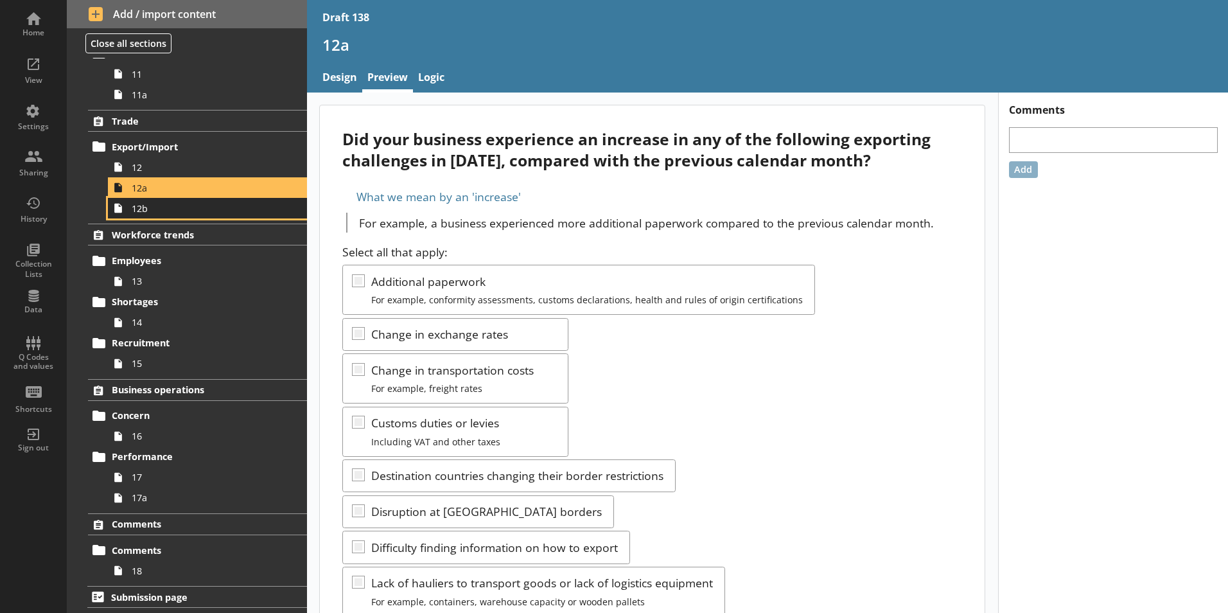
click at [149, 215] on link "12b" at bounding box center [207, 208] width 199 height 21
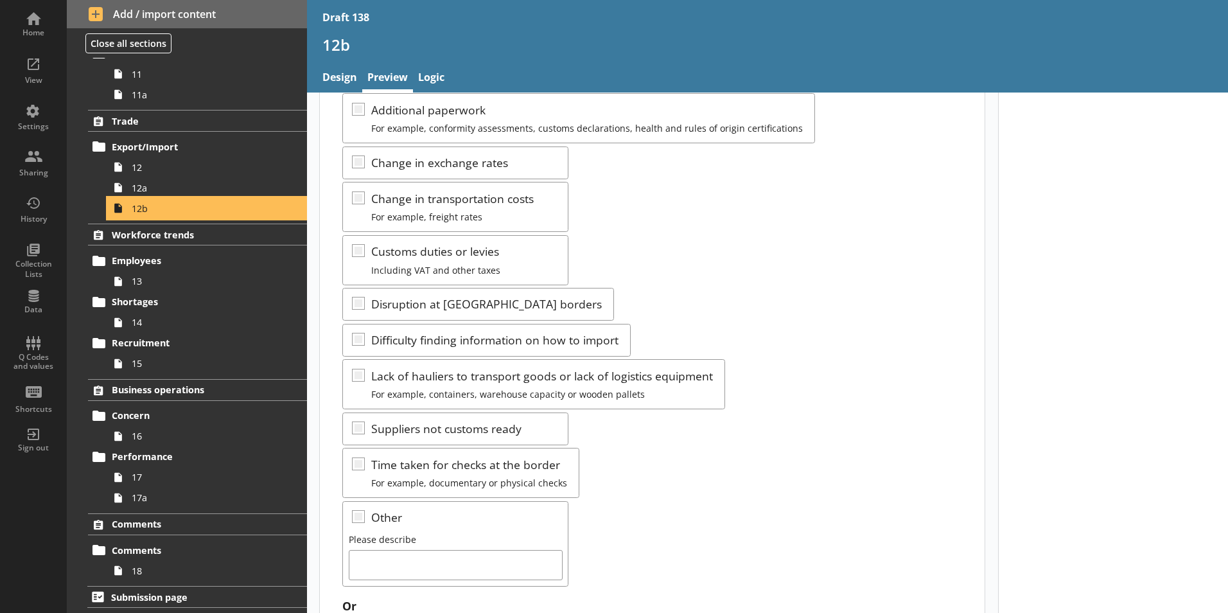
scroll to position [255, 0]
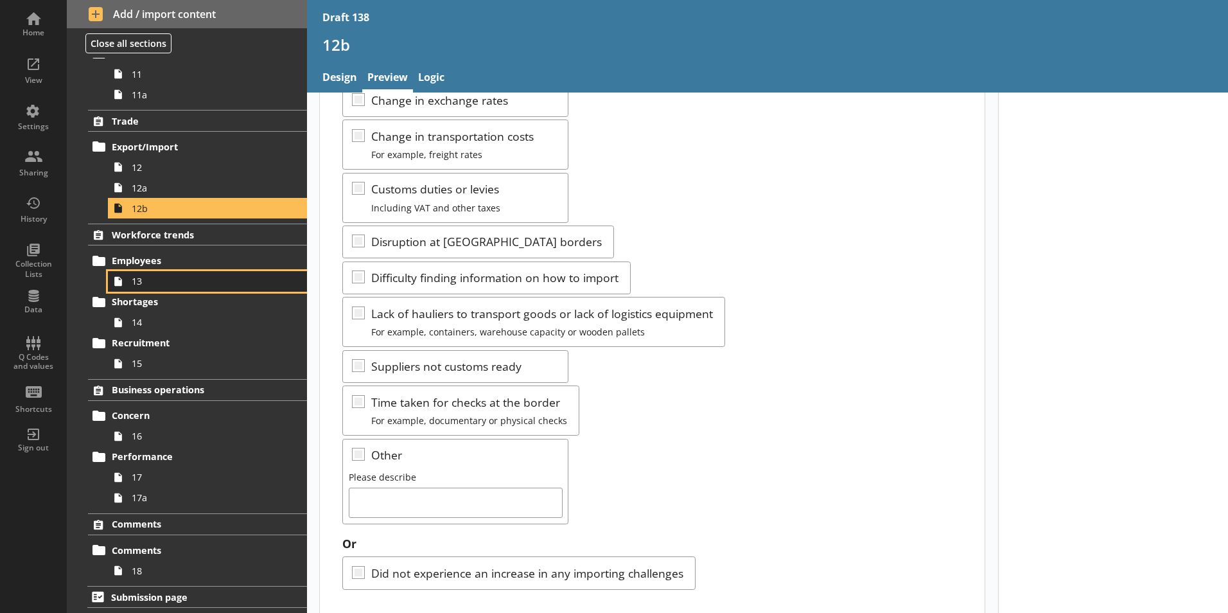
click at [132, 283] on span "13" at bounding box center [203, 281] width 143 height 12
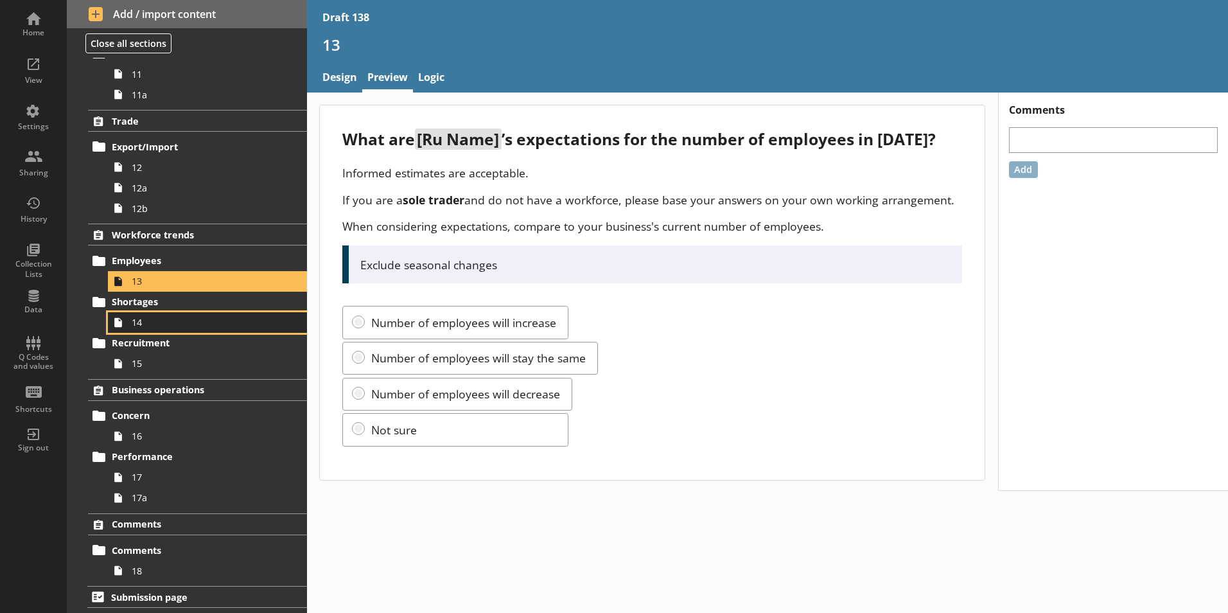
click at [141, 324] on span "14" at bounding box center [203, 322] width 143 height 12
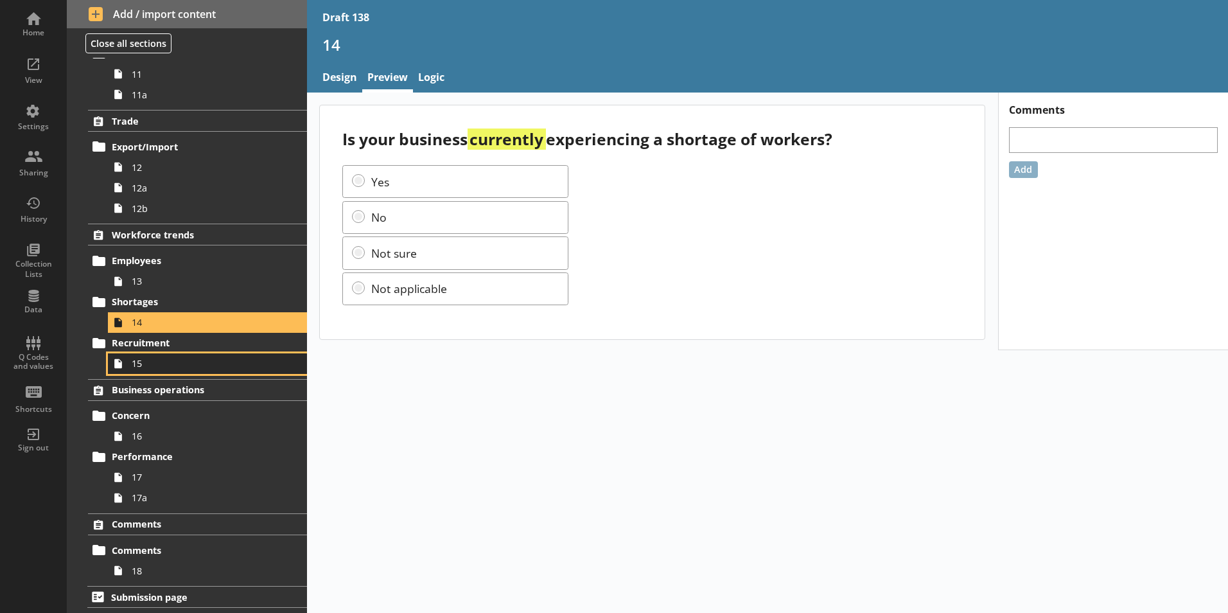
click at [141, 366] on span "15" at bounding box center [203, 363] width 143 height 12
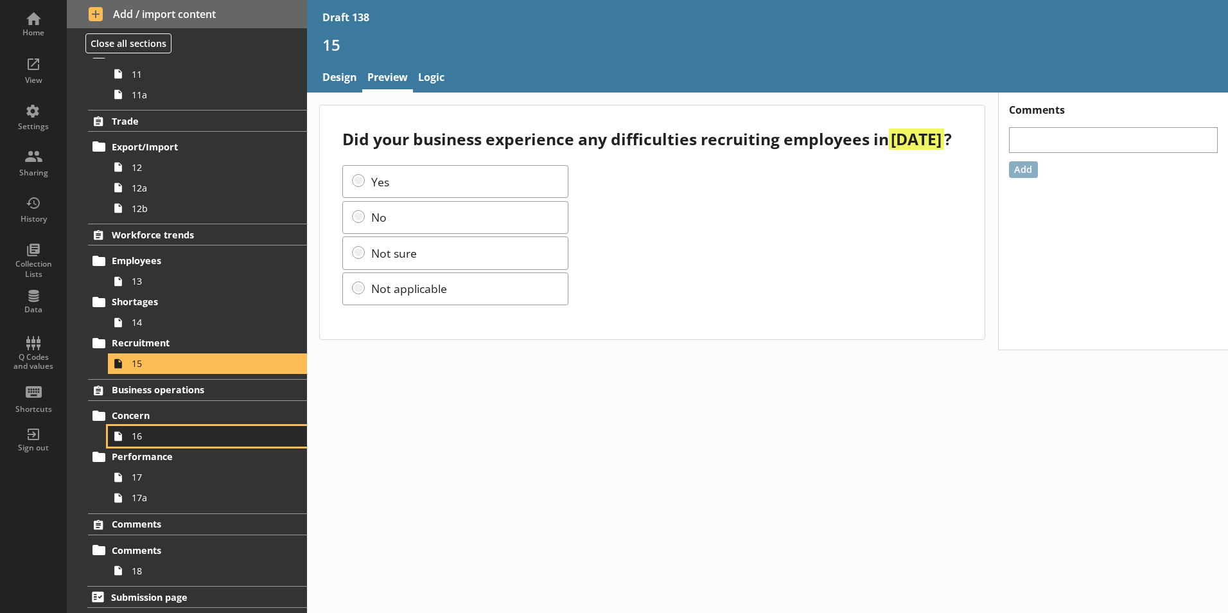
click at [138, 443] on link "16" at bounding box center [207, 436] width 199 height 21
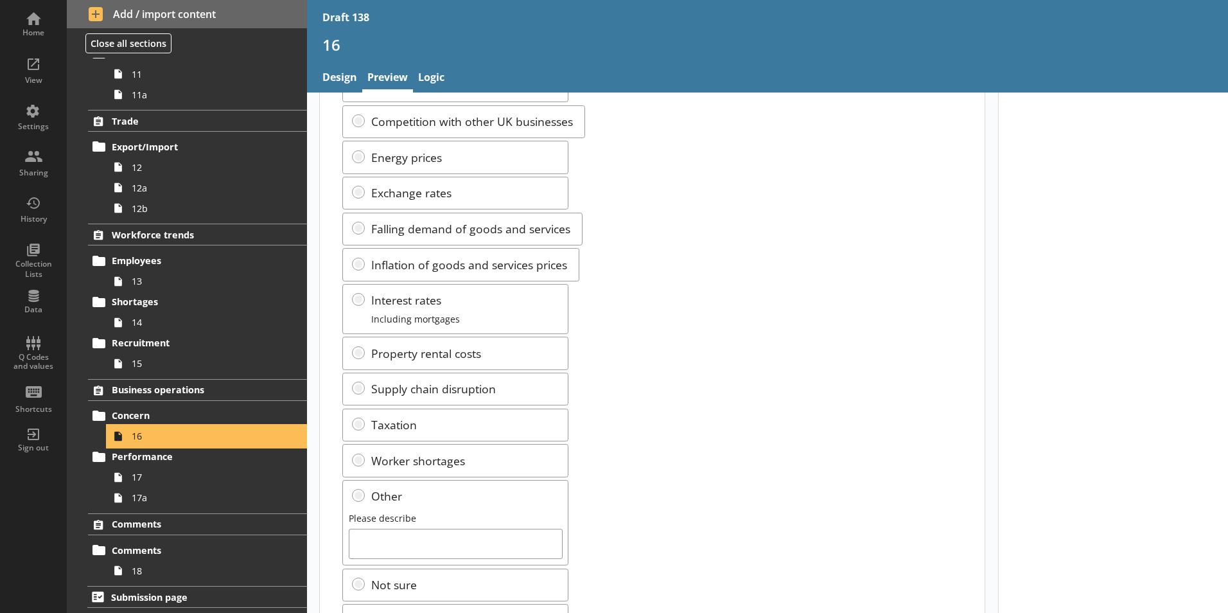
scroll to position [186, 0]
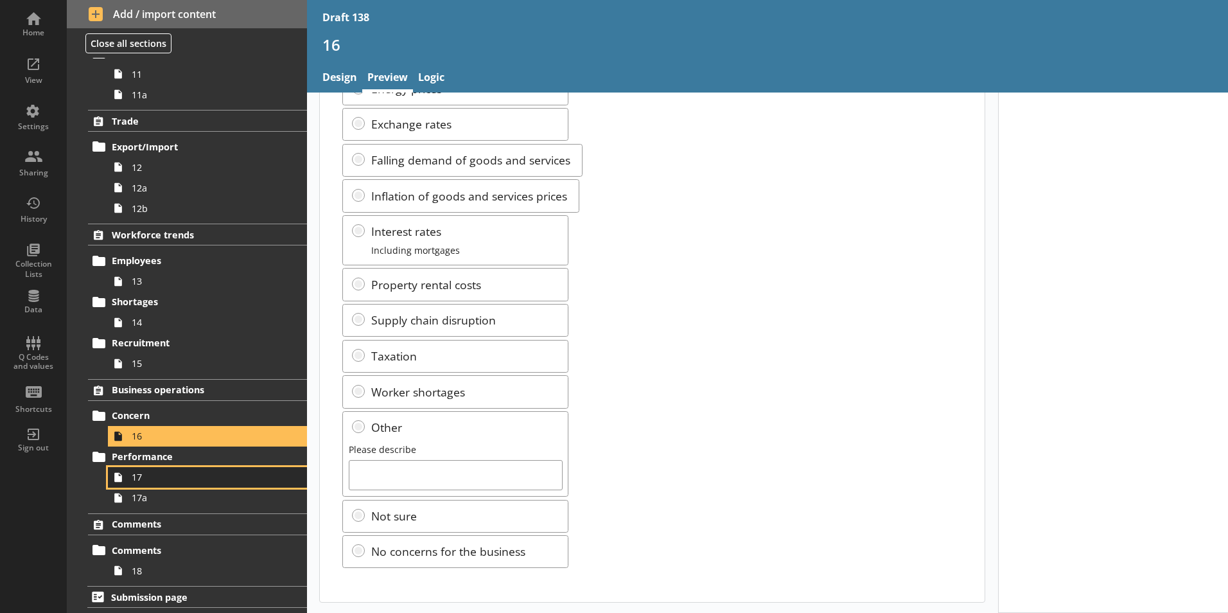
click at [139, 480] on span "17" at bounding box center [203, 477] width 143 height 12
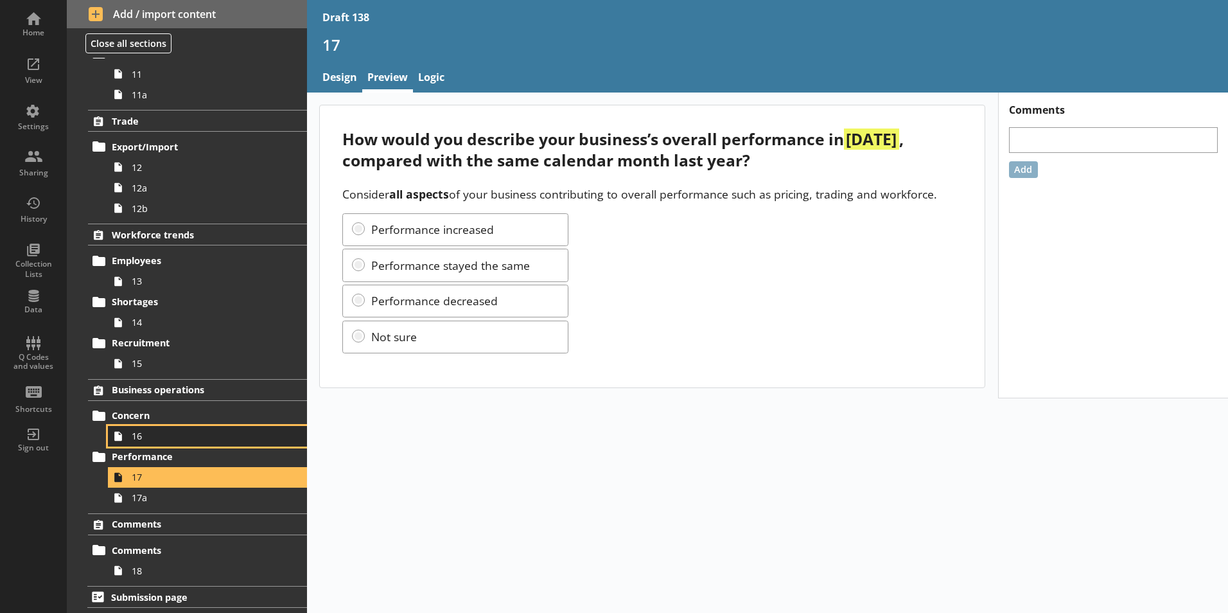
click at [141, 439] on span "16" at bounding box center [203, 436] width 143 height 12
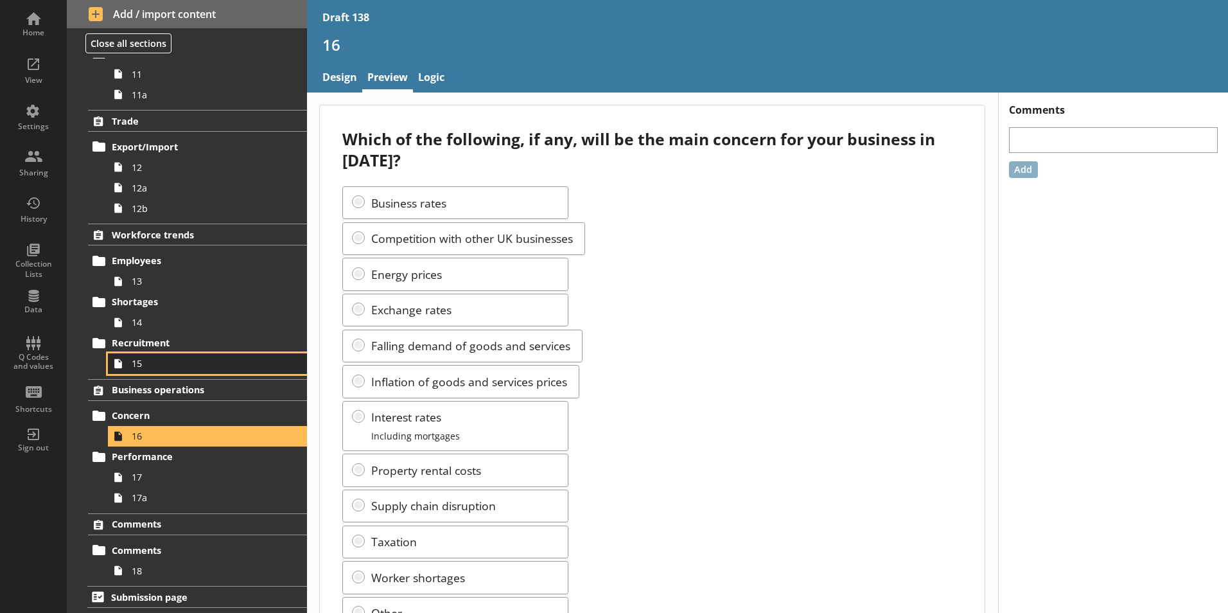
click at [137, 362] on span "15" at bounding box center [203, 363] width 143 height 12
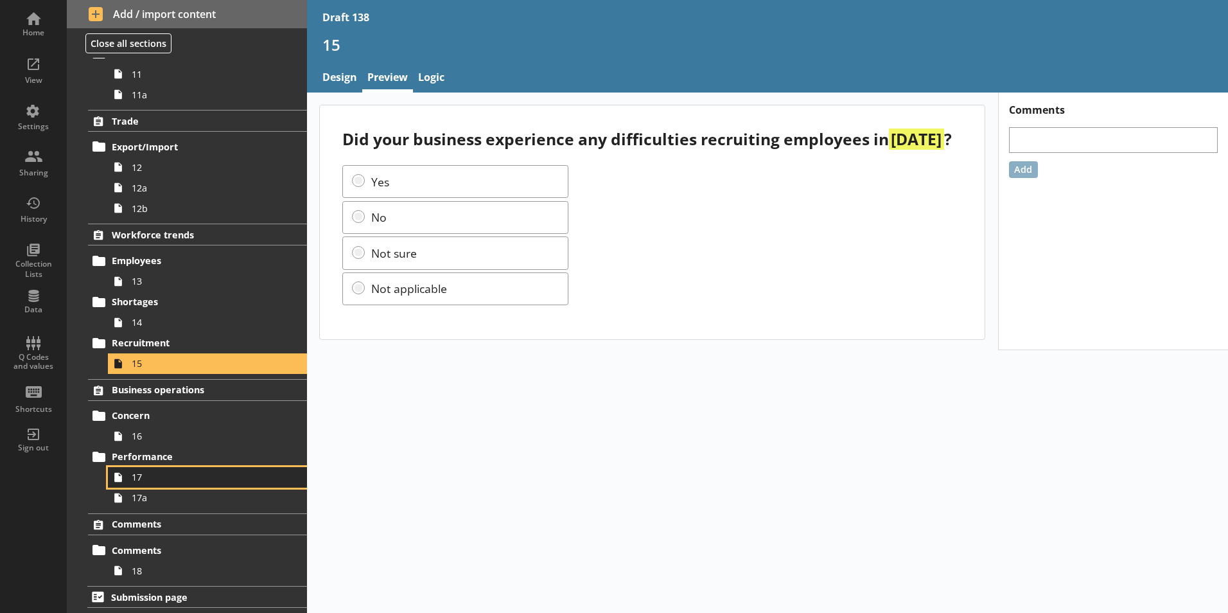
click at [143, 477] on span "17" at bounding box center [203, 477] width 143 height 12
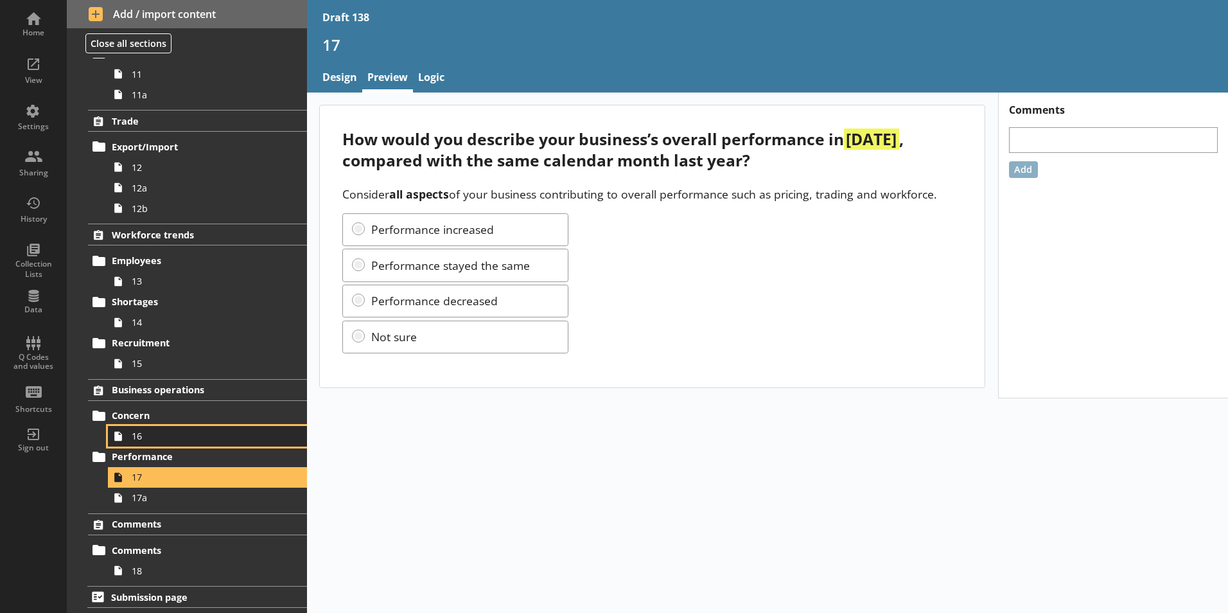
click at [131, 435] on link "16" at bounding box center [207, 436] width 199 height 21
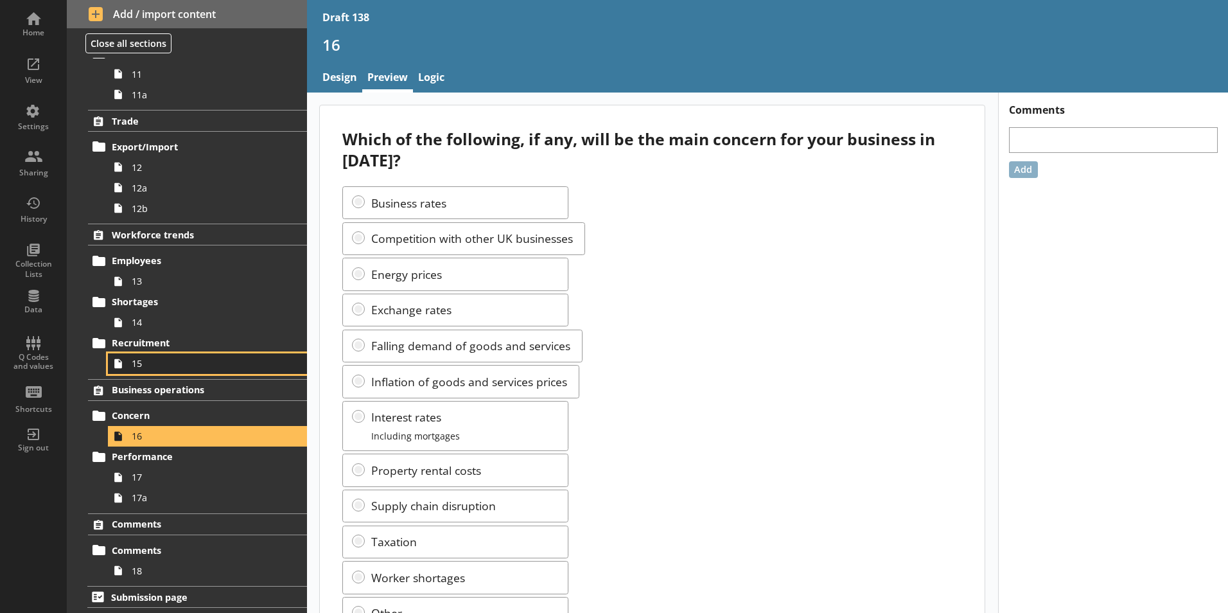
click at [133, 365] on span "15" at bounding box center [203, 363] width 143 height 12
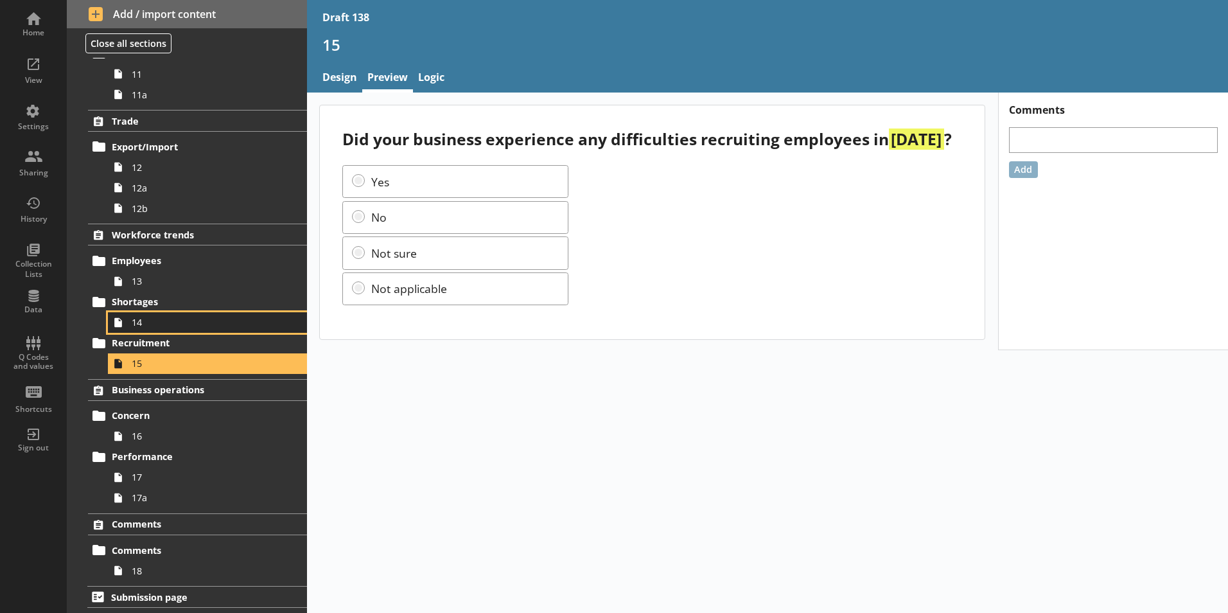
click at [143, 325] on span "14" at bounding box center [203, 322] width 143 height 12
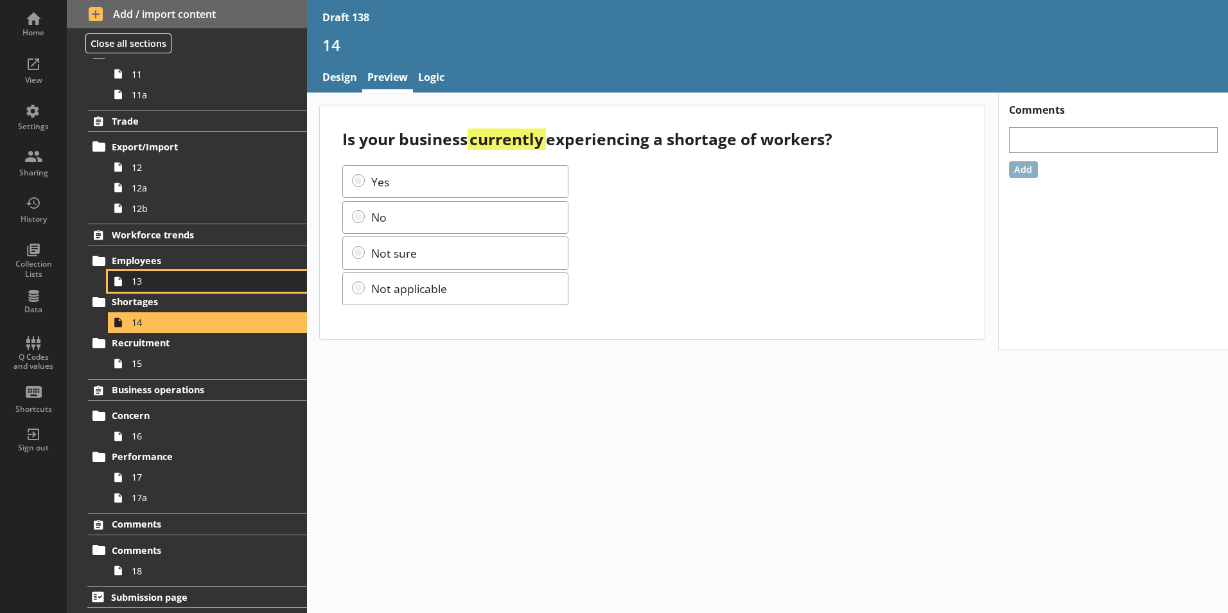
click at [134, 286] on span "13" at bounding box center [203, 281] width 143 height 12
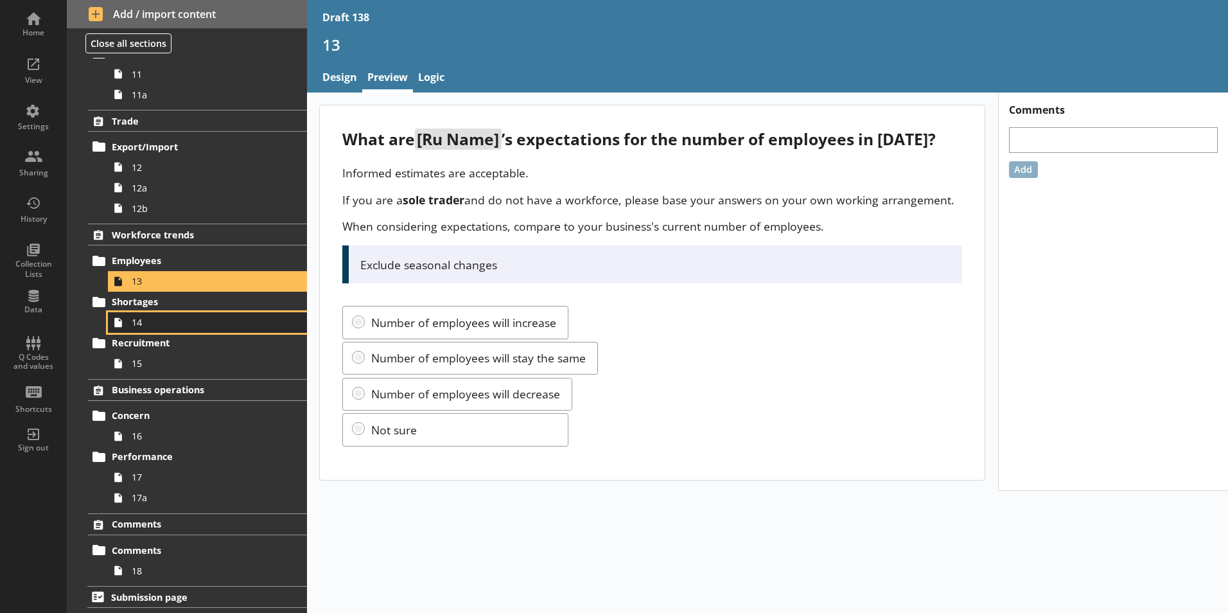
click at [148, 322] on span "14" at bounding box center [203, 322] width 143 height 12
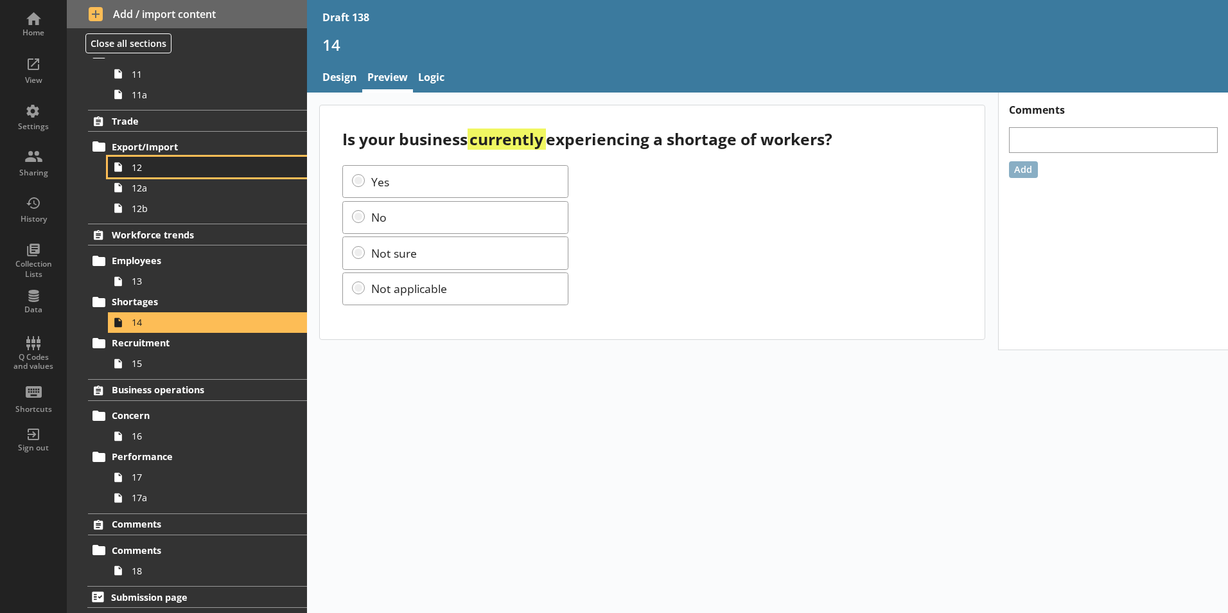
click at [150, 169] on span "12" at bounding box center [203, 167] width 143 height 12
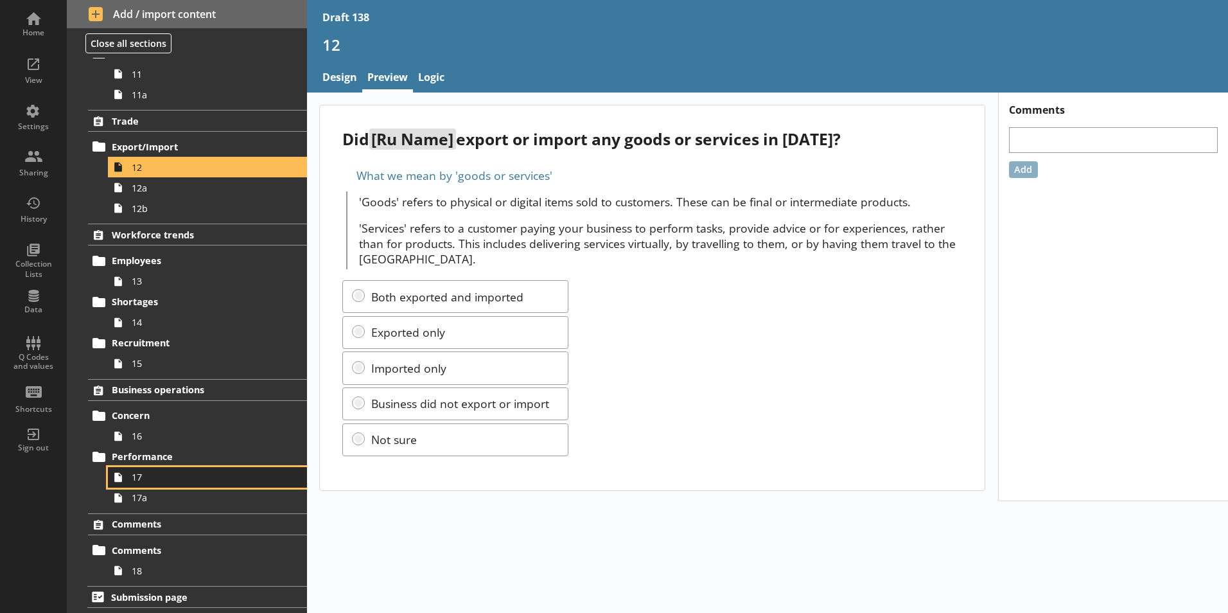
click at [136, 478] on span "17" at bounding box center [203, 477] width 143 height 12
